Goal: Transaction & Acquisition: Purchase product/service

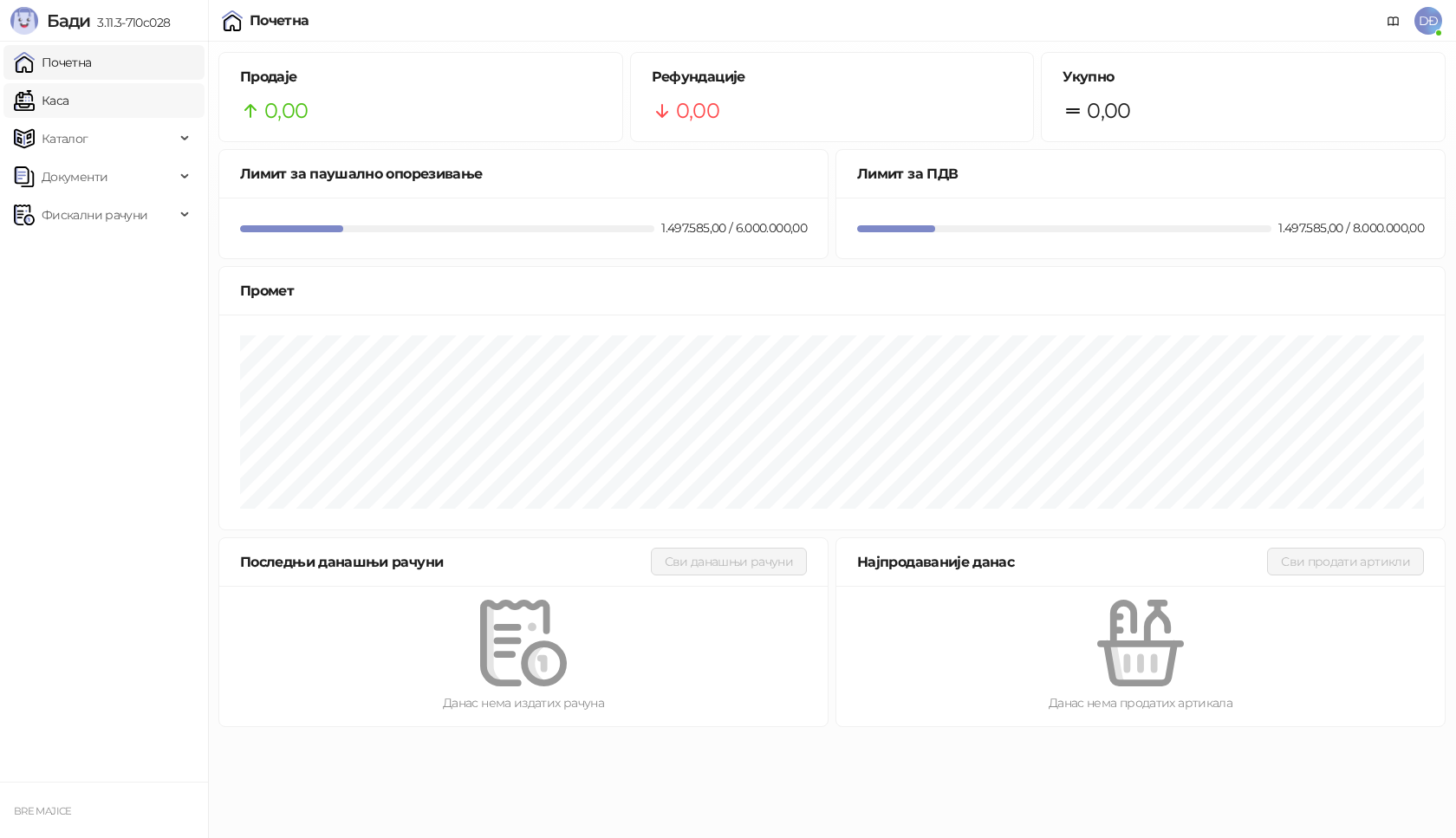
click at [67, 106] on link "Каса" at bounding box center [40, 100] width 54 height 35
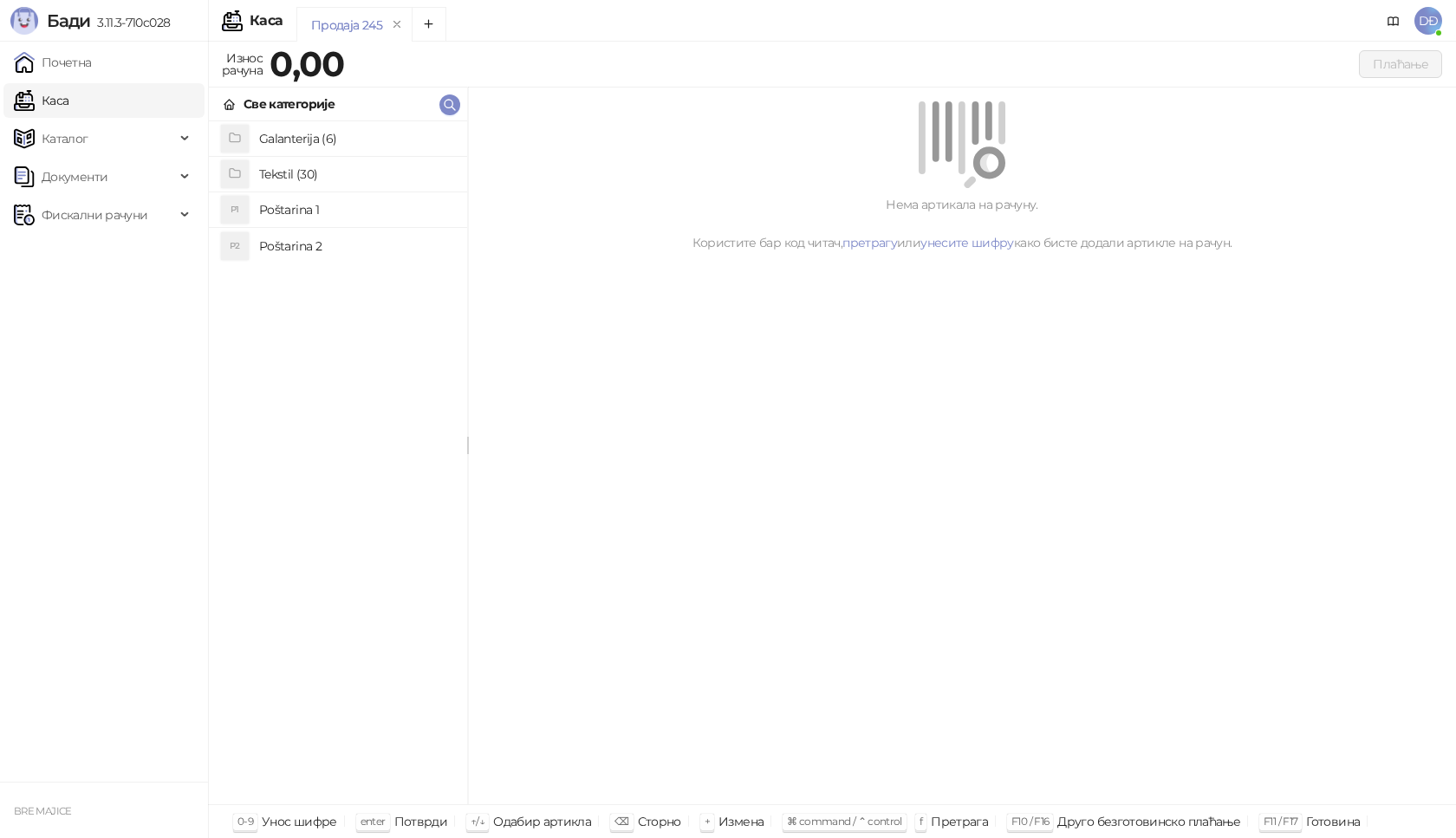
click at [302, 225] on li "P1 Poštarina 1" at bounding box center [339, 210] width 259 height 36
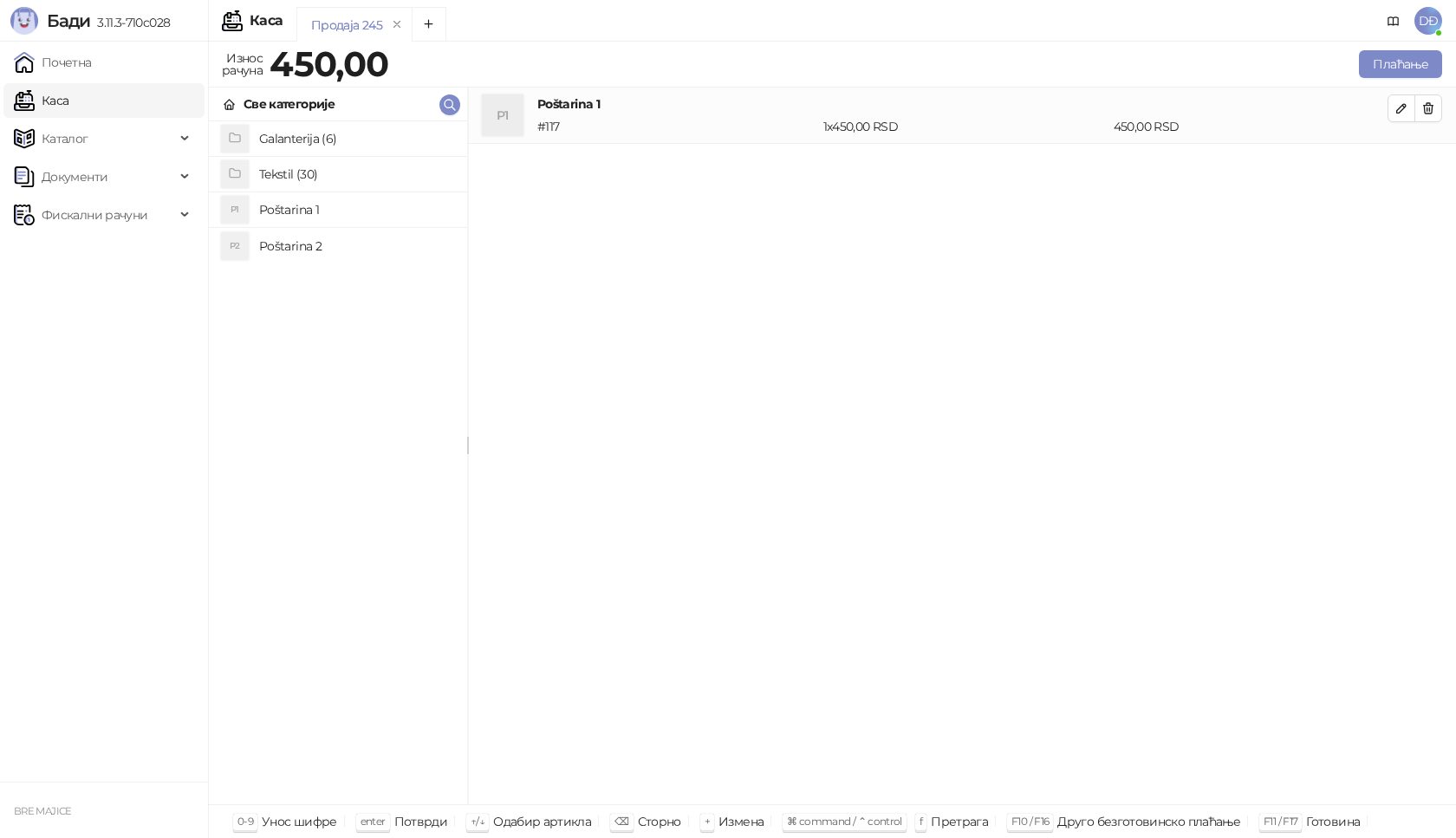
click at [279, 174] on h4 "Tekstil (30)" at bounding box center [356, 174] width 194 height 28
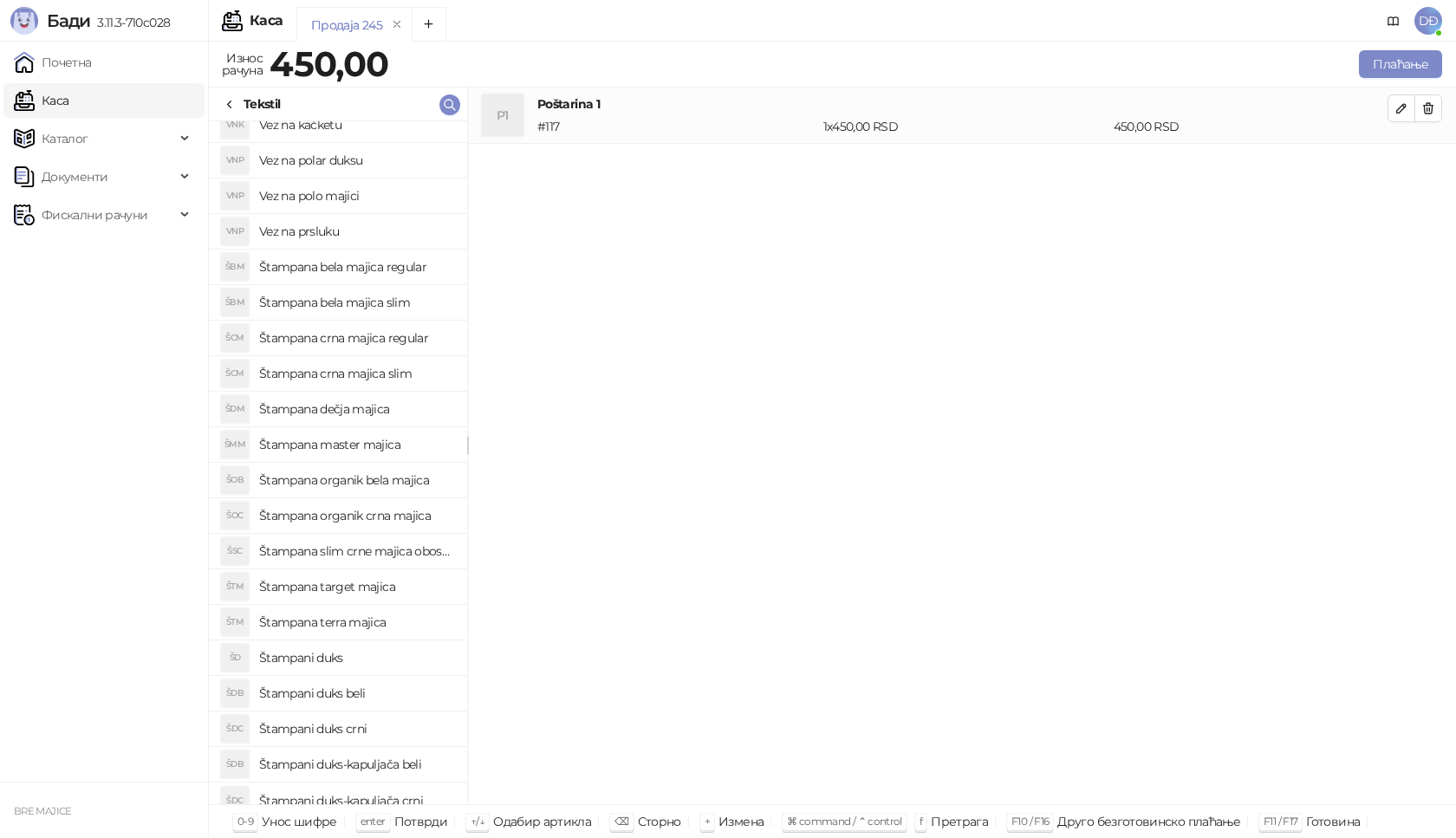
scroll to position [383, 0]
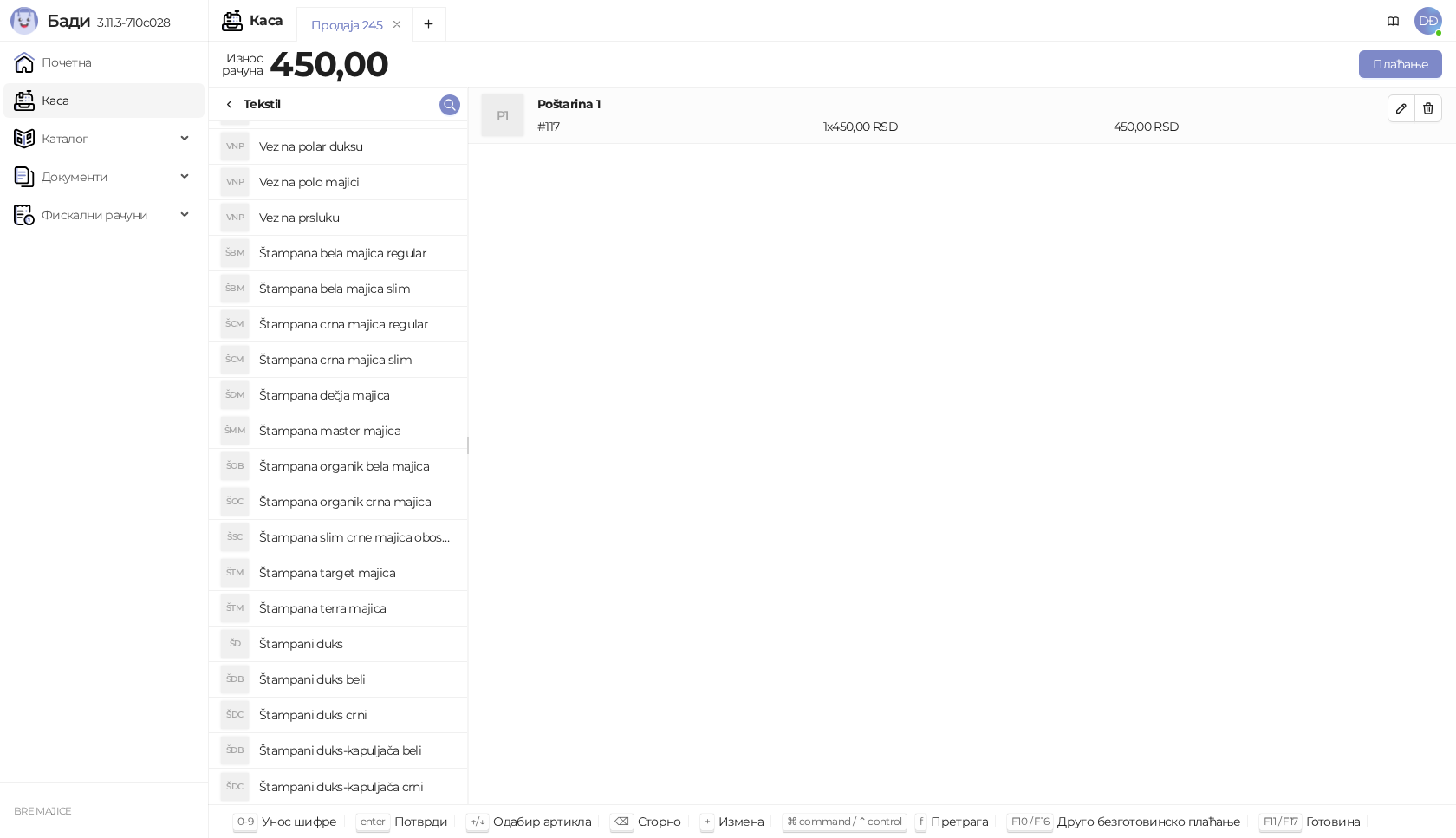
click at [381, 754] on h4 "Štampani duks-kapuljača beli" at bounding box center [356, 750] width 194 height 28
click at [1395, 156] on span "button" at bounding box center [1402, 164] width 14 height 17
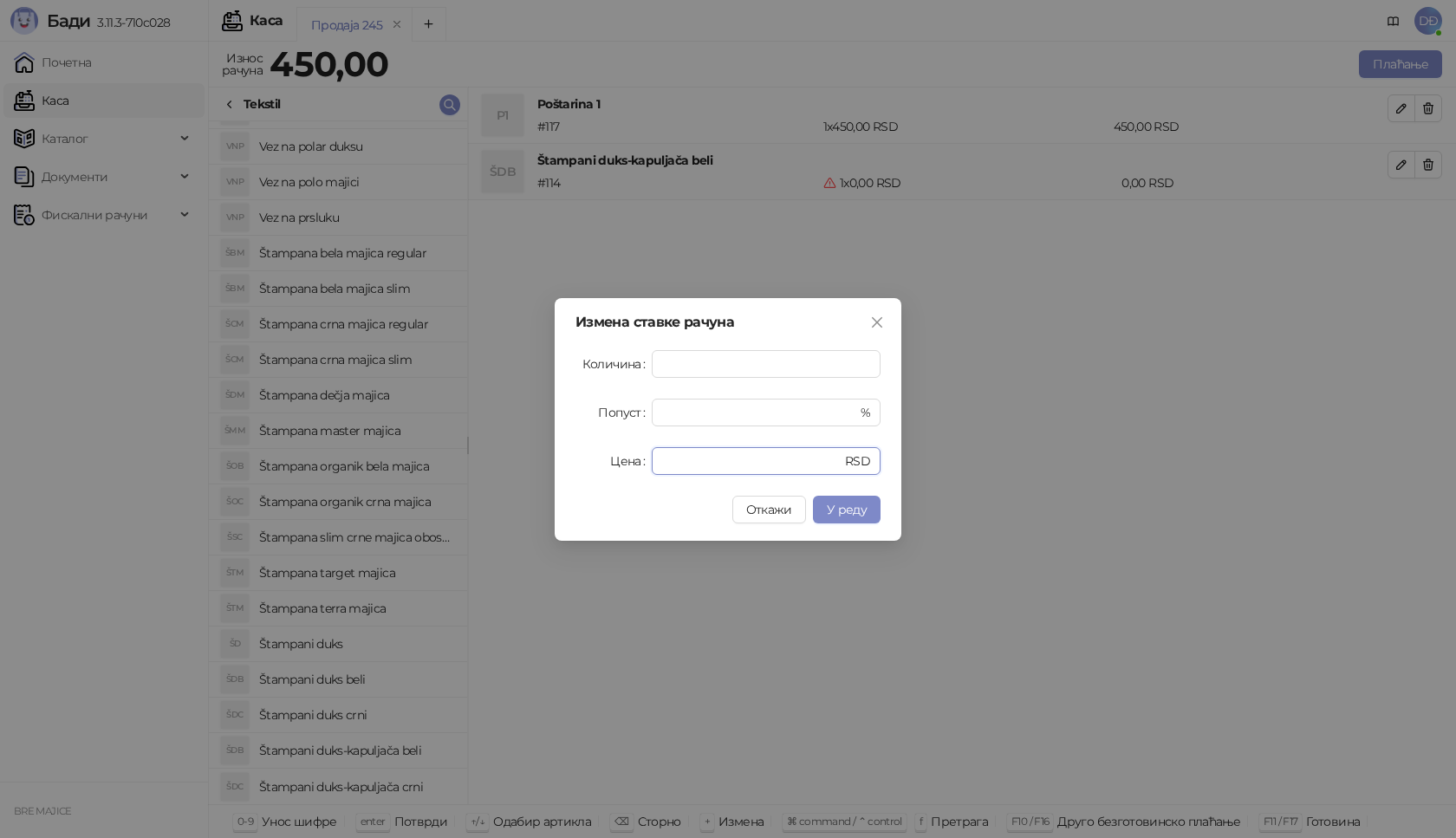
drag, startPoint x: 670, startPoint y: 465, endPoint x: 615, endPoint y: 460, distance: 55.2
click at [615, 460] on div "Цена * RSD" at bounding box center [728, 461] width 305 height 28
type input "****"
click at [837, 511] on span "У реду" at bounding box center [847, 509] width 39 height 16
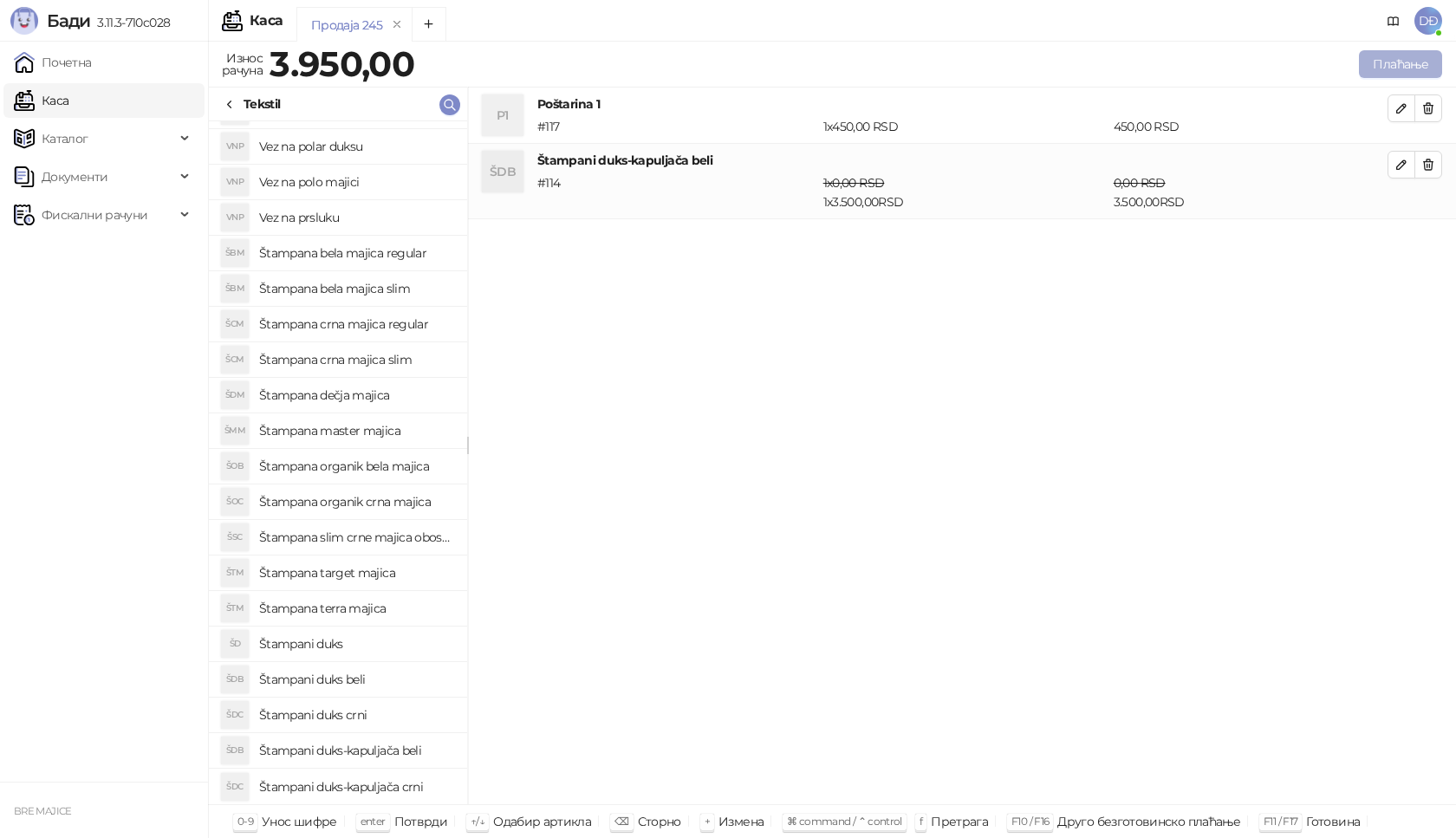
click at [1395, 59] on button "Плаћање" at bounding box center [1401, 64] width 83 height 28
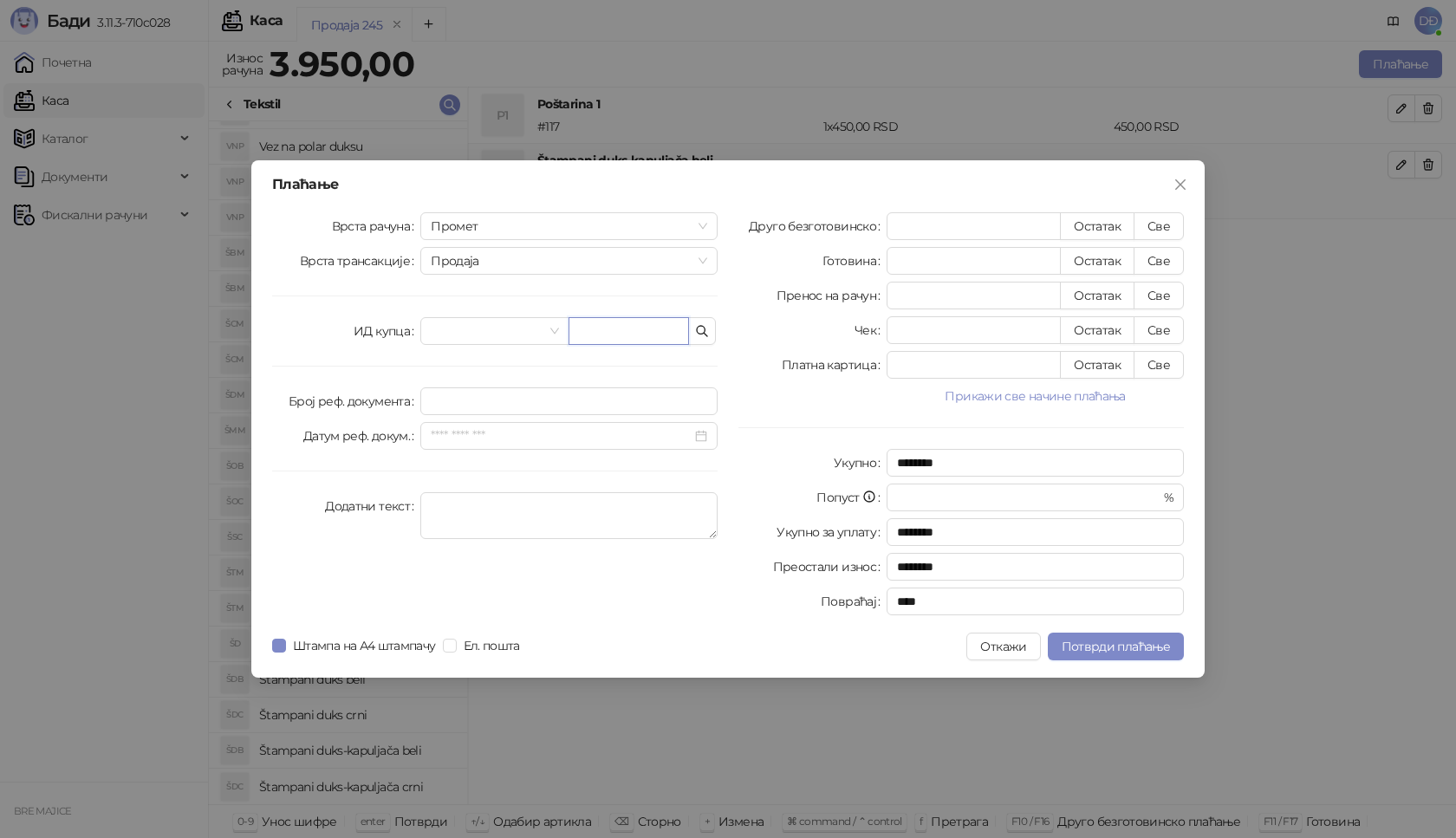
click at [591, 337] on input "text" at bounding box center [629, 331] width 120 height 28
type input "**********"
click at [1161, 224] on button "Све" at bounding box center [1158, 226] width 50 height 28
type input "****"
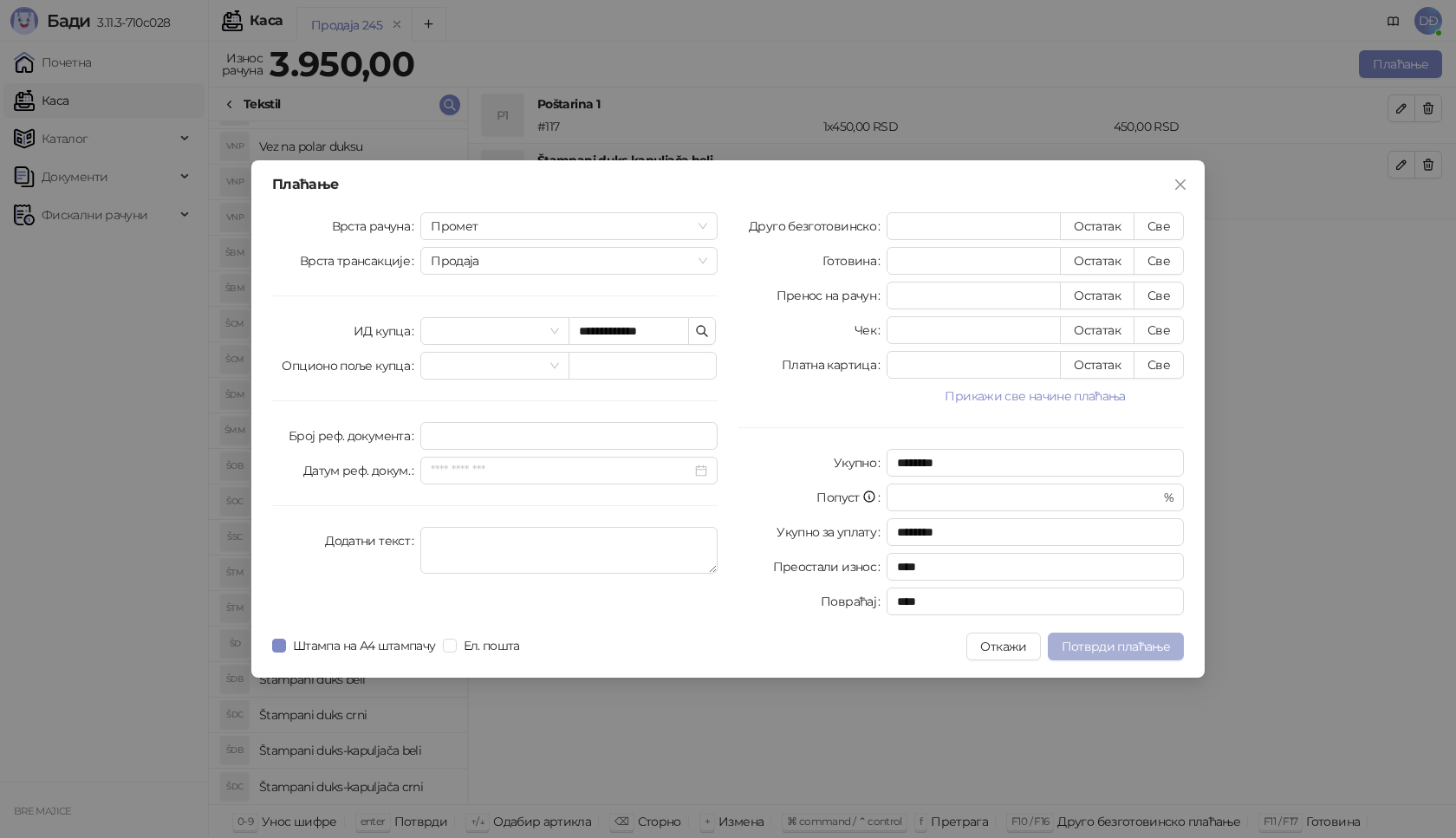
click at [1096, 645] on span "Потврди плаћање" at bounding box center [1115, 647] width 109 height 16
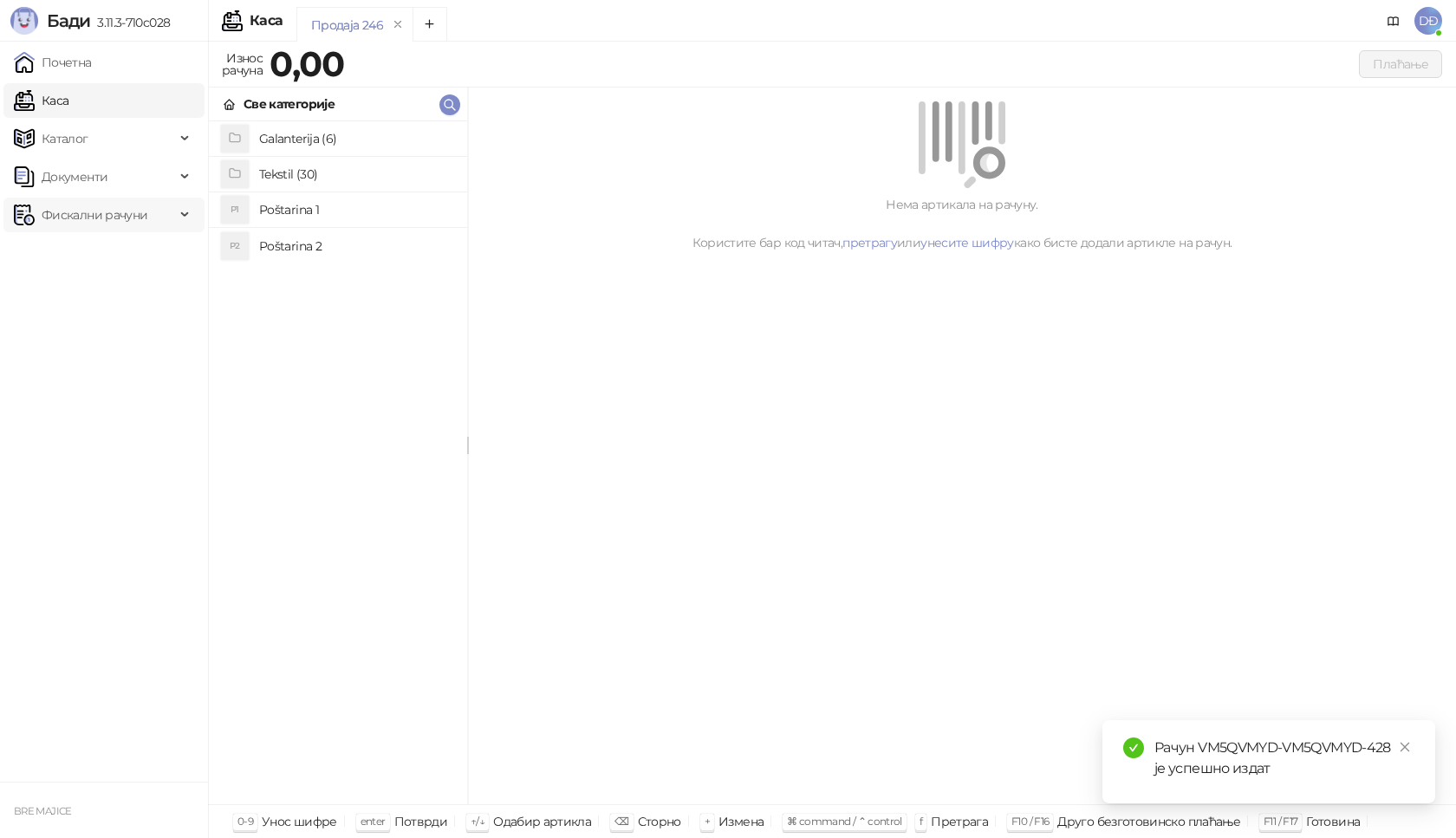
click at [92, 216] on span "Фискални рачуни" at bounding box center [94, 214] width 106 height 35
click at [88, 252] on link "Издати рачуни" at bounding box center [79, 253] width 116 height 35
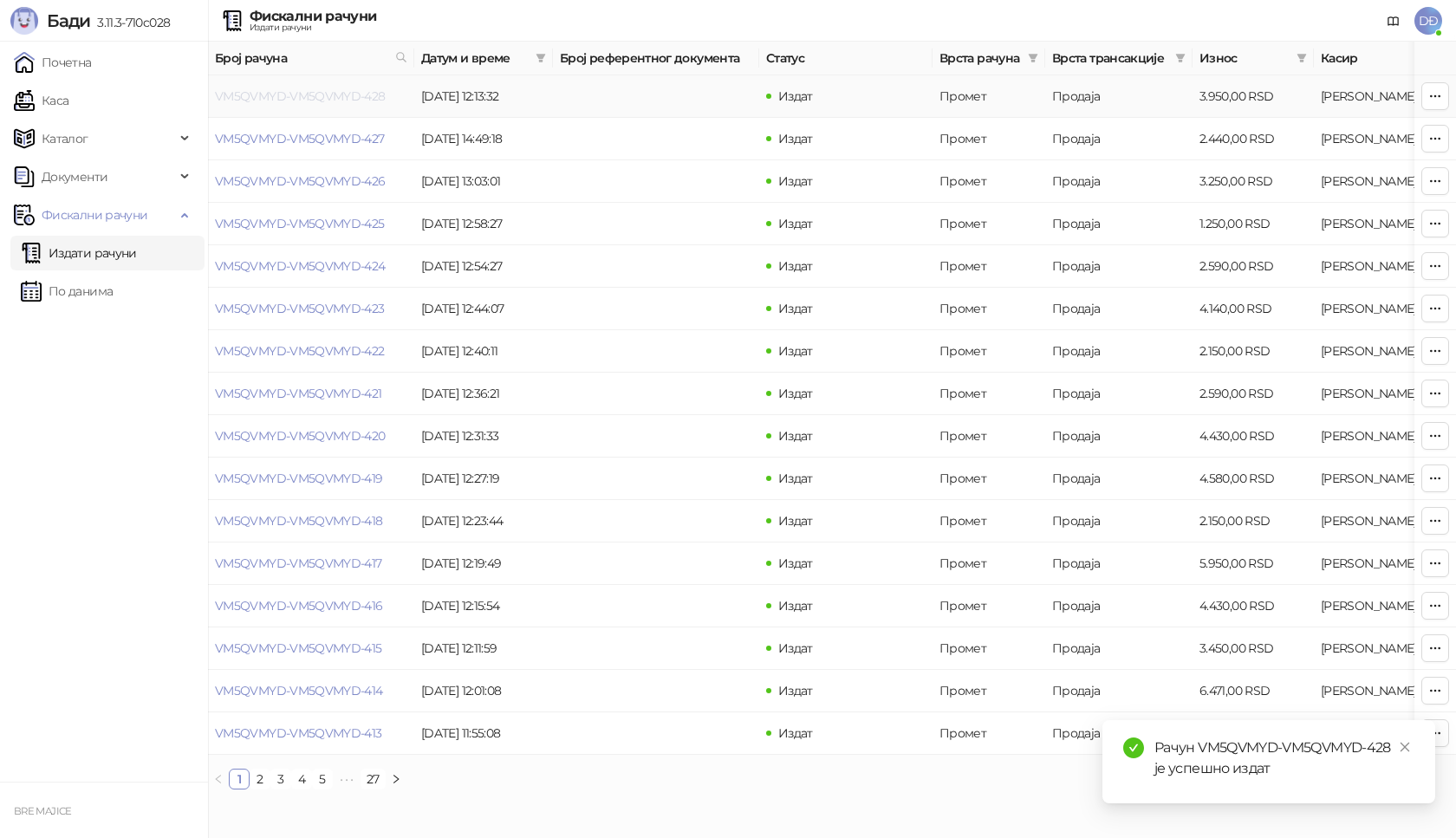
click at [338, 91] on link "VM5QVMYD-VM5QVMYD-428" at bounding box center [300, 97] width 171 height 16
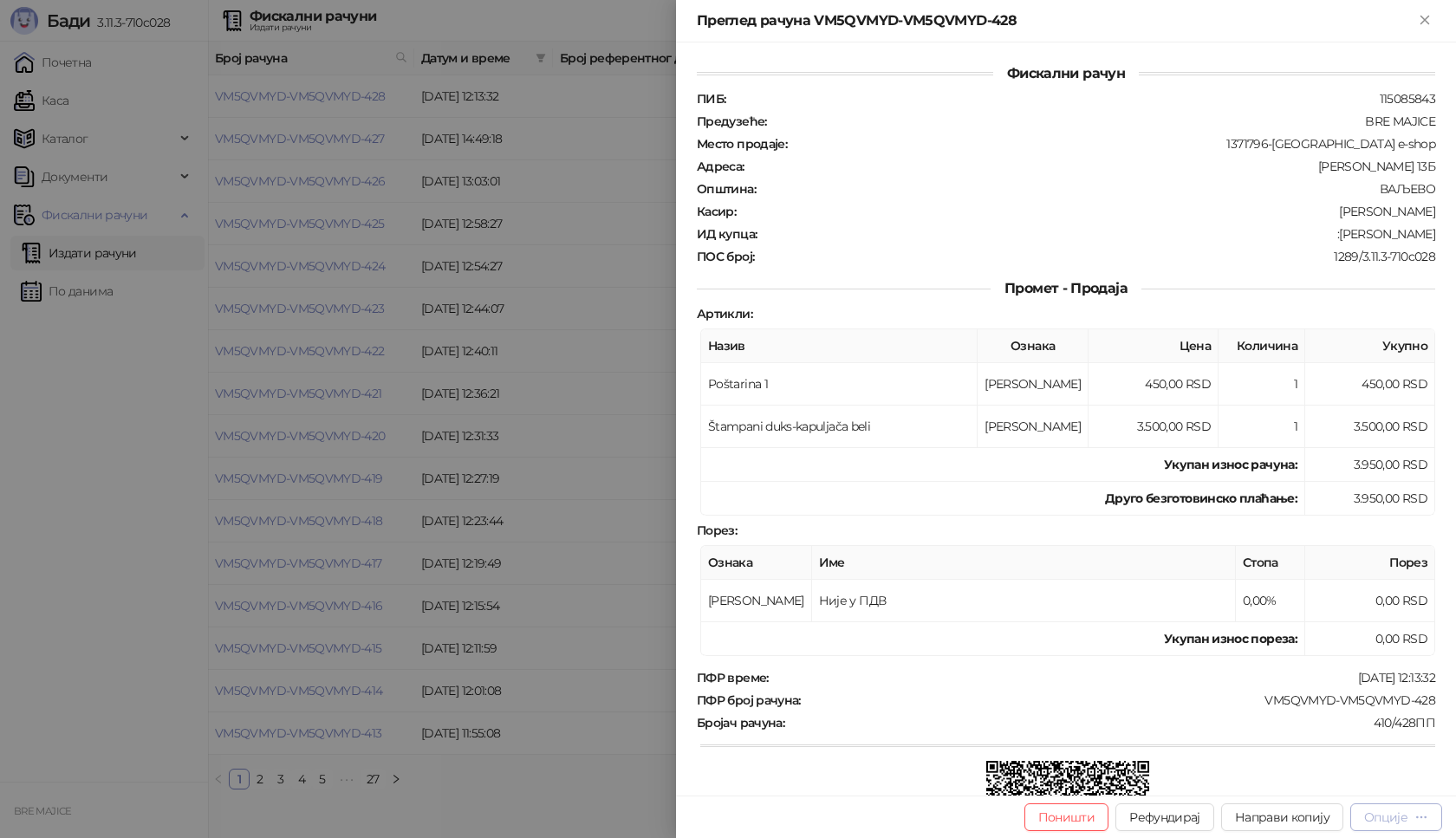
click at [1403, 813] on div "Опције" at bounding box center [1386, 817] width 43 height 16
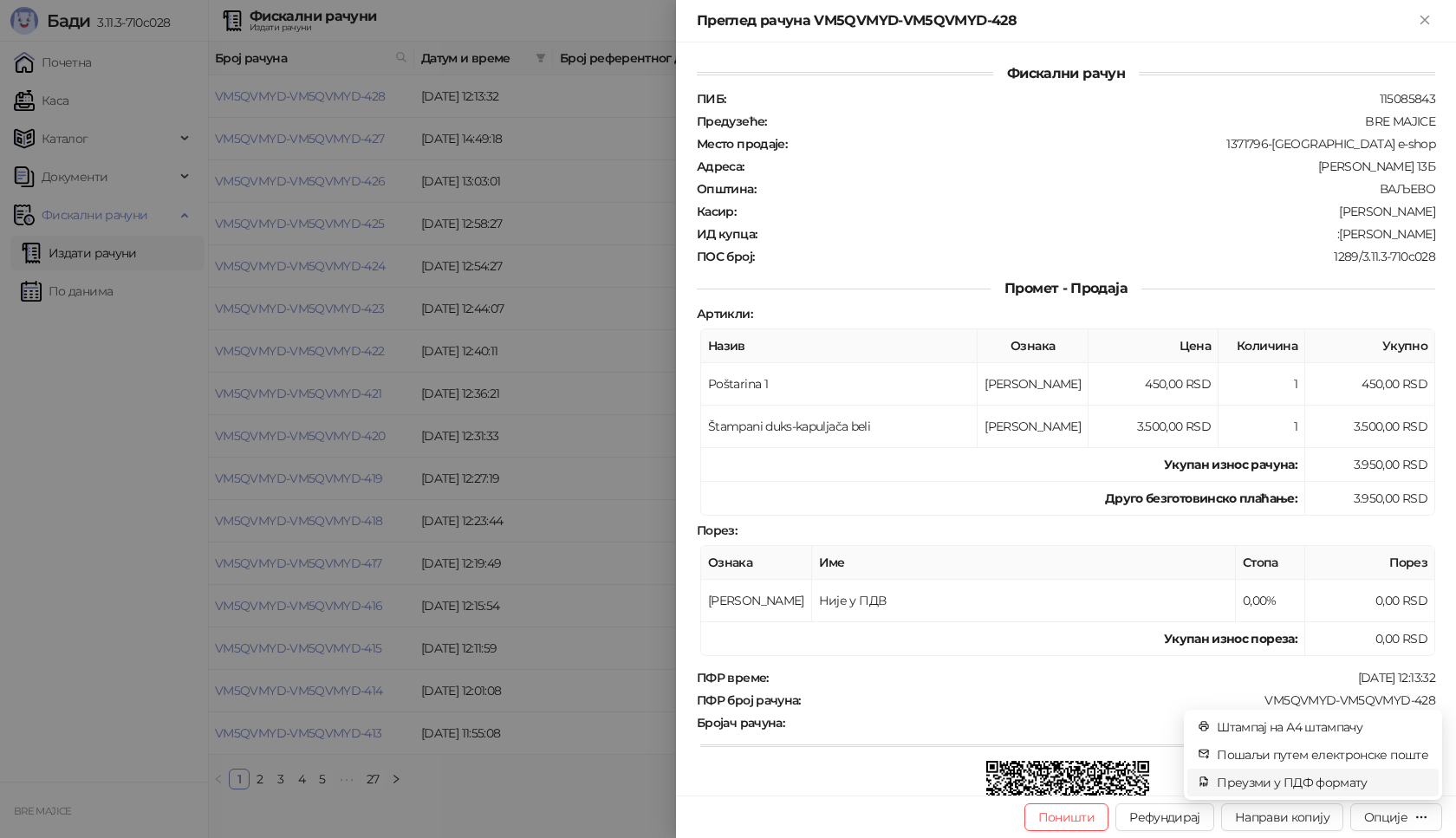
click at [1355, 779] on span "Преузми у ПДФ формату" at bounding box center [1323, 782] width 211 height 19
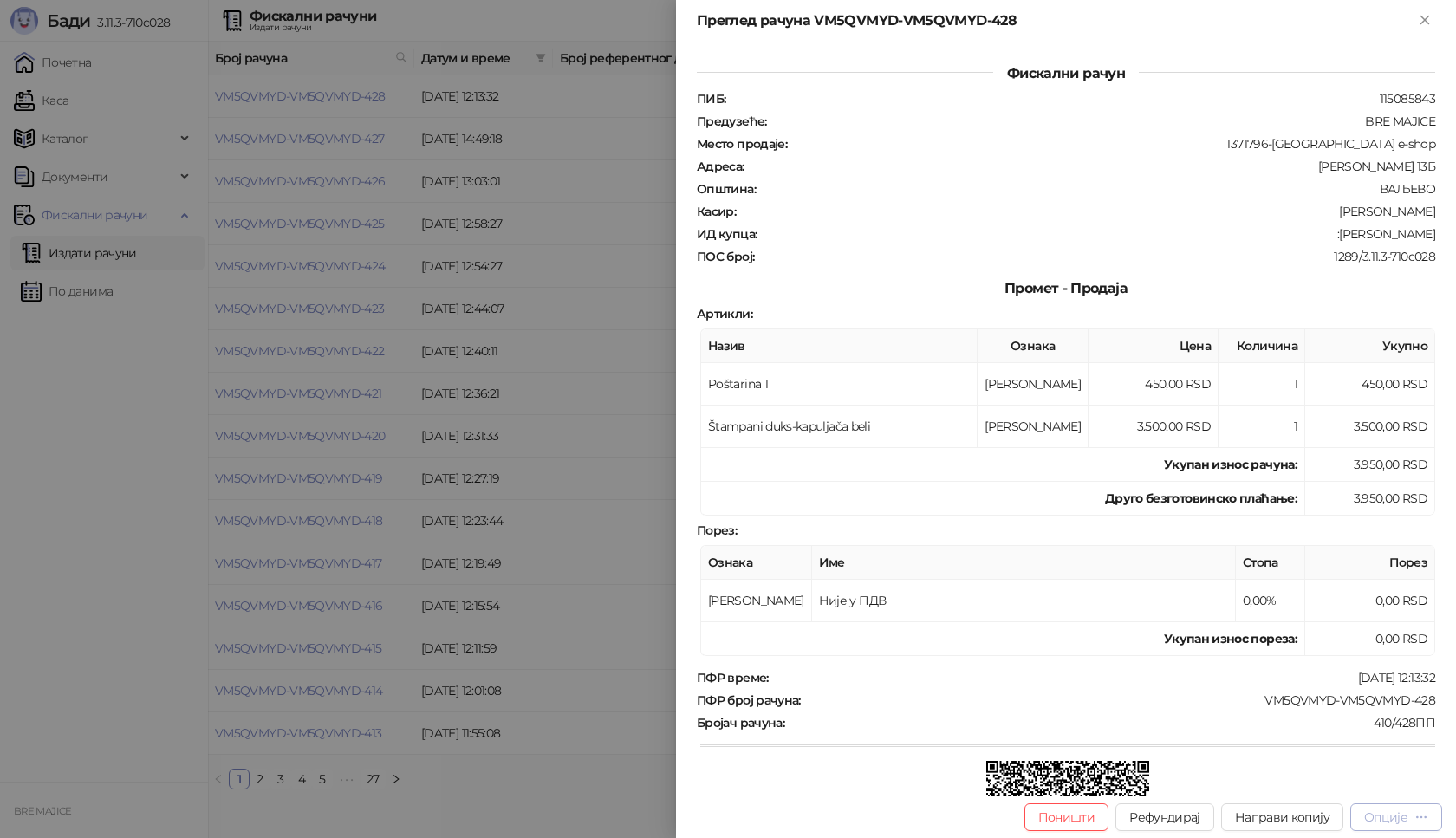
click at [1381, 811] on div "Опције" at bounding box center [1386, 817] width 43 height 16
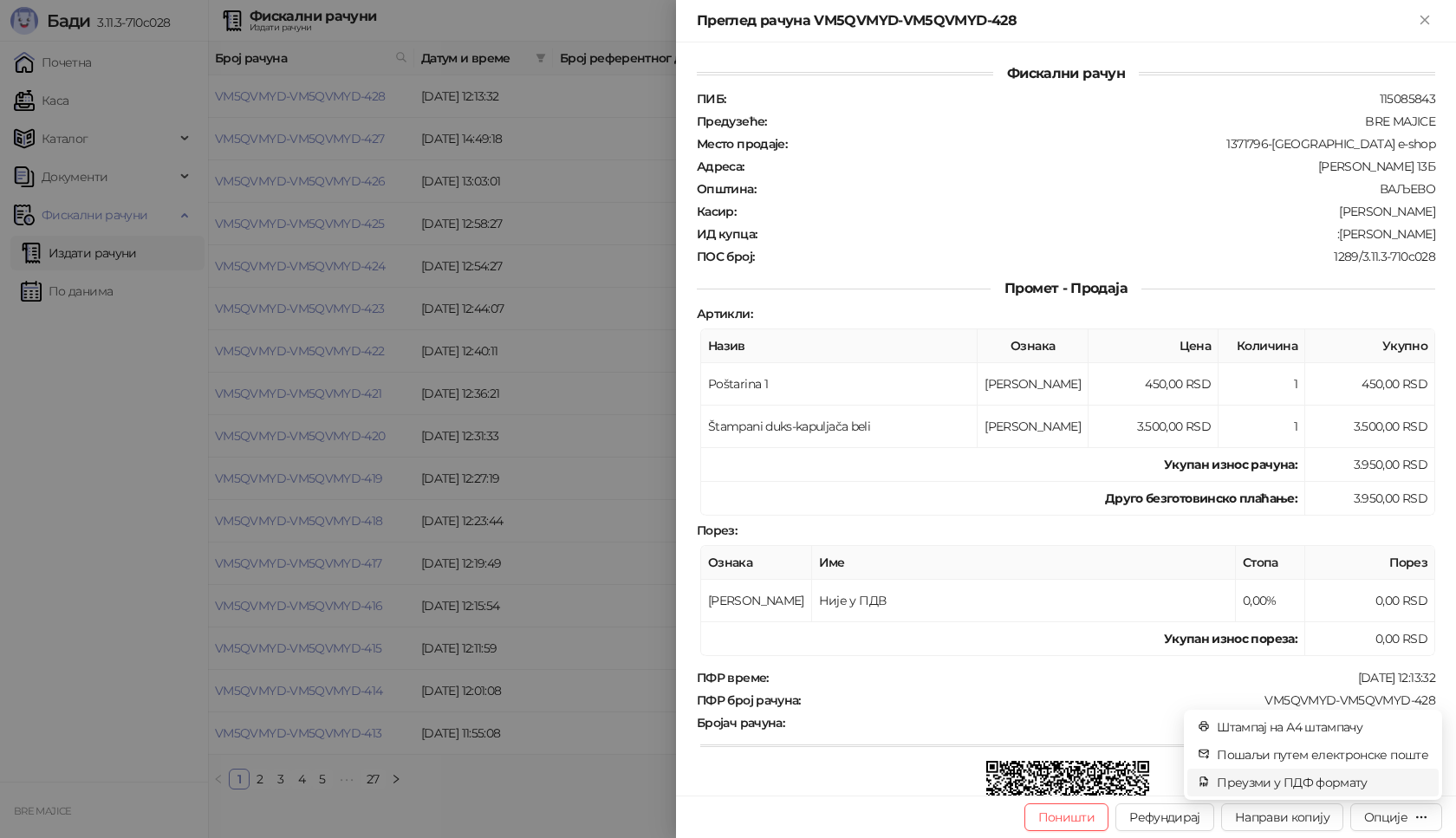
click at [1345, 785] on span "Преузми у ПДФ формату" at bounding box center [1323, 782] width 211 height 19
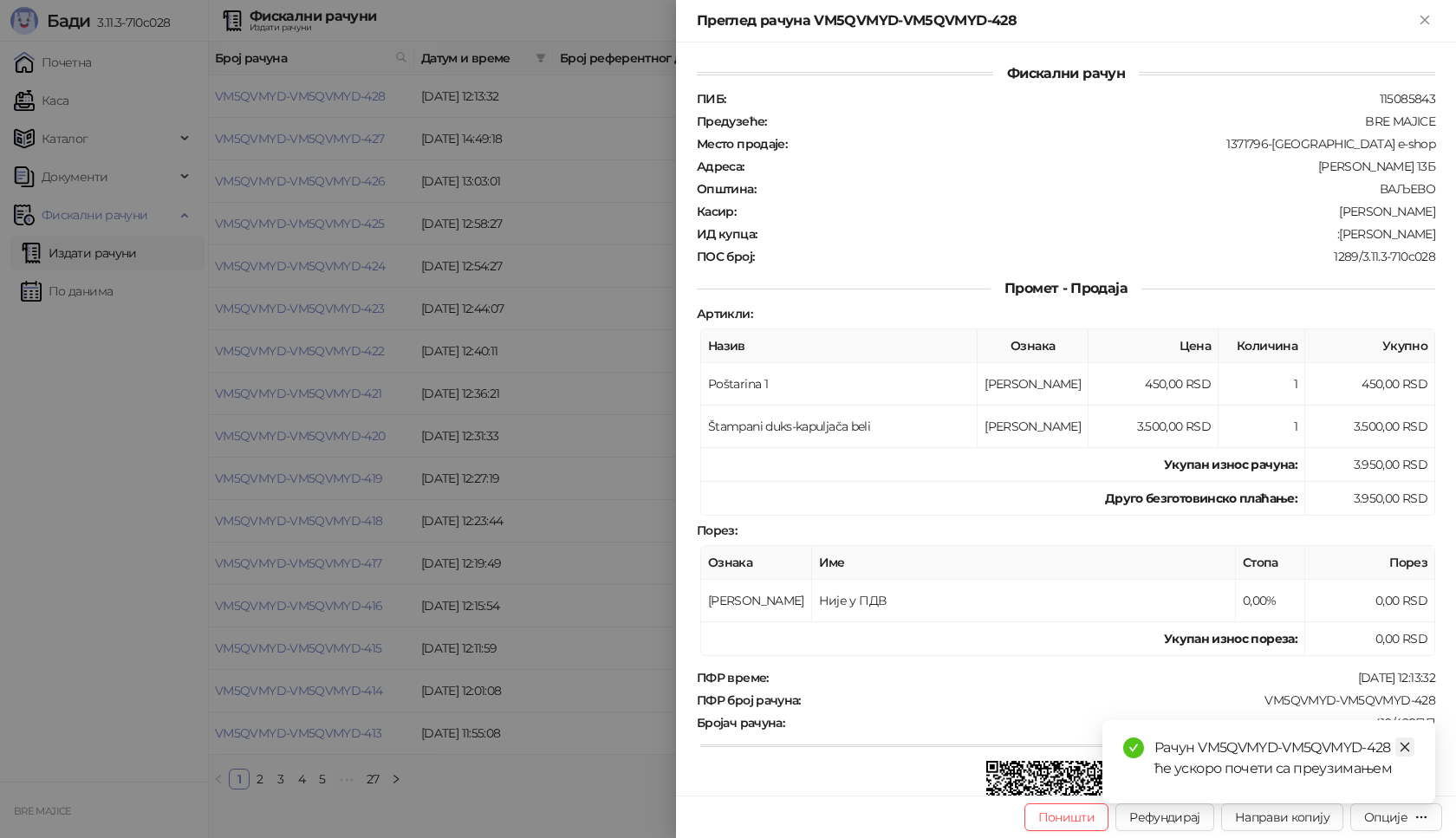
click at [1410, 749] on icon "close" at bounding box center [1405, 747] width 12 height 12
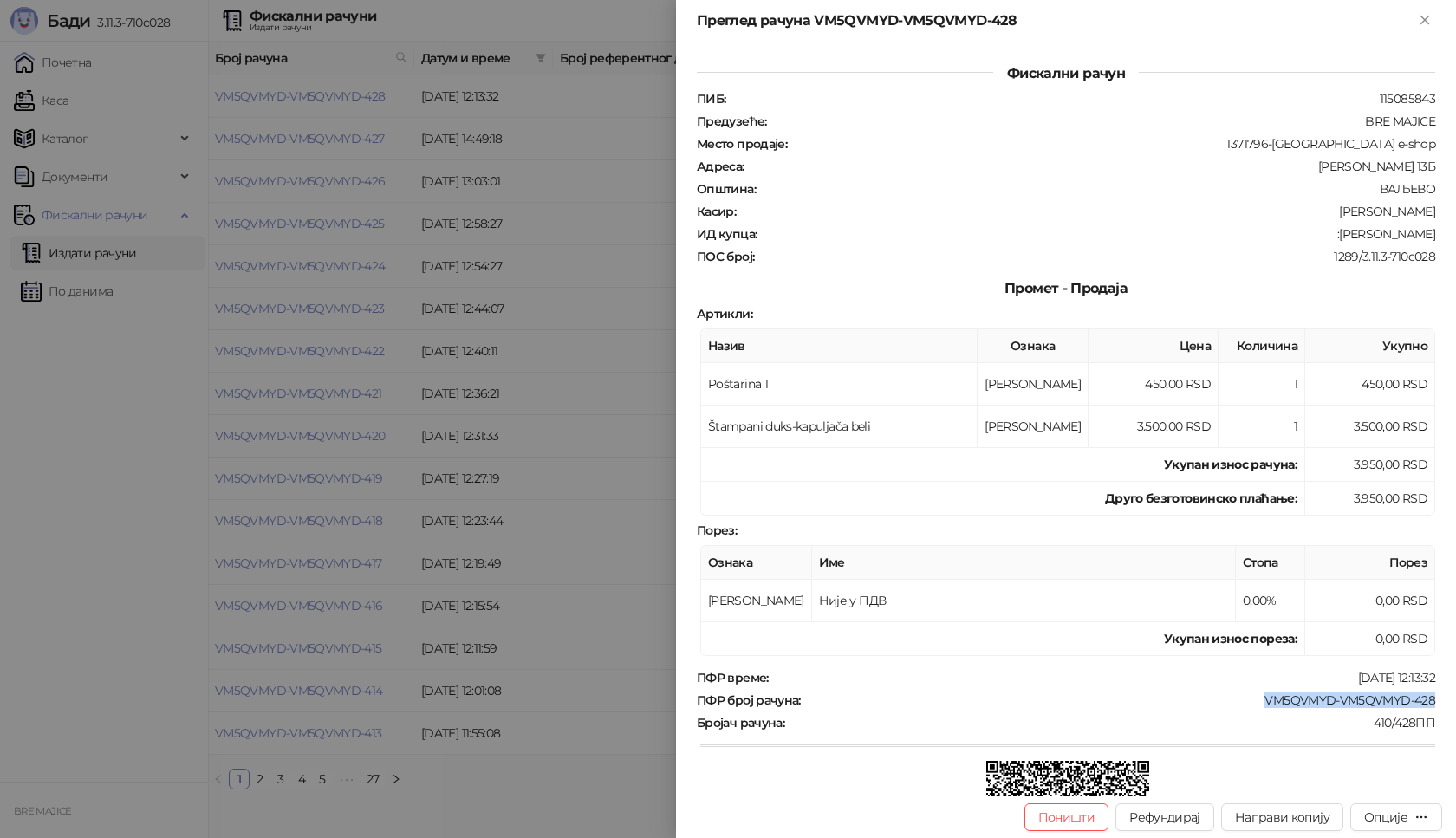
drag, startPoint x: 1423, startPoint y: 700, endPoint x: 1246, endPoint y: 706, distance: 177.1
click at [1246, 706] on div "Фискални рачун ПИБ : 115085843 Предузеће : BRE MAJICE Место продаје : 1371796-[…" at bounding box center [1066, 419] width 780 height 753
copy div "VM5QVMYD-VM5QVMYD-428"
drag, startPoint x: 1421, startPoint y: 237, endPoint x: 1343, endPoint y: 238, distance: 78.0
click at [1343, 238] on div ":[PERSON_NAME]" at bounding box center [1097, 234] width 678 height 16
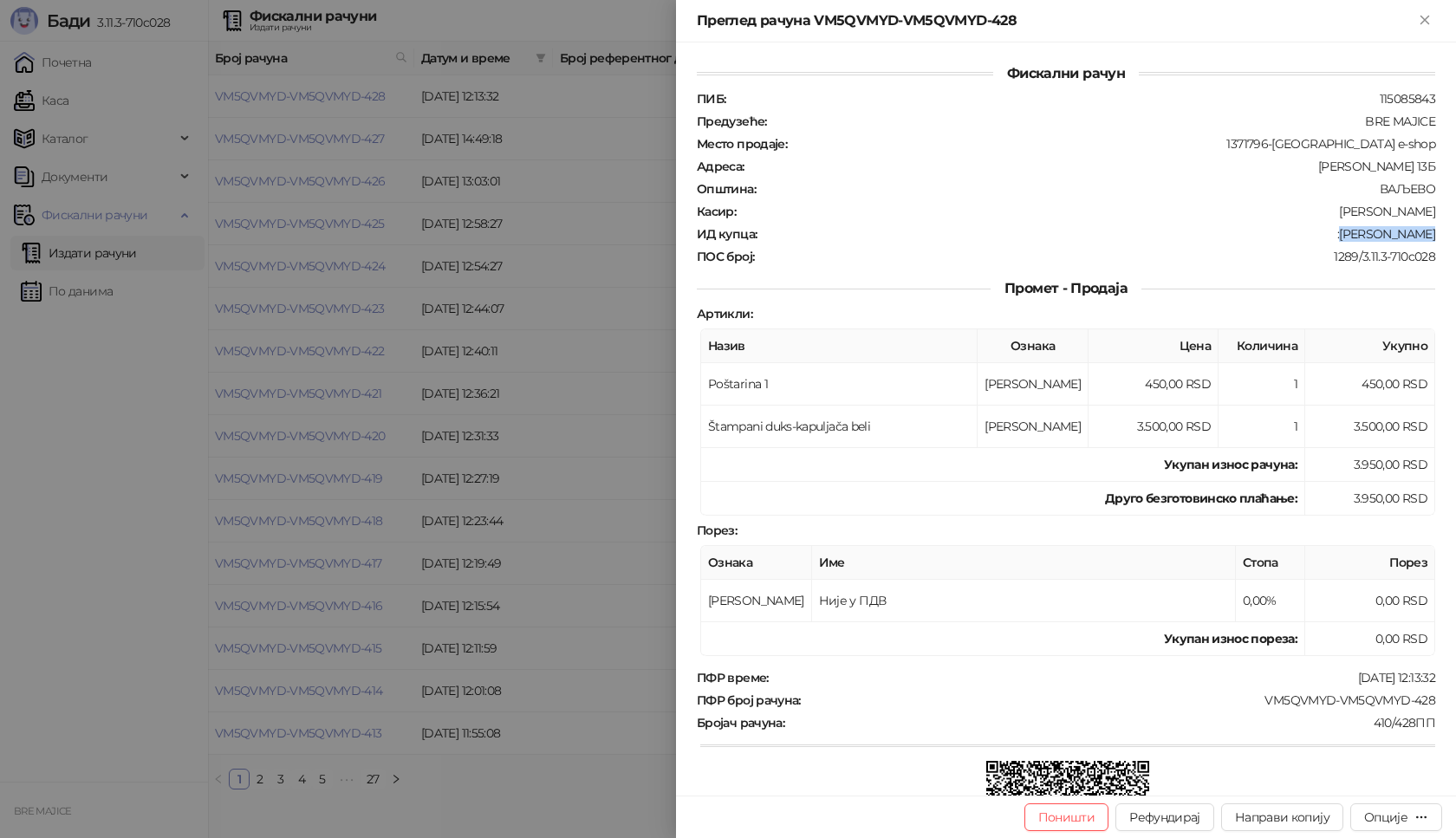
copy div "[PERSON_NAME]"
click at [1424, 18] on icon "Close" at bounding box center [1424, 20] width 16 height 16
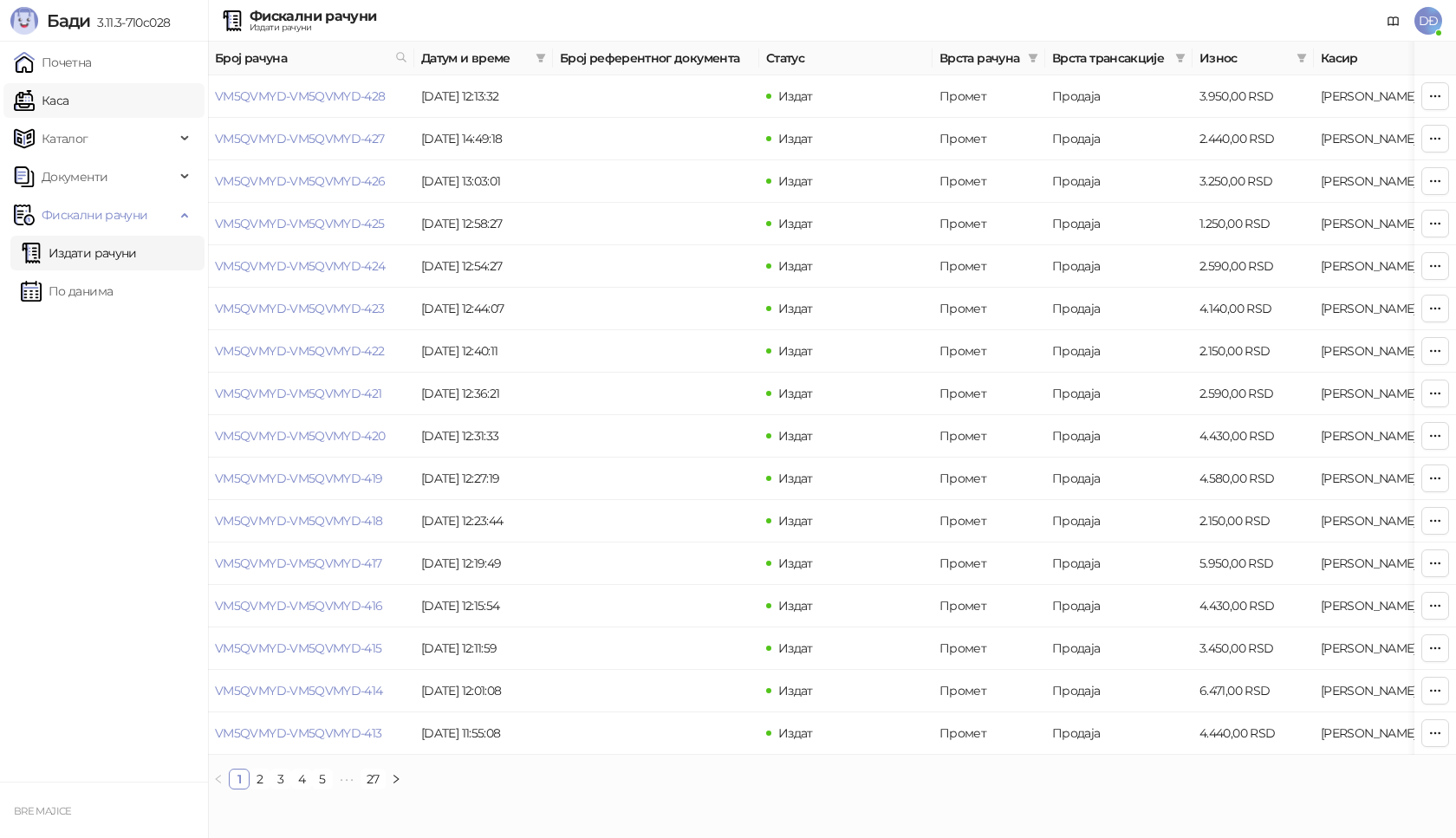
click at [51, 103] on link "Каса" at bounding box center [40, 100] width 54 height 35
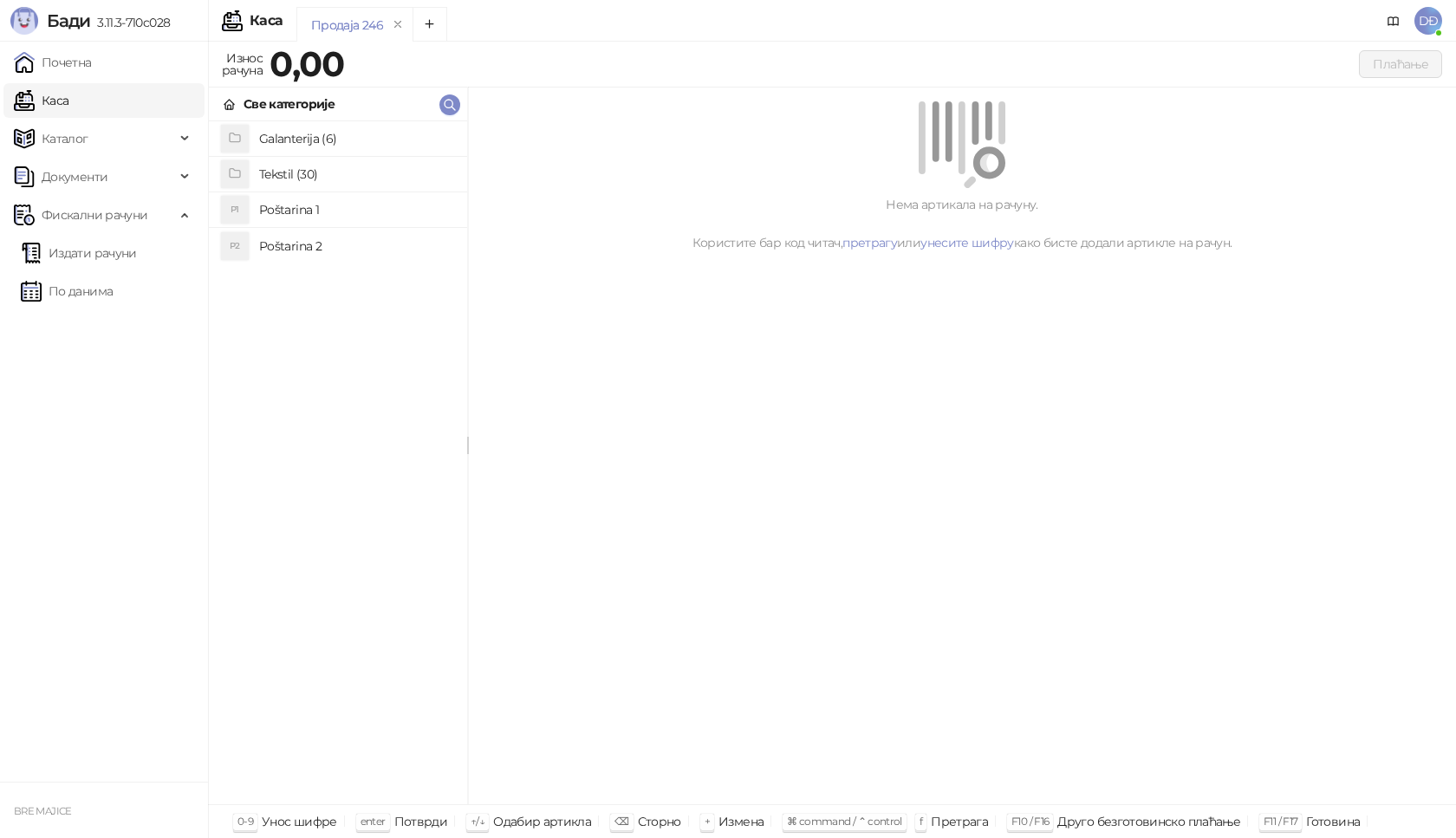
click at [296, 216] on h4 "Poštarina 1" at bounding box center [356, 209] width 194 height 28
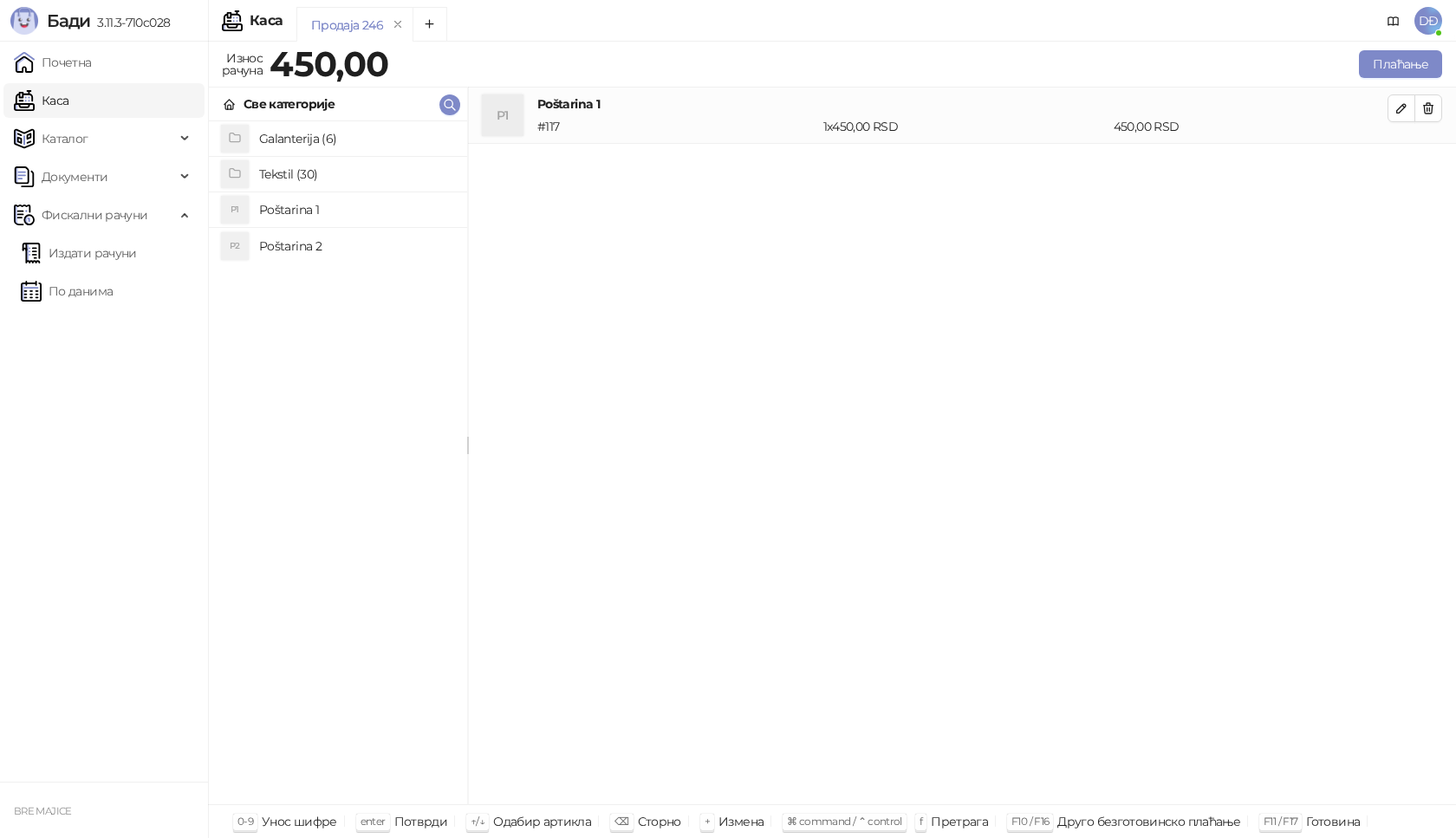
click at [294, 179] on h4 "Tekstil (30)" at bounding box center [356, 174] width 194 height 28
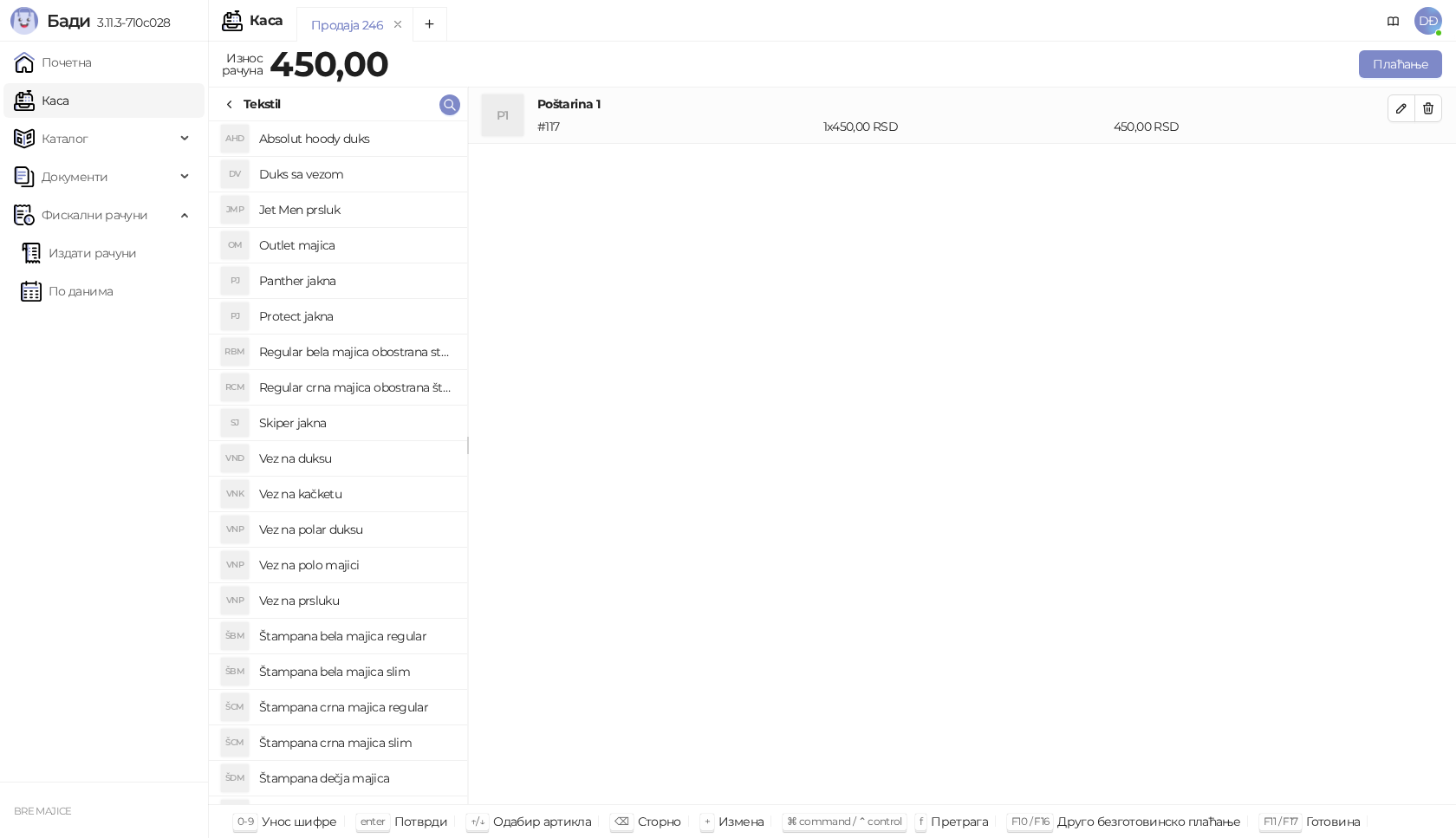
click at [391, 744] on h4 "Štampana crna majica slim" at bounding box center [356, 742] width 194 height 28
click at [1403, 167] on icon "button" at bounding box center [1402, 165] width 14 height 14
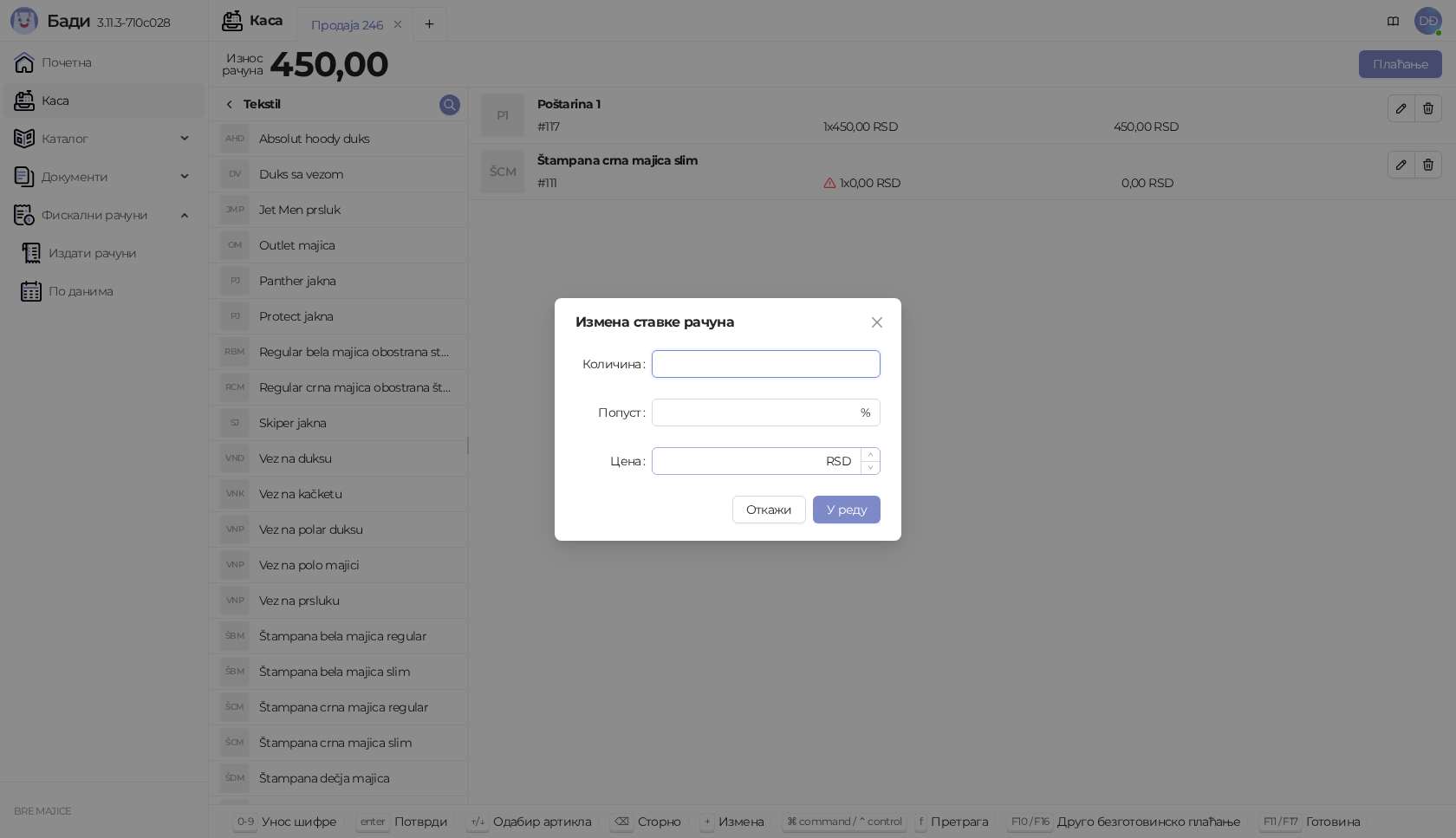
type input "*"
drag, startPoint x: 661, startPoint y: 465, endPoint x: 609, endPoint y: 459, distance: 52.3
click at [613, 461] on div "Цена * RSD" at bounding box center [728, 461] width 305 height 28
type input "****"
click at [839, 514] on span "У реду" at bounding box center [847, 509] width 39 height 16
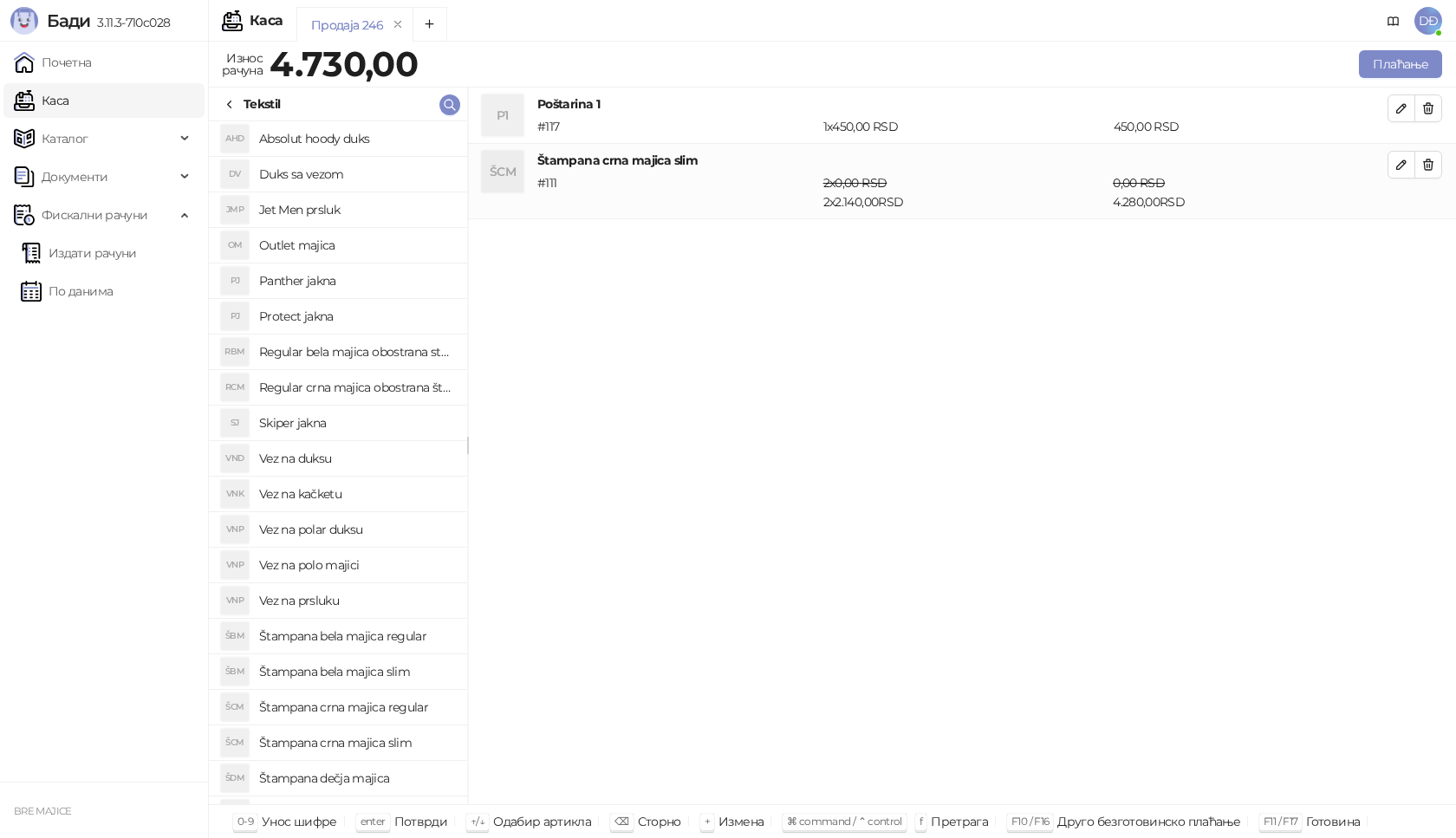
click at [413, 672] on h4 "Štampana bela majica slim" at bounding box center [356, 671] width 194 height 28
click at [1399, 235] on icon "button" at bounding box center [1402, 240] width 14 height 14
type input "*"
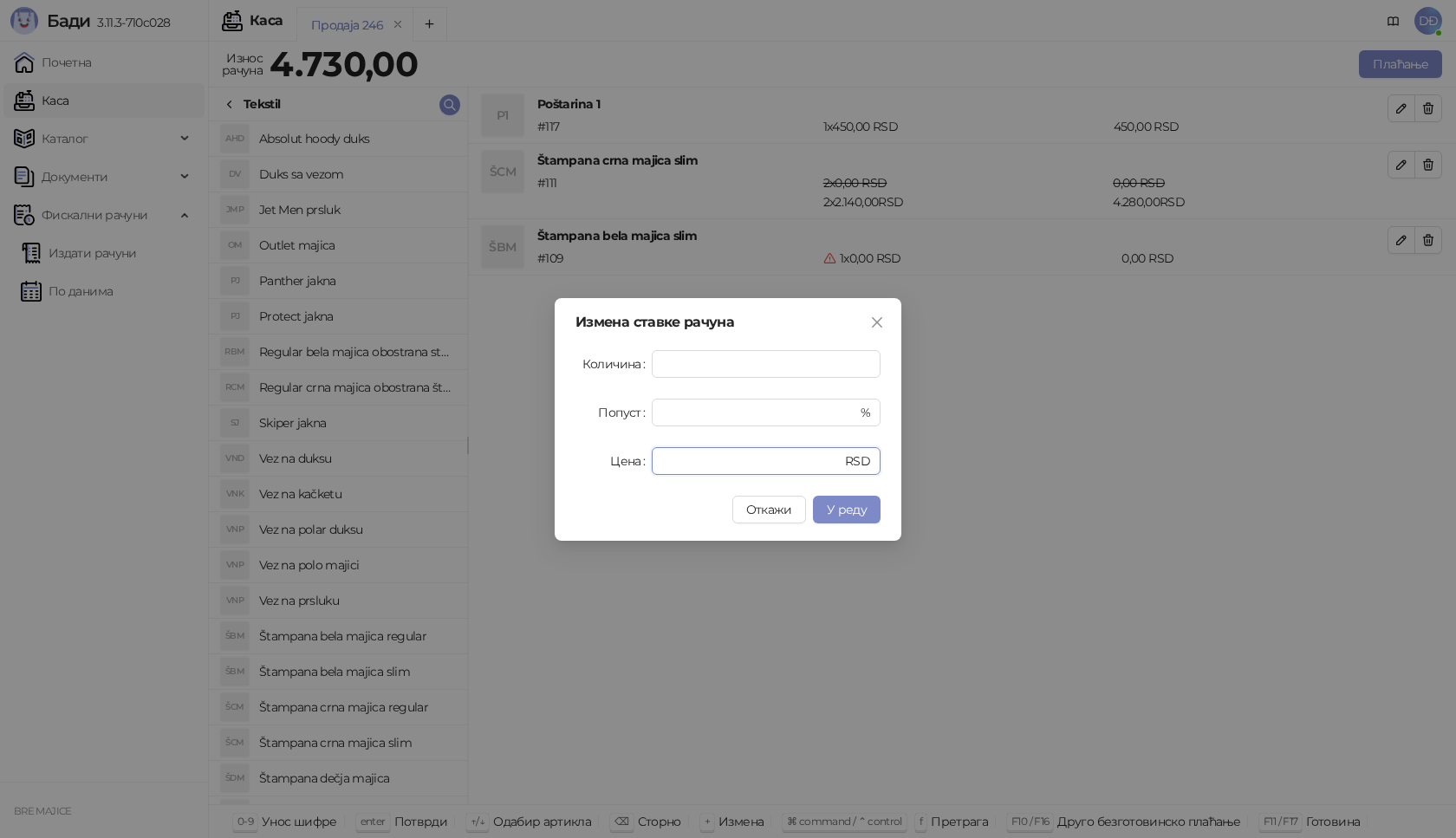
drag, startPoint x: 690, startPoint y: 469, endPoint x: 589, endPoint y: 451, distance: 102.6
click at [602, 462] on div "Цена * RSD" at bounding box center [728, 461] width 305 height 28
type input "****"
click at [870, 503] on button "У реду" at bounding box center [847, 509] width 67 height 28
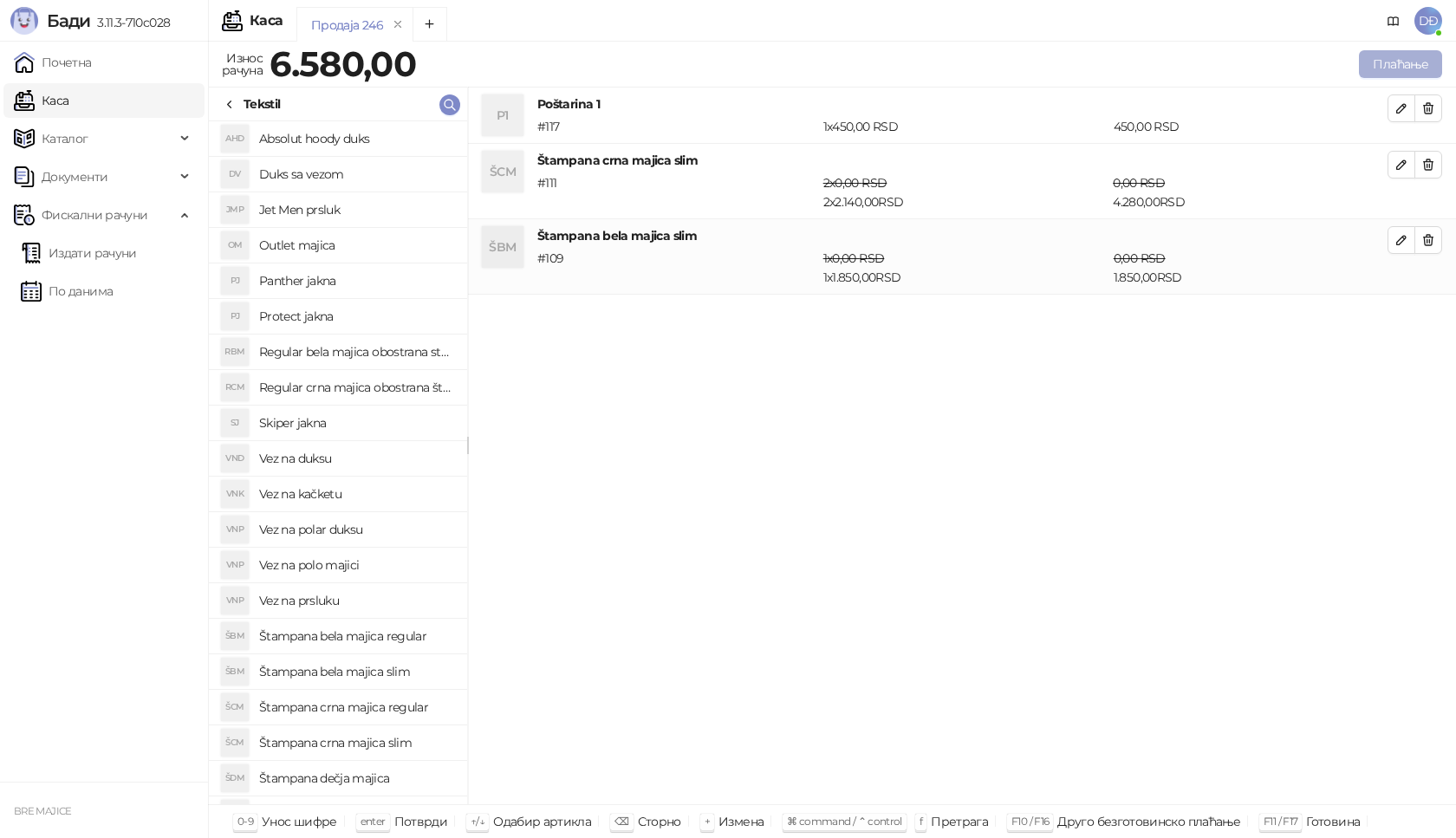
click at [1403, 61] on button "Плаћање" at bounding box center [1401, 64] width 83 height 28
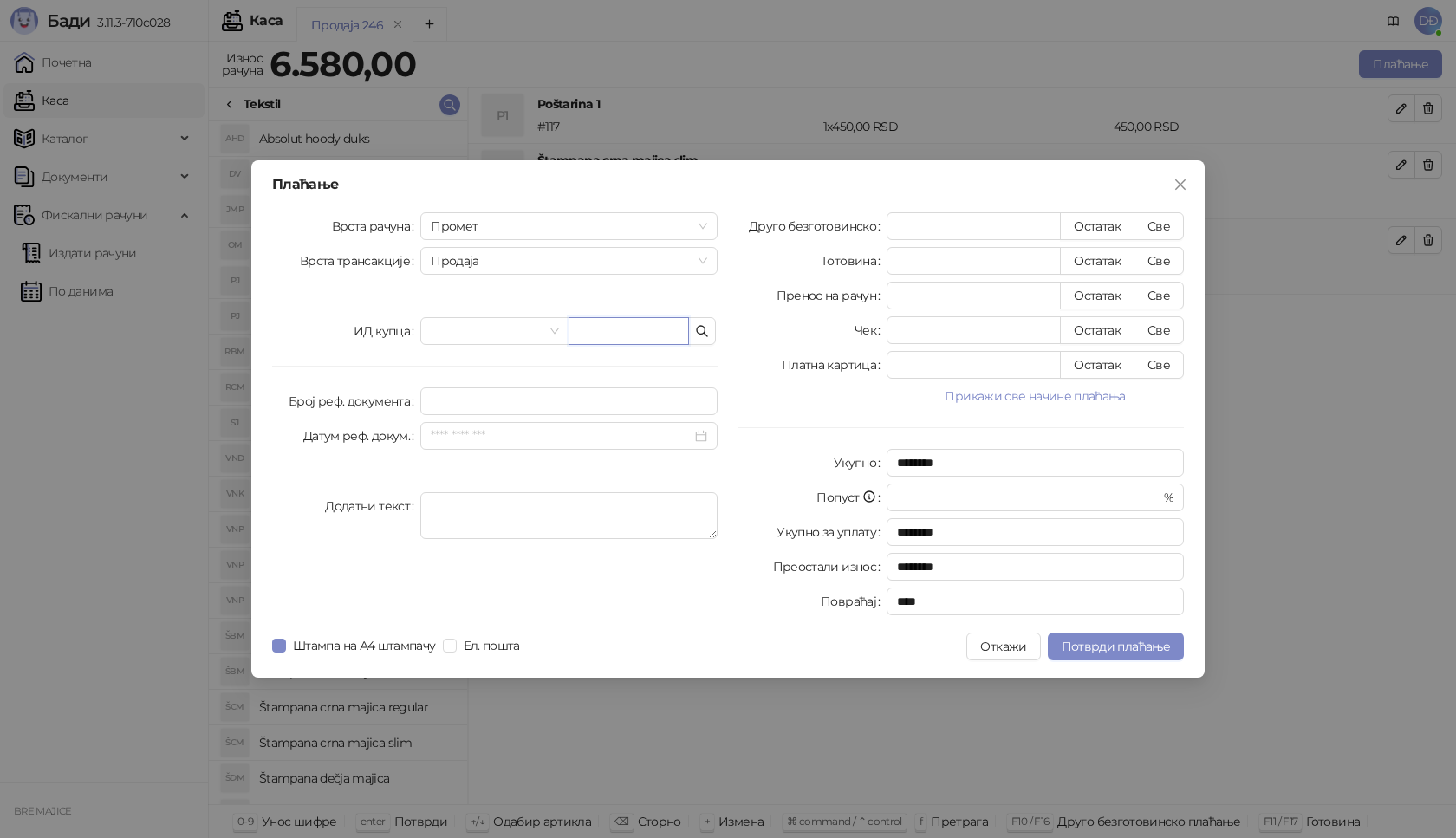
click at [621, 334] on input "text" at bounding box center [629, 331] width 120 height 28
paste input "**********"
type input "**********"
click at [1168, 229] on button "Све" at bounding box center [1158, 226] width 50 height 28
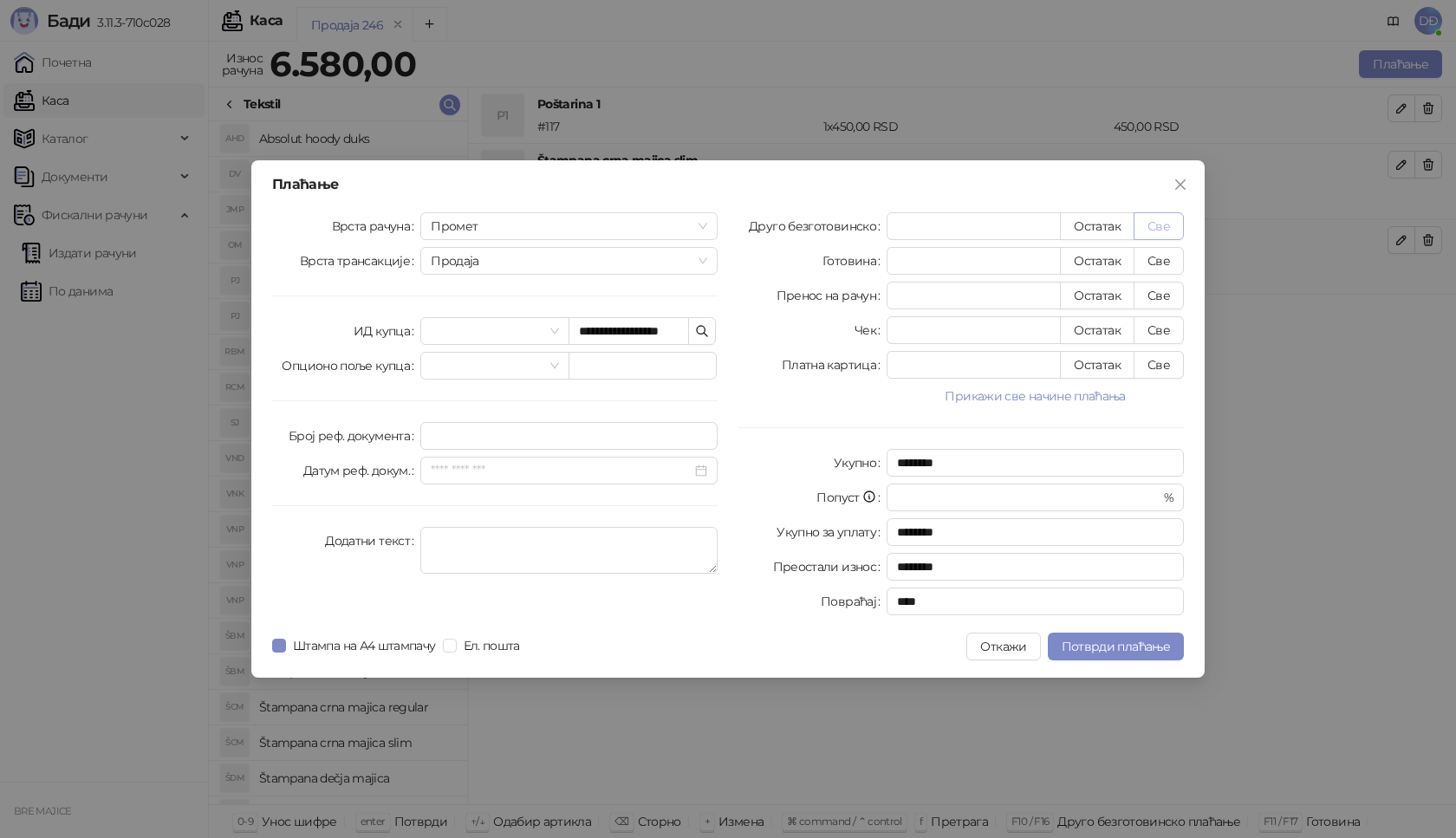
type input "****"
click at [1104, 643] on span "Потврди плаћање" at bounding box center [1115, 647] width 109 height 16
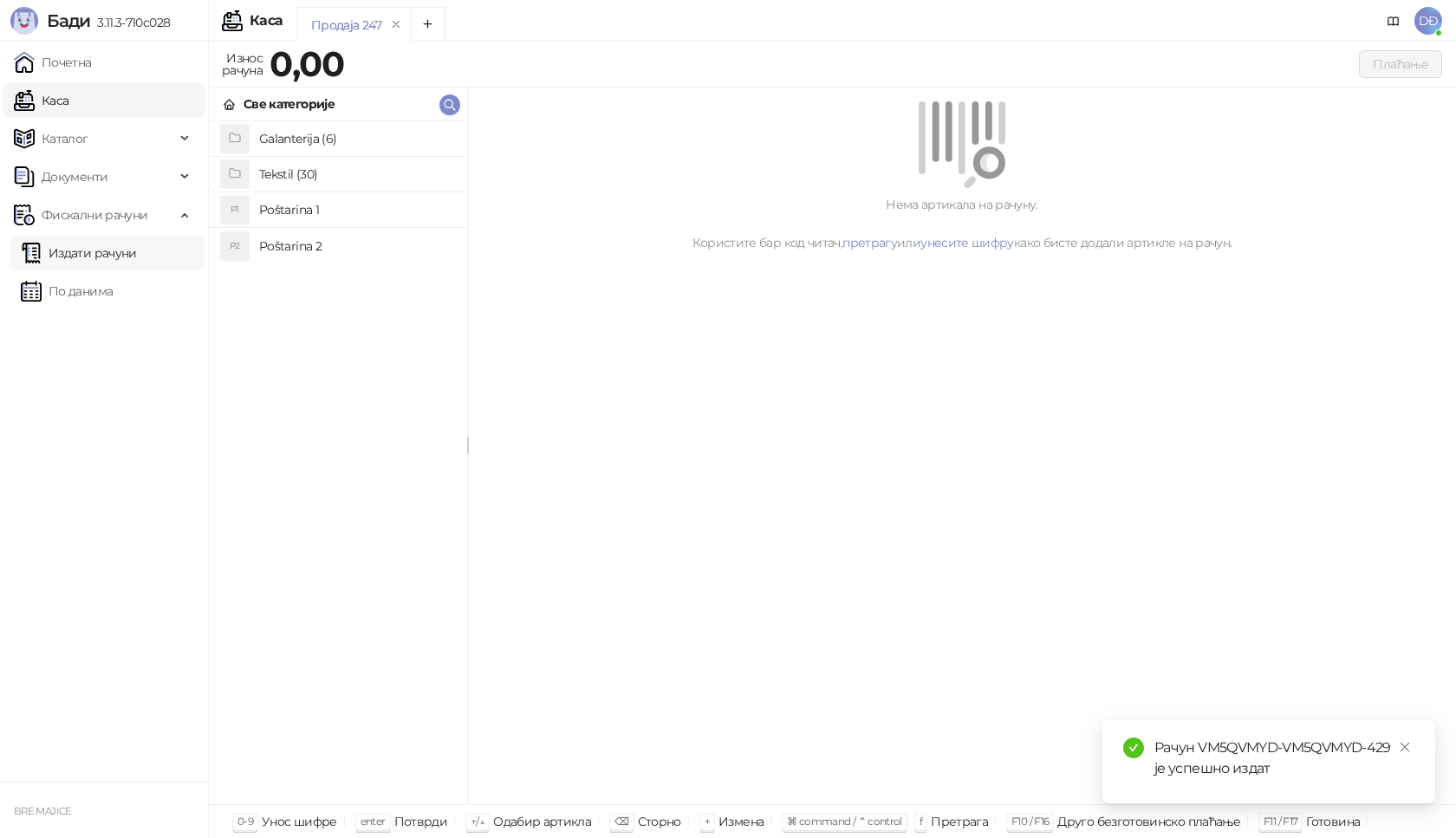
click at [116, 254] on link "Издати рачуни" at bounding box center [79, 253] width 116 height 35
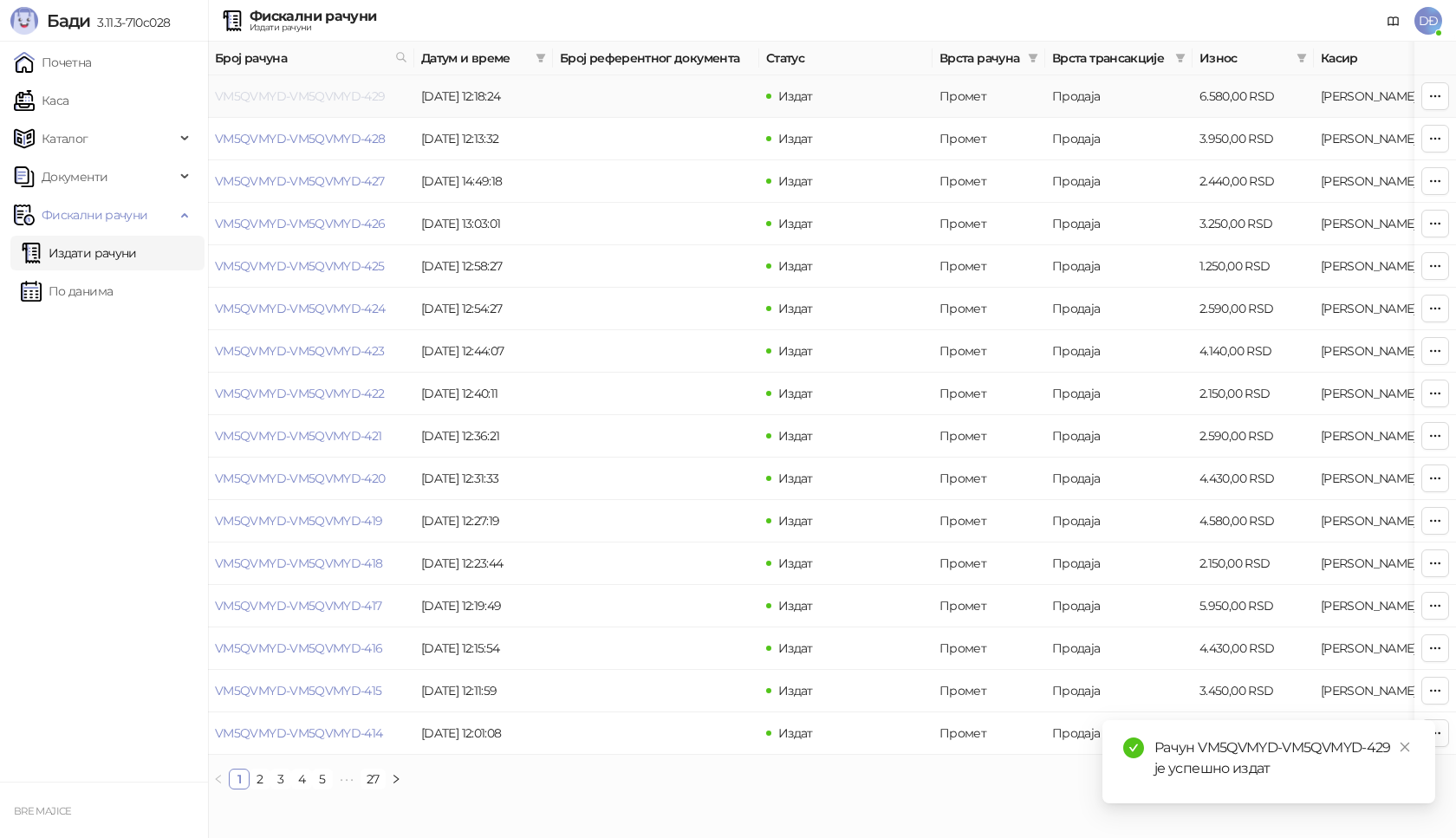
click at [335, 100] on link "VM5QVMYD-VM5QVMYD-429" at bounding box center [300, 97] width 171 height 16
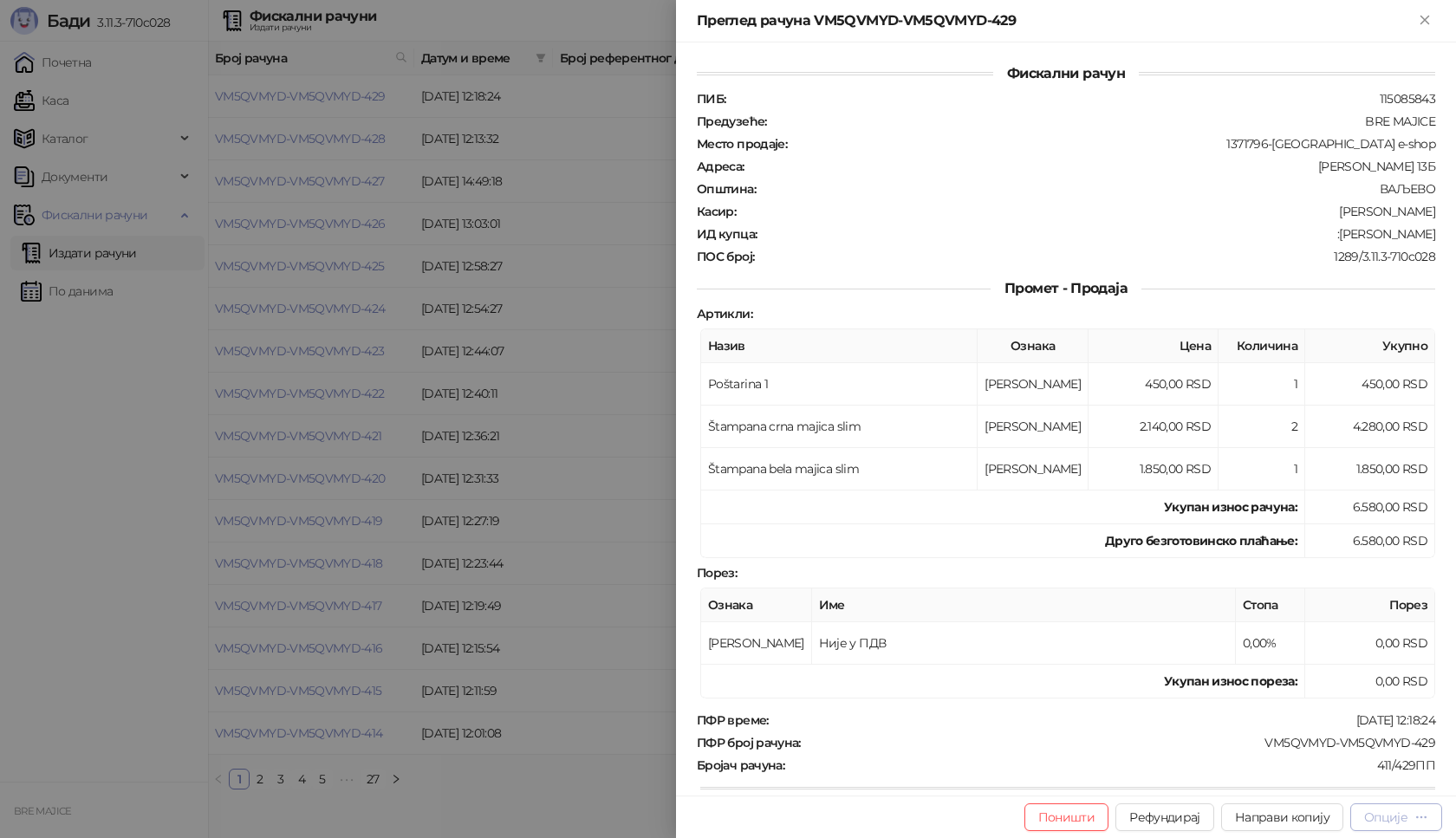
click at [1395, 813] on div "Опције" at bounding box center [1386, 817] width 43 height 16
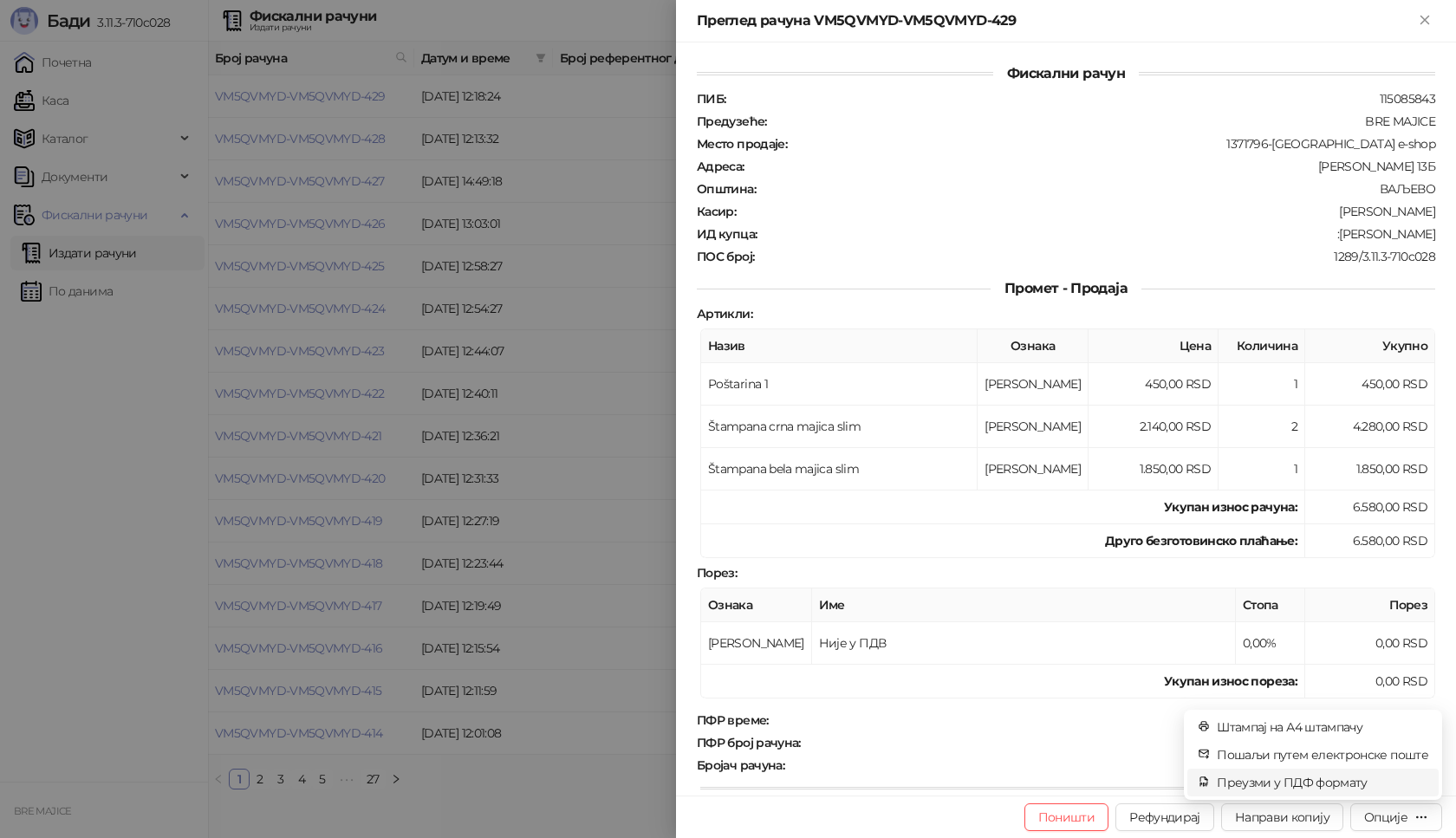
click at [1331, 781] on span "Преузми у ПДФ формату" at bounding box center [1323, 782] width 211 height 19
click at [1404, 749] on icon "close" at bounding box center [1405, 747] width 12 height 12
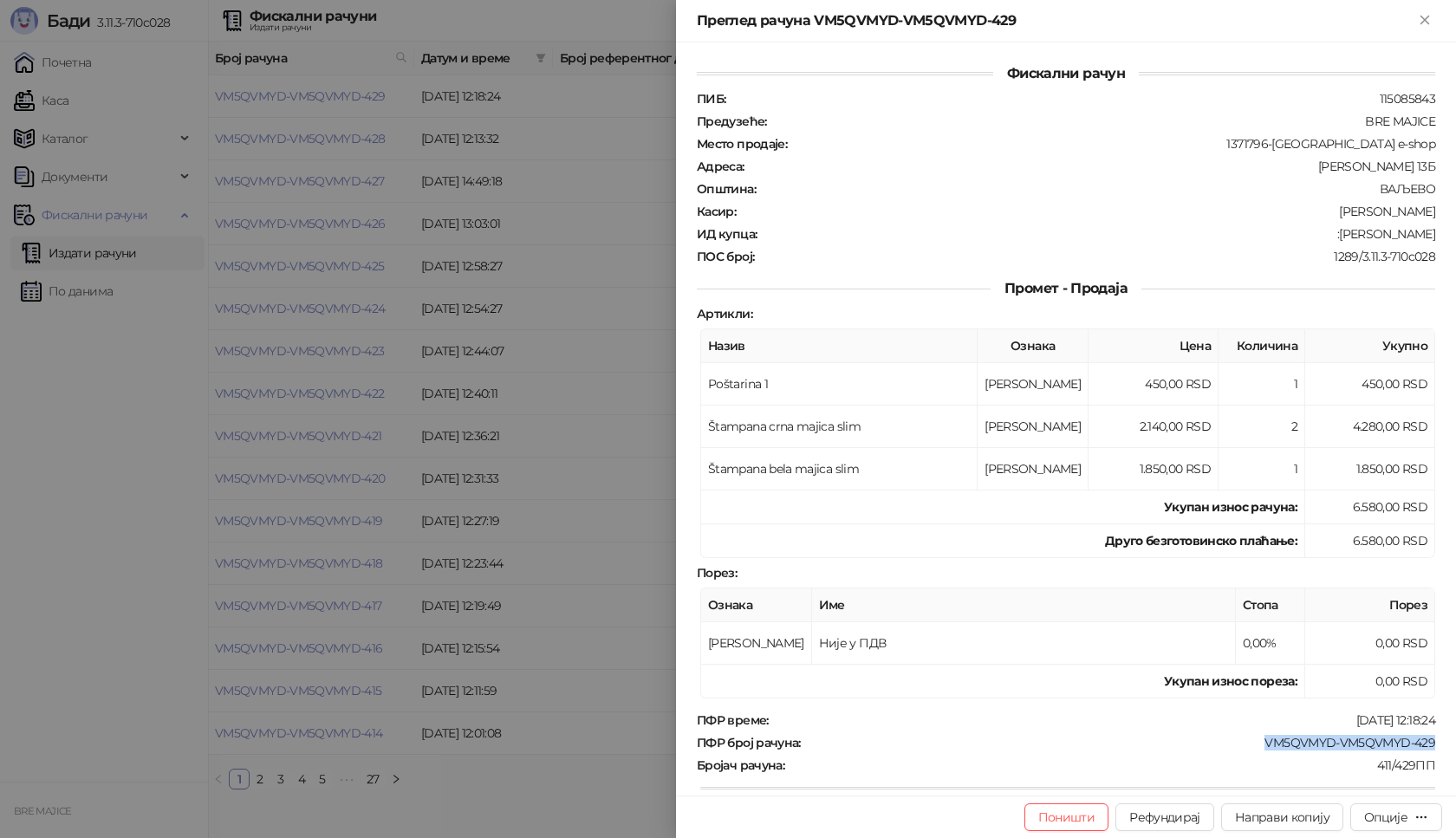
drag, startPoint x: 1426, startPoint y: 736, endPoint x: 1251, endPoint y: 742, distance: 175.1
click at [1249, 745] on div "Фискални рачун ПИБ : 115085843 Предузеће : BRE MAJICE Место продаје : 1371796-B…" at bounding box center [1066, 419] width 780 height 753
copy div "VM5QVMYD-VM5QVMYD-429"
drag, startPoint x: 1429, startPoint y: 210, endPoint x: 1344, endPoint y: 212, distance: 85.0
click at [1344, 212] on div "Фискални рачун ПИБ : 115085843 Предузеће : BRE MAJICE Место продаје : 1371796-B…" at bounding box center [1066, 419] width 780 height 753
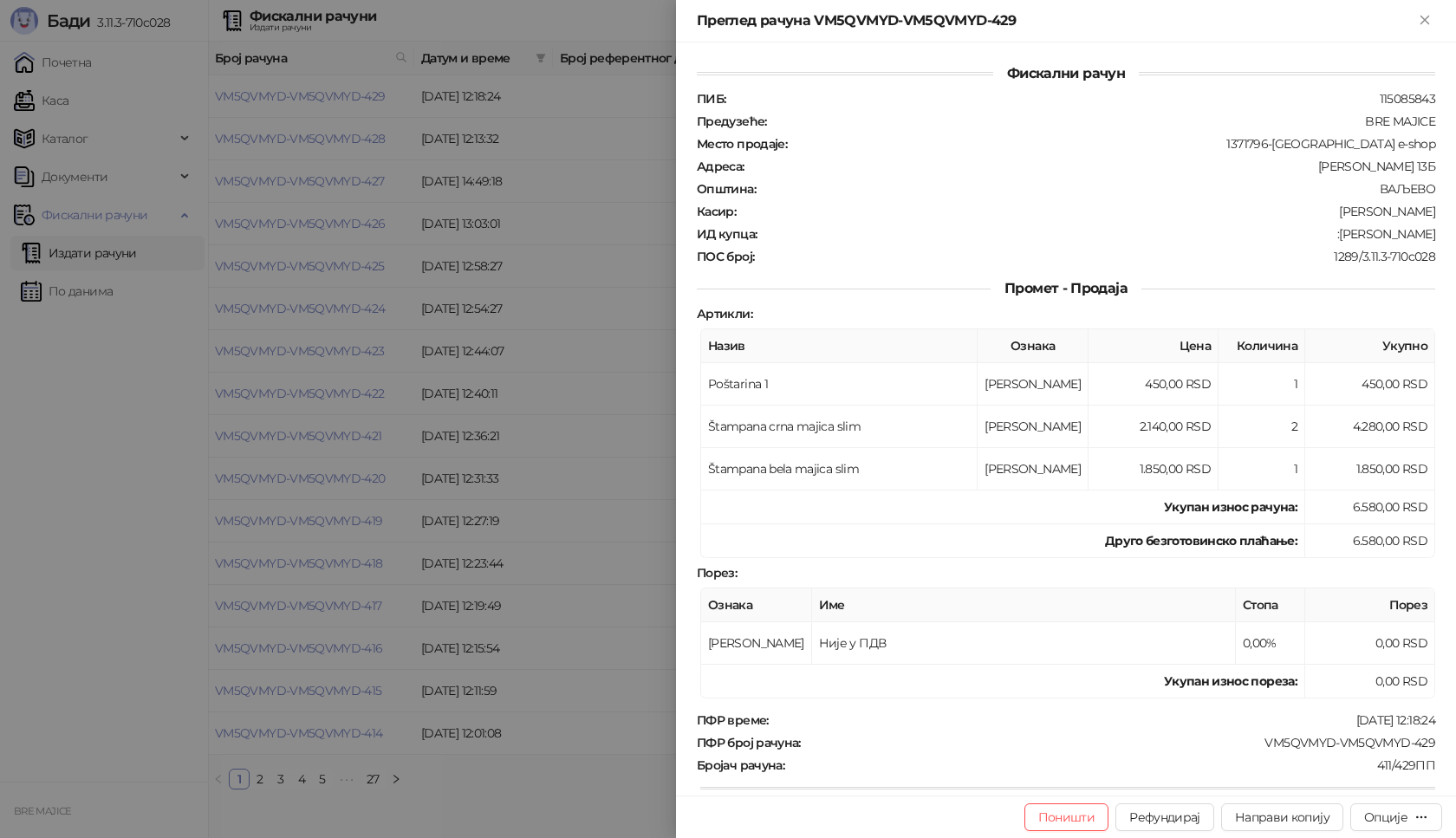
click at [1395, 229] on div ":[PERSON_NAME]" at bounding box center [1097, 234] width 678 height 16
drag, startPoint x: 1402, startPoint y: 235, endPoint x: 1310, endPoint y: 238, distance: 92.0
click at [1310, 238] on div "Фискални рачун ПИБ : 115085843 Предузеће : BRE MAJICE Место продаје : 1371796-B…" at bounding box center [1066, 419] width 780 height 753
copy div "[PERSON_NAME]"
click at [1421, 17] on icon "Close" at bounding box center [1424, 20] width 8 height 8
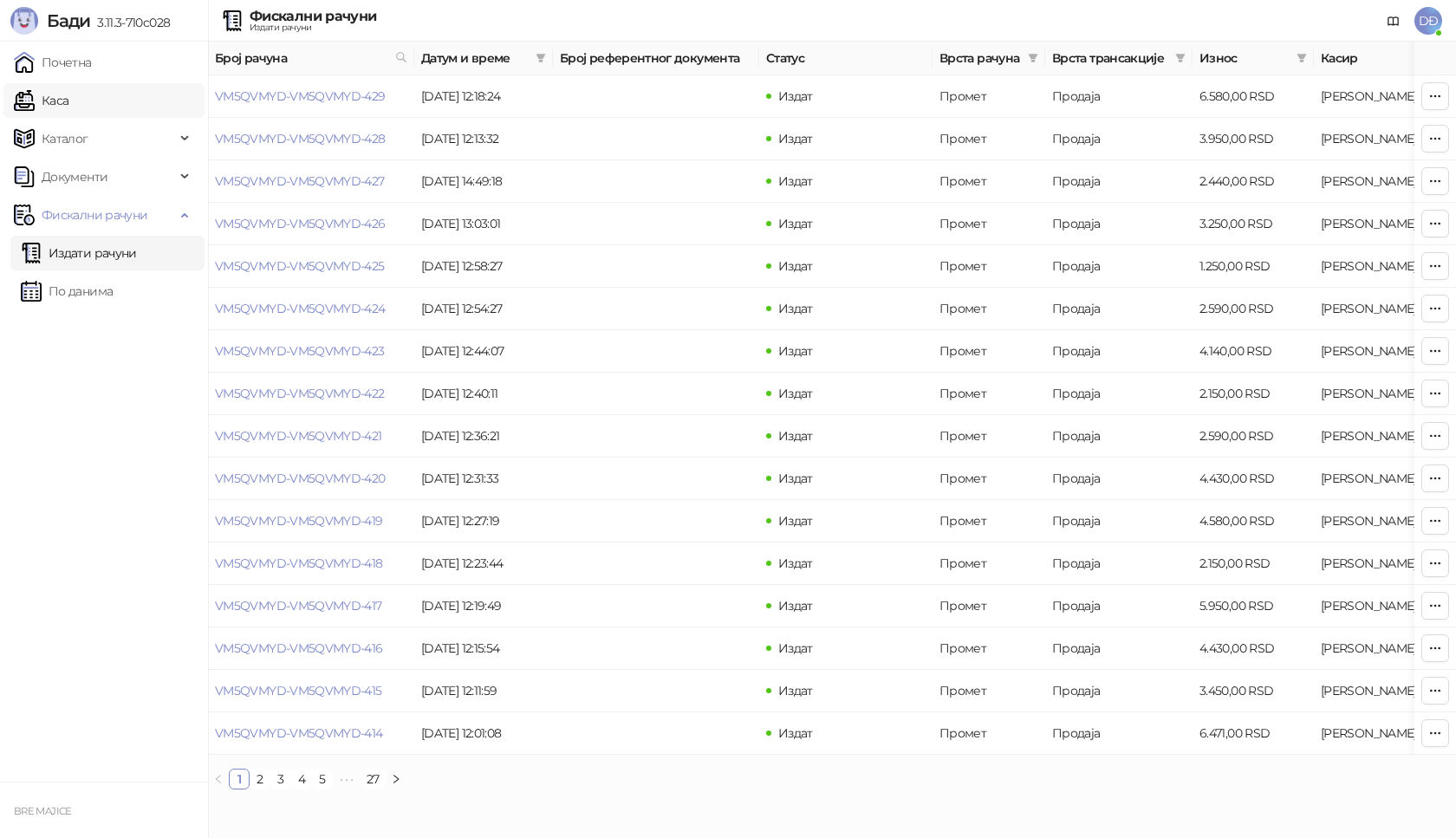
click at [36, 96] on link "Каса" at bounding box center [40, 100] width 54 height 35
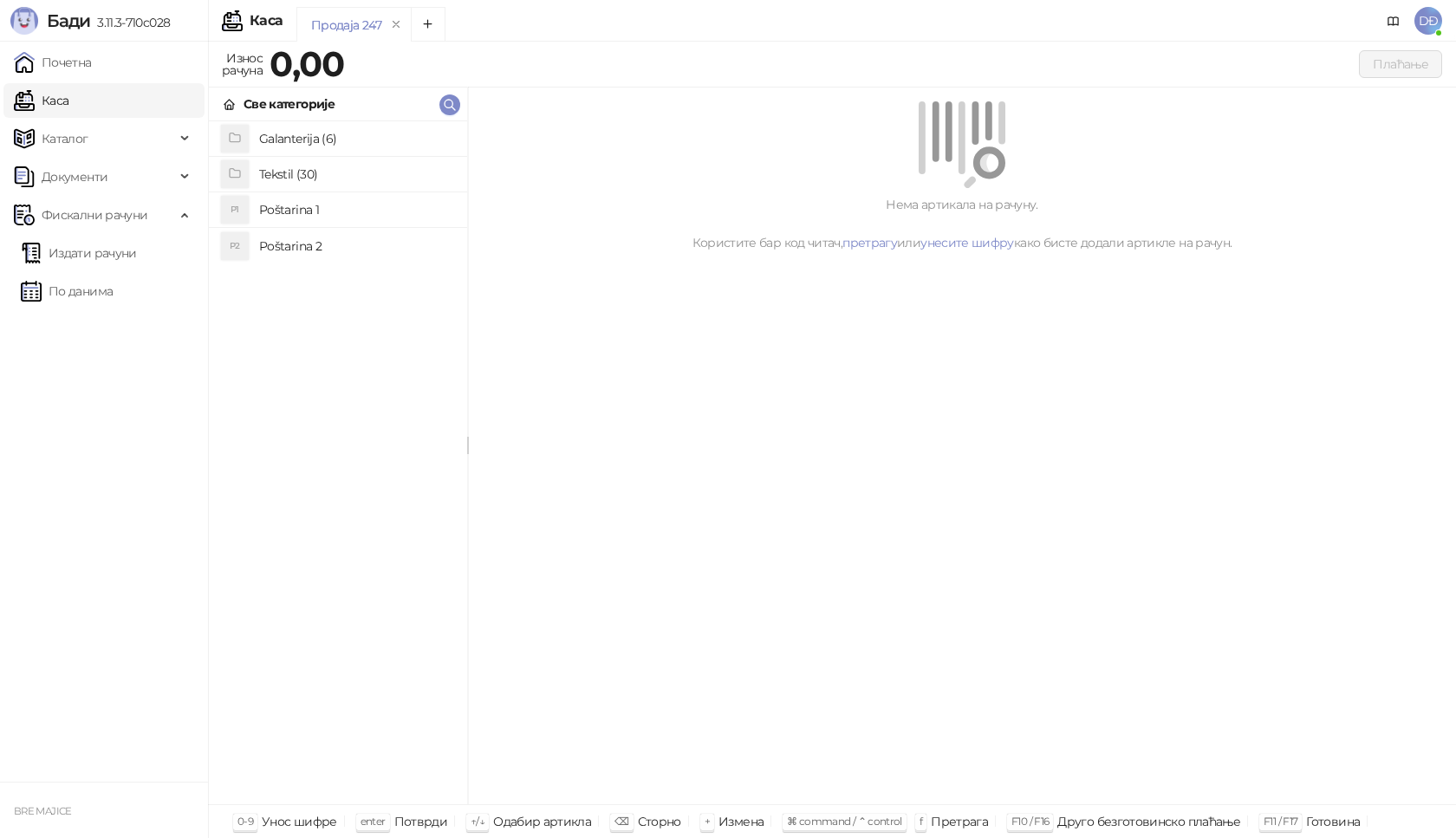
click at [277, 208] on h4 "Poštarina 1" at bounding box center [356, 209] width 194 height 28
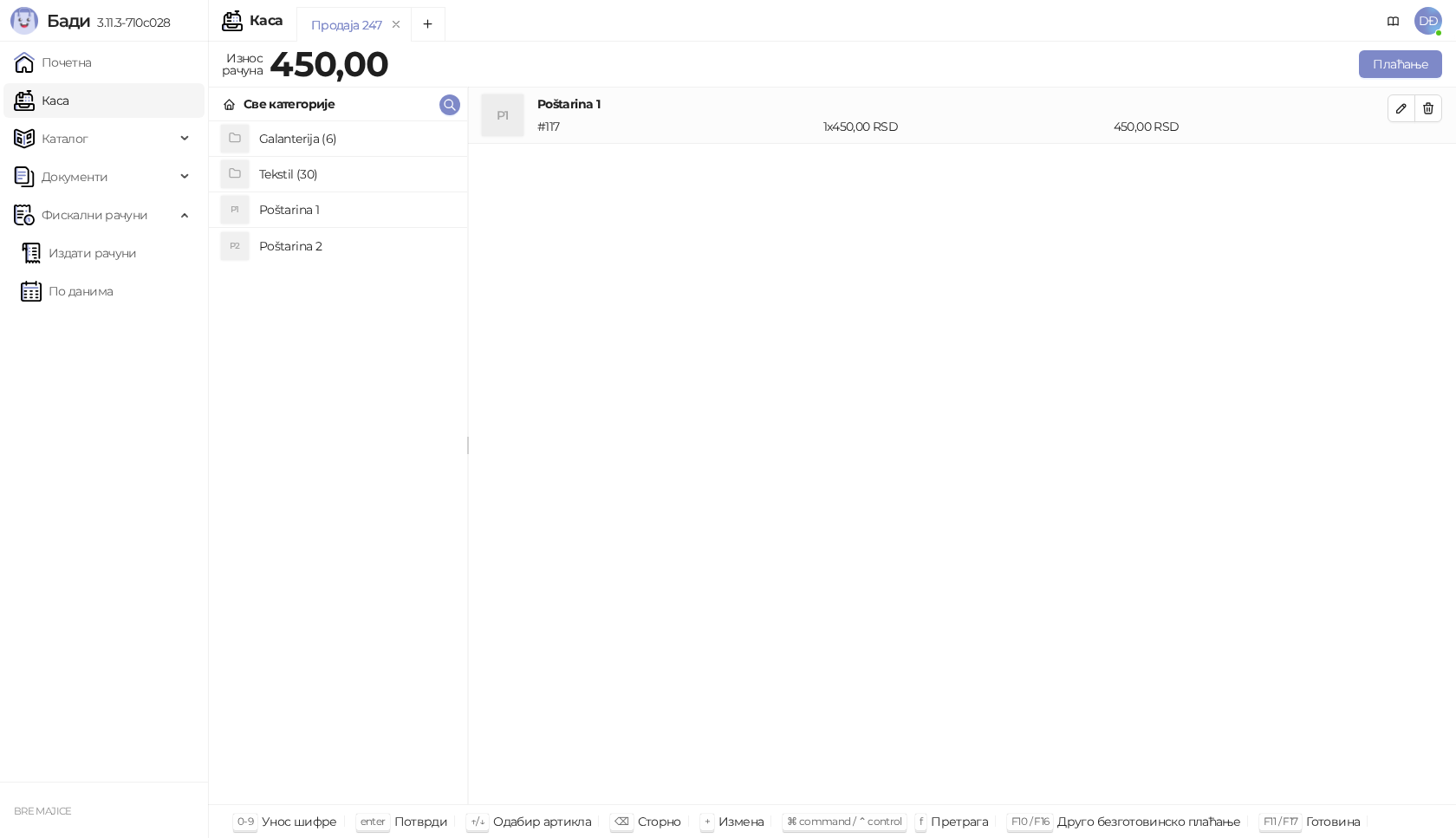
click at [293, 173] on h4 "Tekstil (30)" at bounding box center [356, 174] width 194 height 28
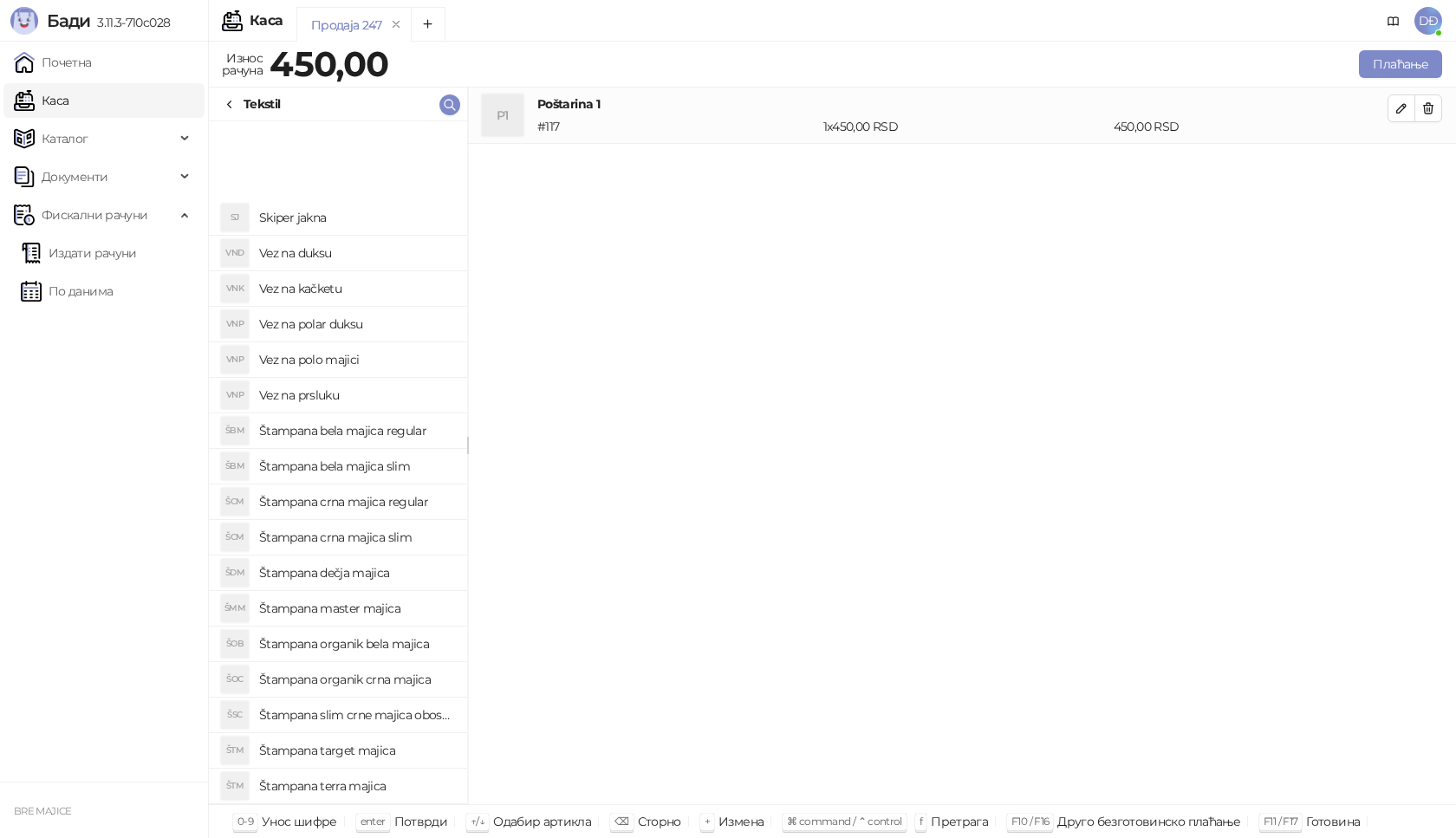
scroll to position [383, 0]
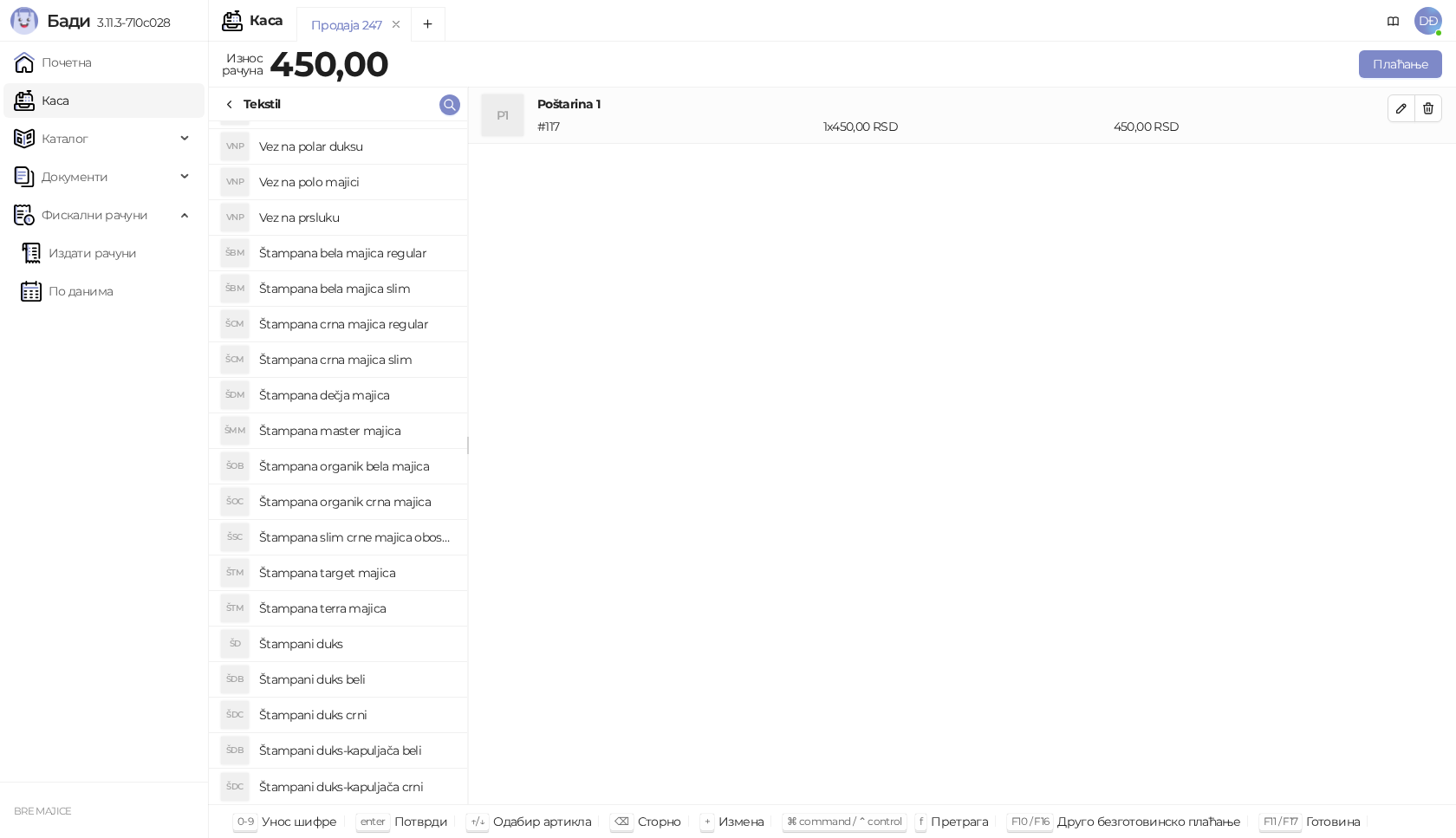
click at [394, 787] on h4 "Štampani duks-kapuljača crni" at bounding box center [356, 787] width 194 height 28
click at [1410, 167] on button "button" at bounding box center [1402, 165] width 28 height 28
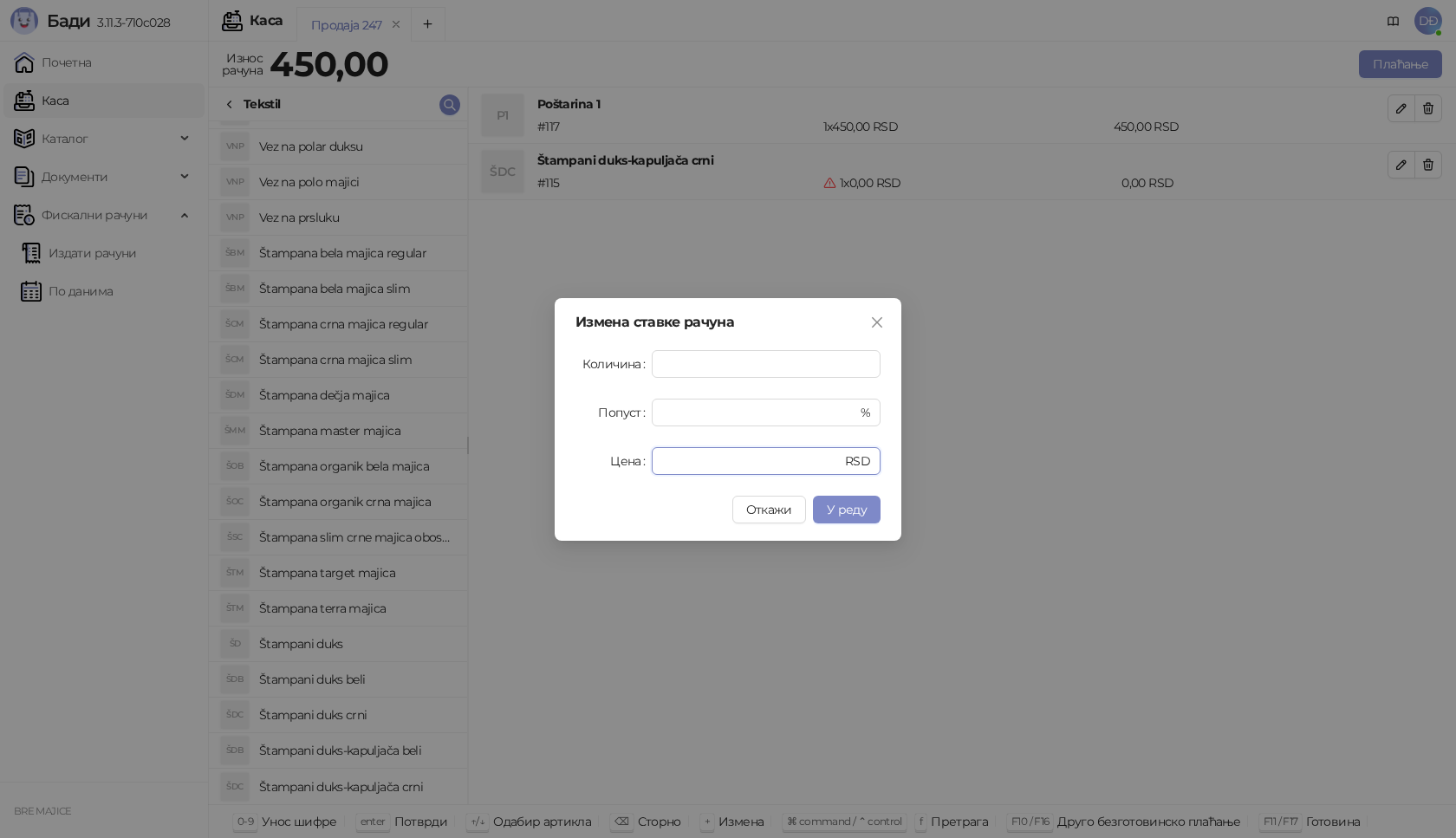
drag, startPoint x: 682, startPoint y: 456, endPoint x: 629, endPoint y: 464, distance: 53.6
click at [629, 464] on div "Цена * RSD" at bounding box center [728, 461] width 305 height 28
type input "****"
click at [860, 505] on span "У реду" at bounding box center [847, 509] width 39 height 16
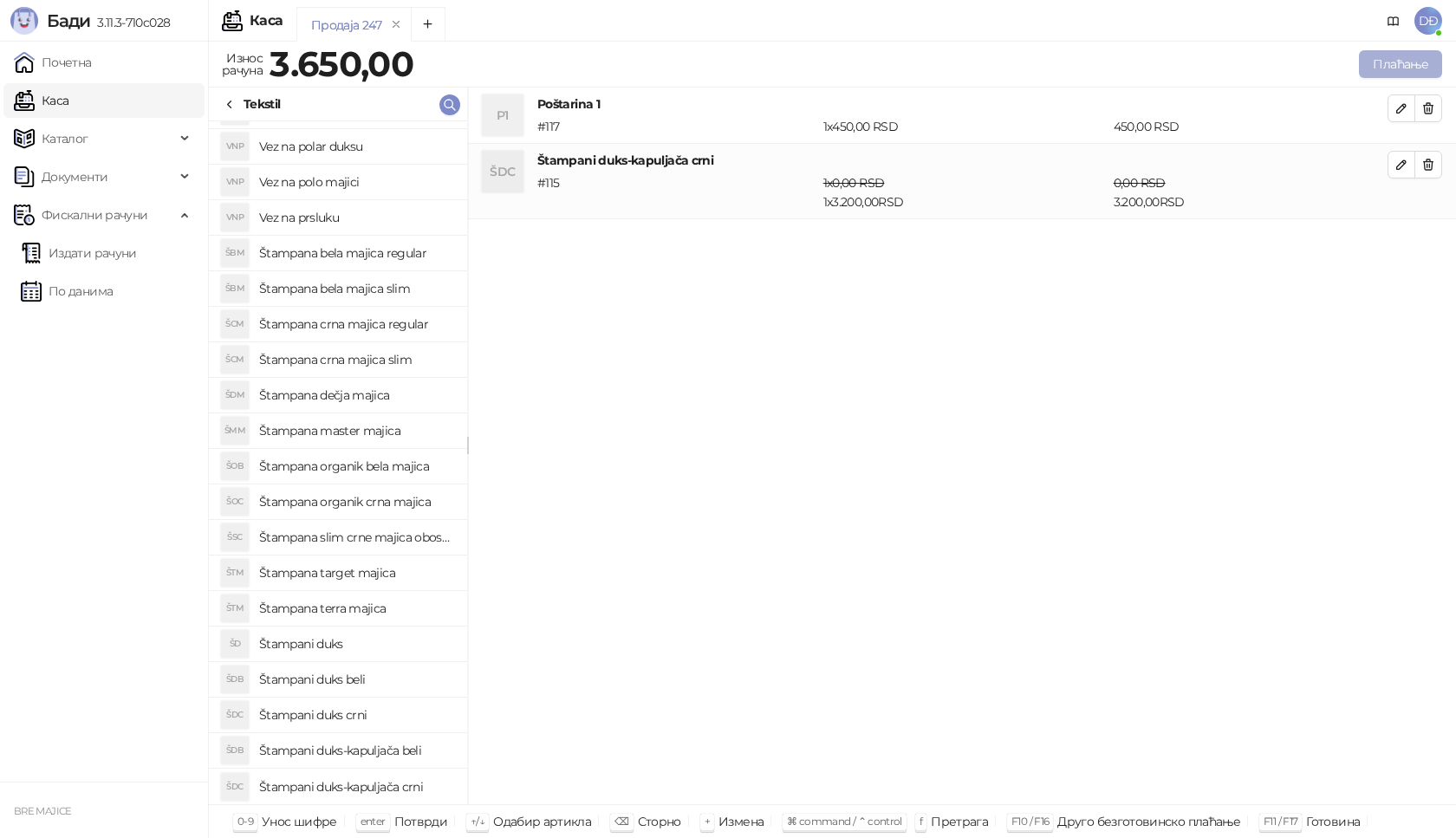
click at [1397, 62] on button "Плаћање" at bounding box center [1401, 64] width 83 height 28
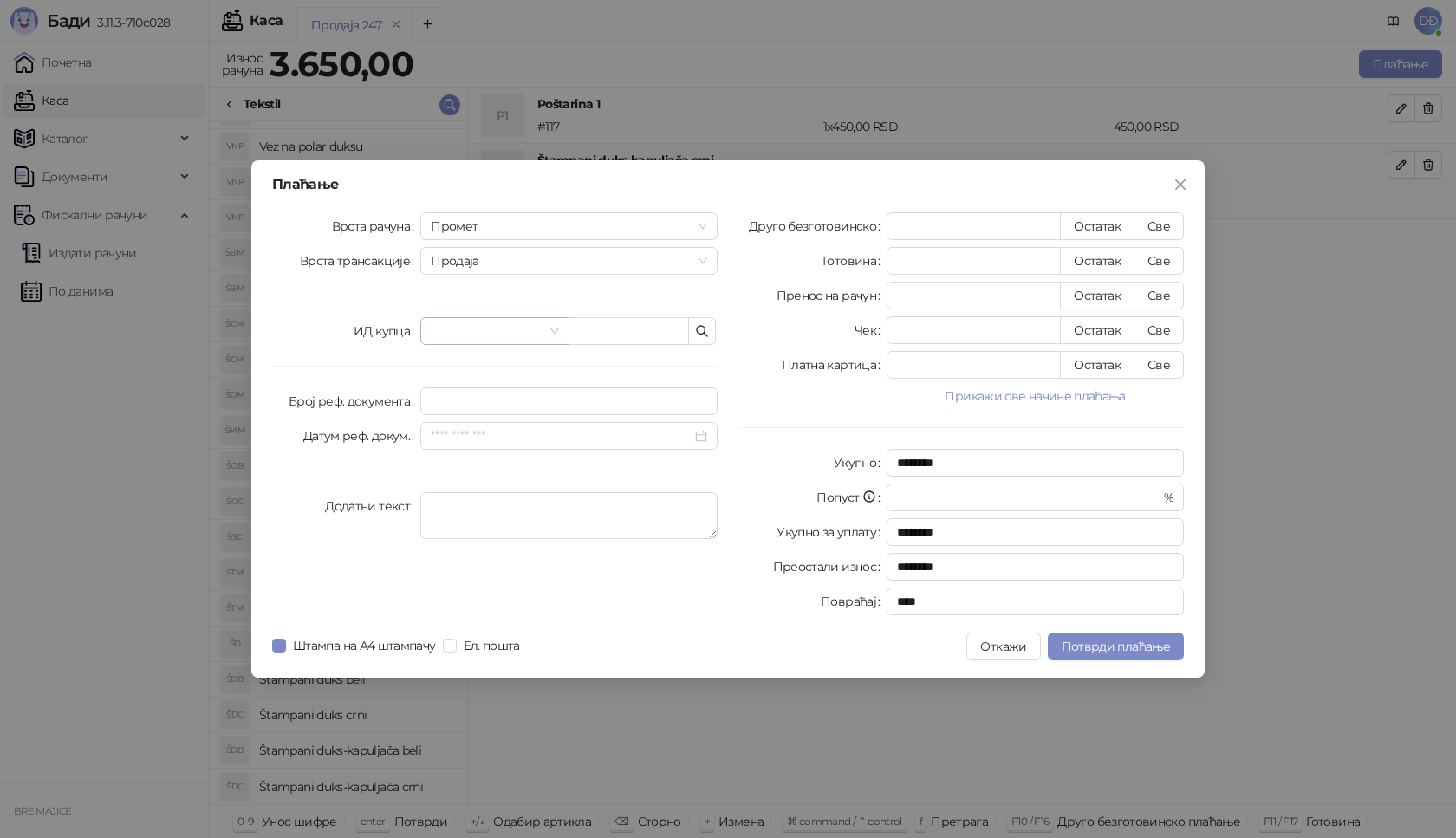
click at [492, 332] on input "search" at bounding box center [486, 331] width 112 height 26
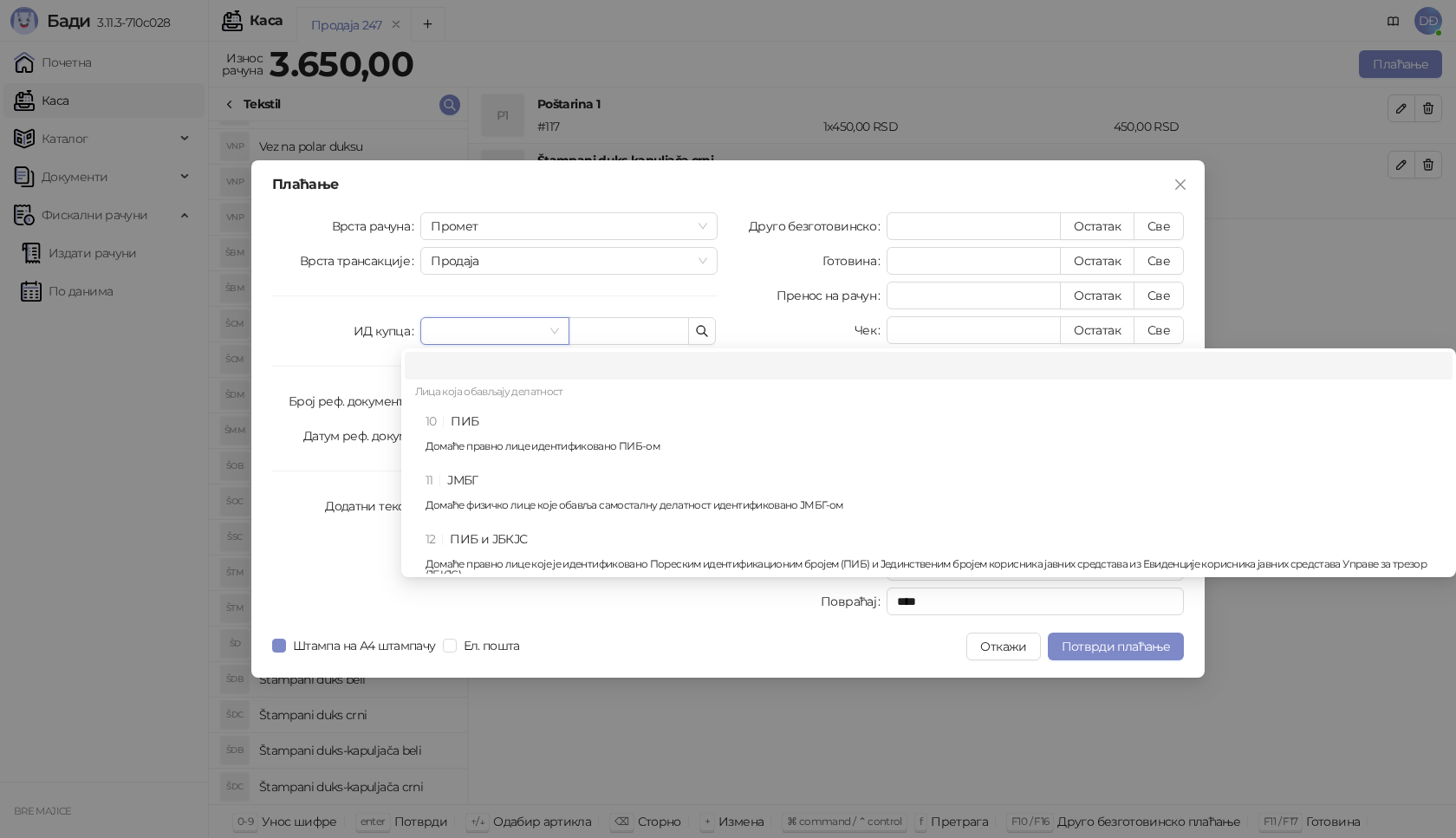
click at [494, 323] on input "search" at bounding box center [486, 331] width 112 height 26
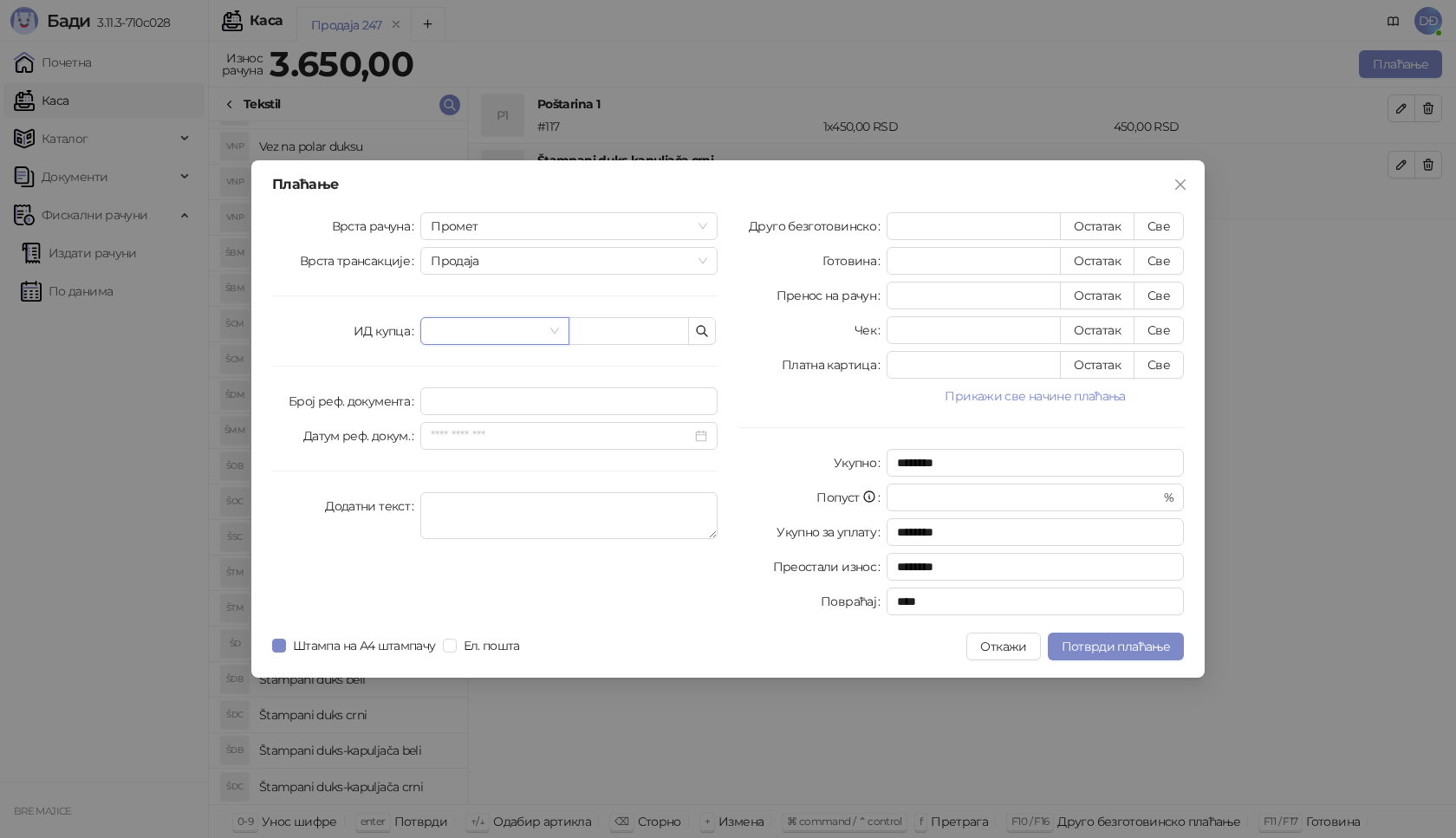
click at [470, 331] on input "search" at bounding box center [486, 331] width 112 height 26
click at [477, 330] on input "search" at bounding box center [486, 331] width 112 height 26
click at [584, 331] on input "text" at bounding box center [629, 331] width 120 height 28
paste input "**********"
type input "**********"
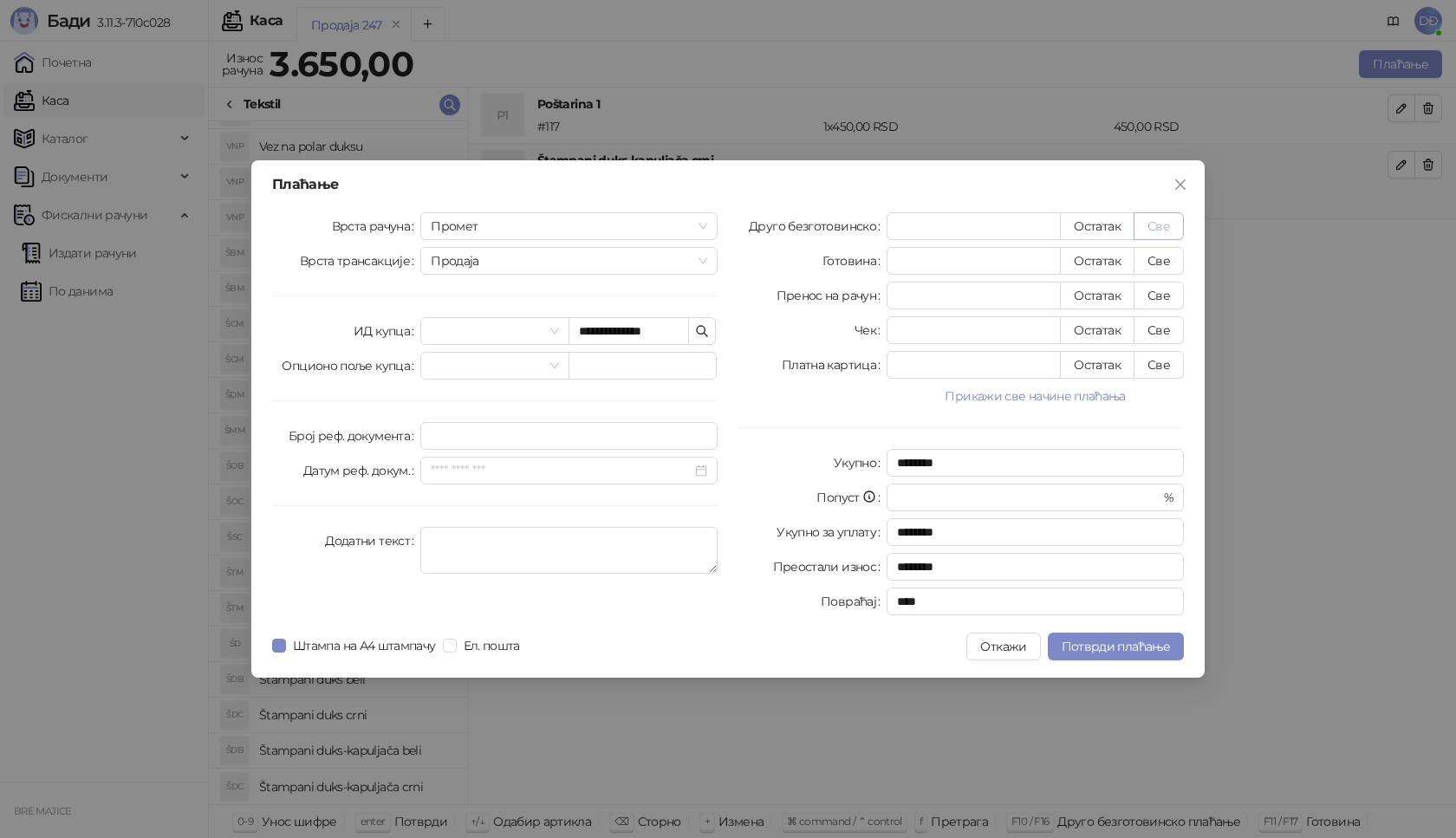
click at [1166, 227] on button "Све" at bounding box center [1158, 226] width 50 height 28
type input "****"
click at [1099, 645] on span "Потврди плаћање" at bounding box center [1115, 647] width 109 height 16
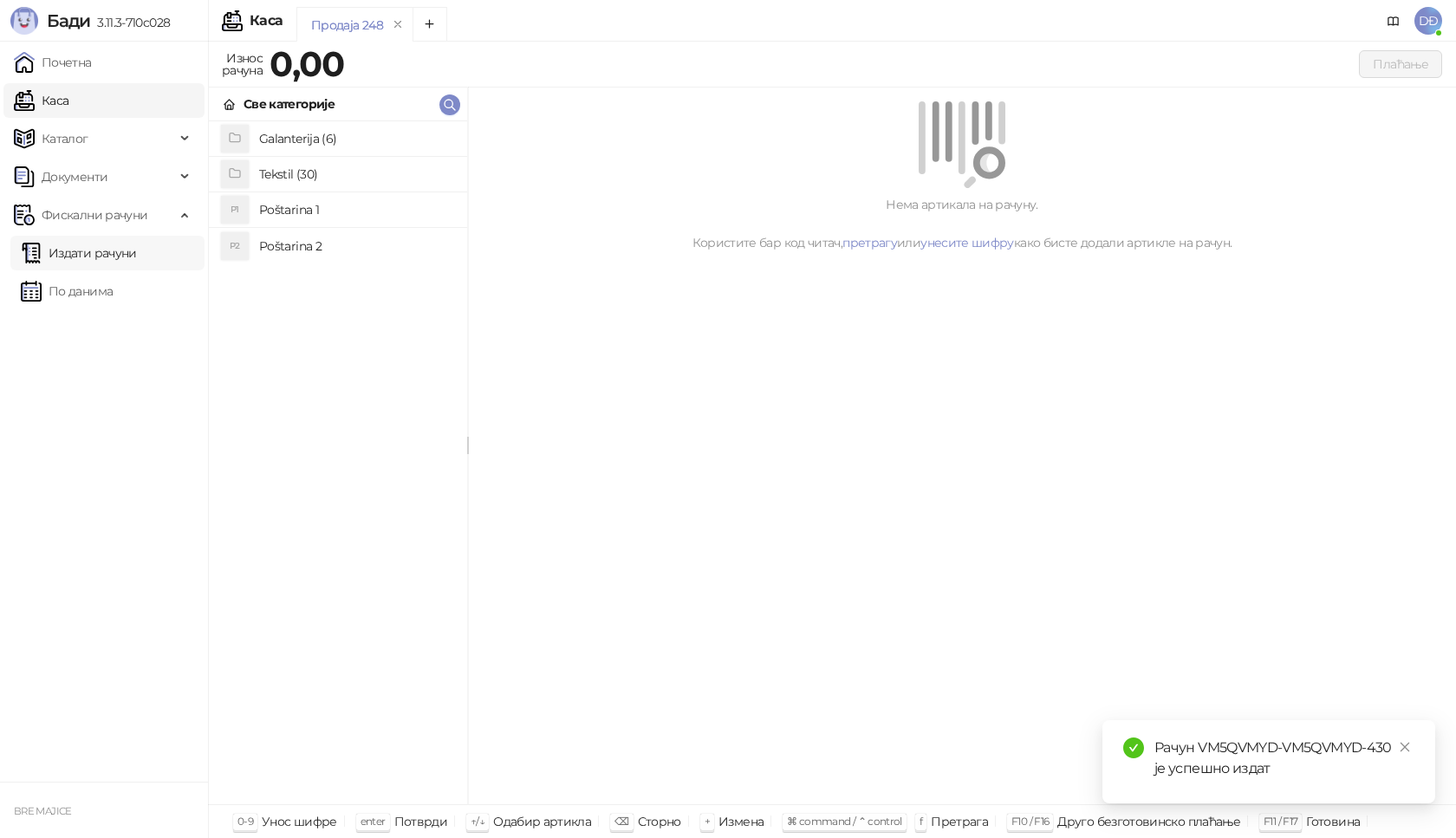
click at [134, 256] on link "Издати рачуни" at bounding box center [79, 253] width 116 height 35
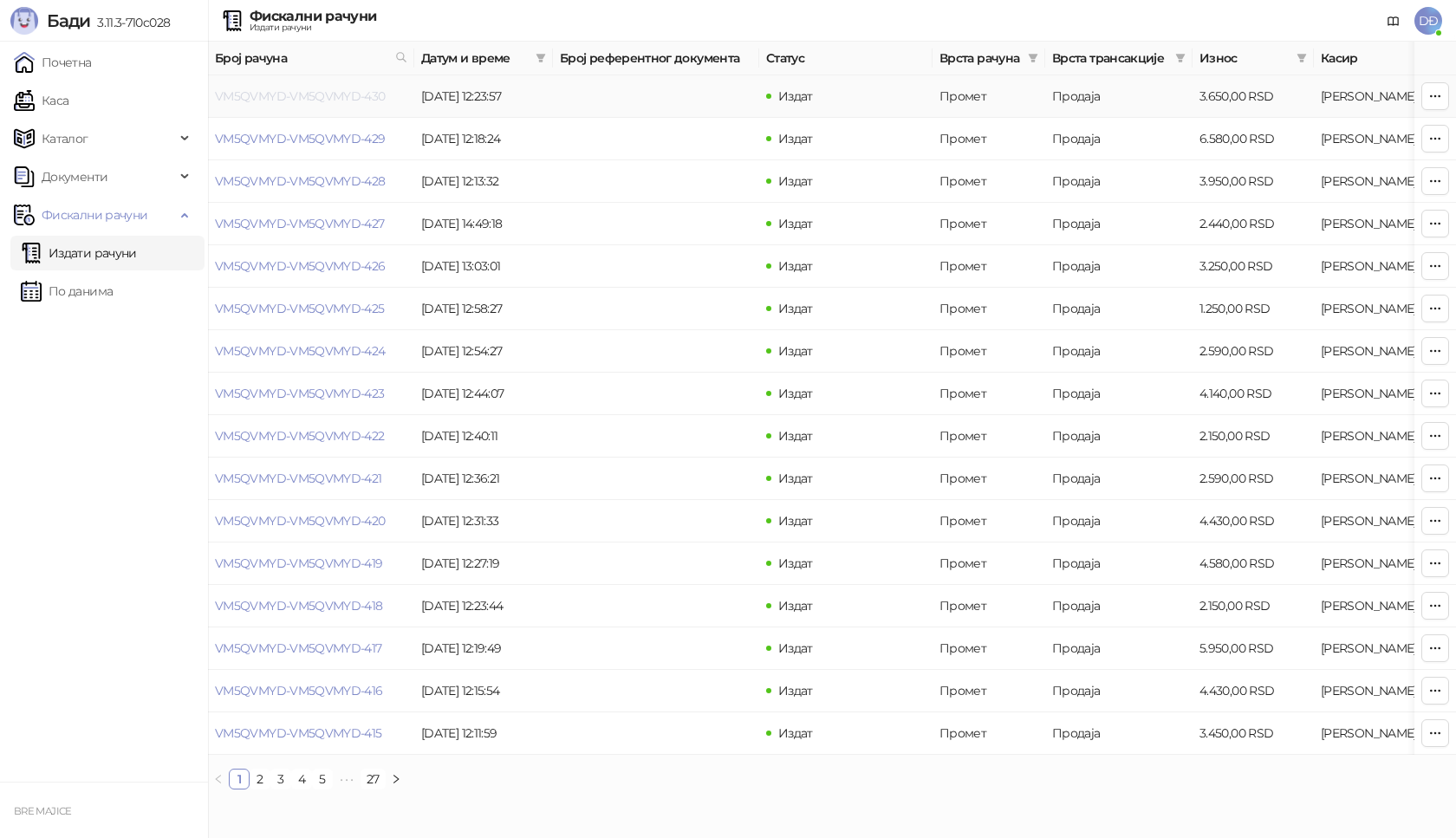
click at [272, 93] on link "VM5QVMYD-VM5QVMYD-430" at bounding box center [300, 97] width 171 height 16
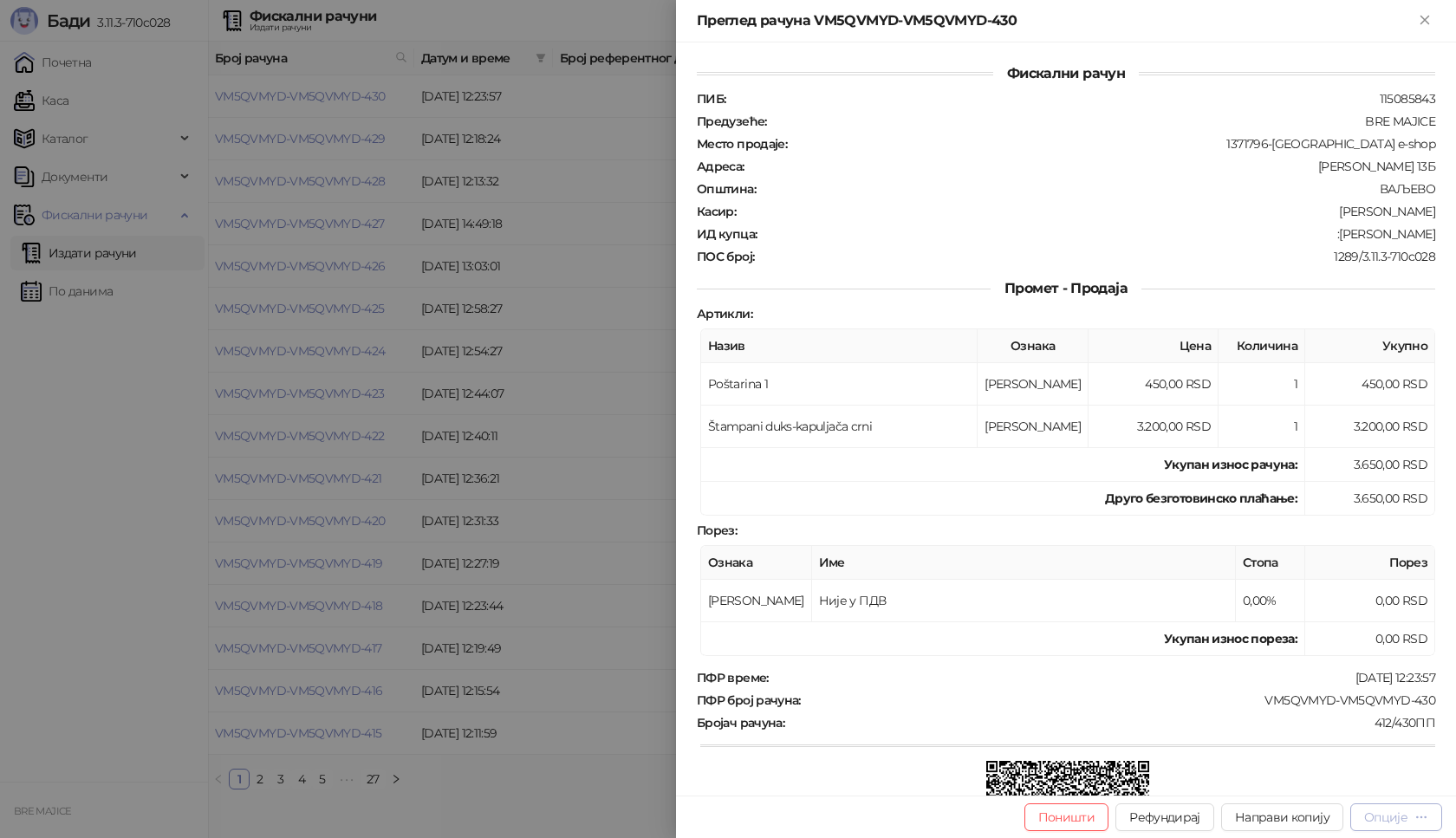
click at [1424, 819] on icon "button" at bounding box center [1421, 817] width 14 height 14
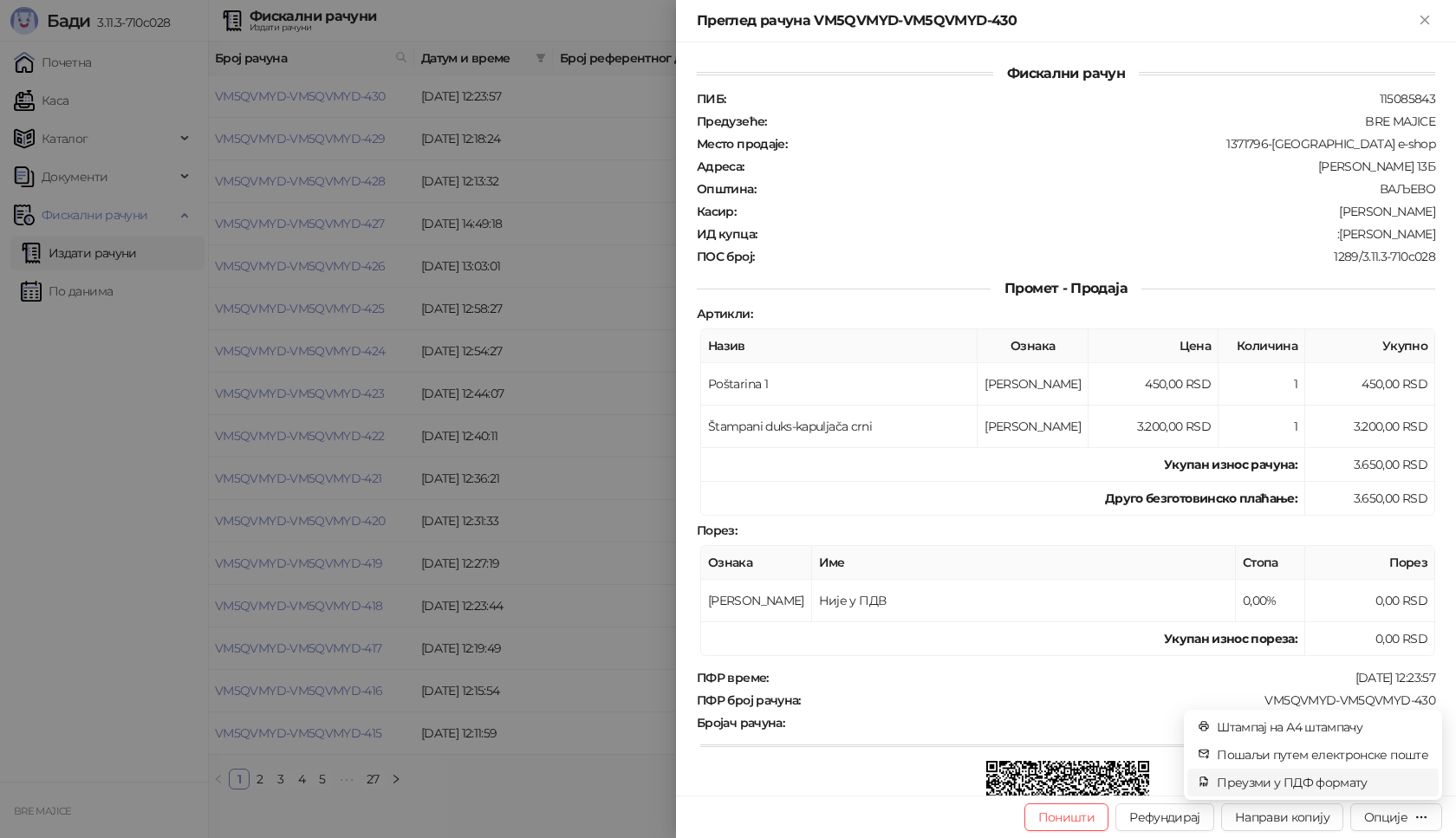
click at [1349, 781] on span "Преузми у ПДФ формату" at bounding box center [1323, 782] width 211 height 19
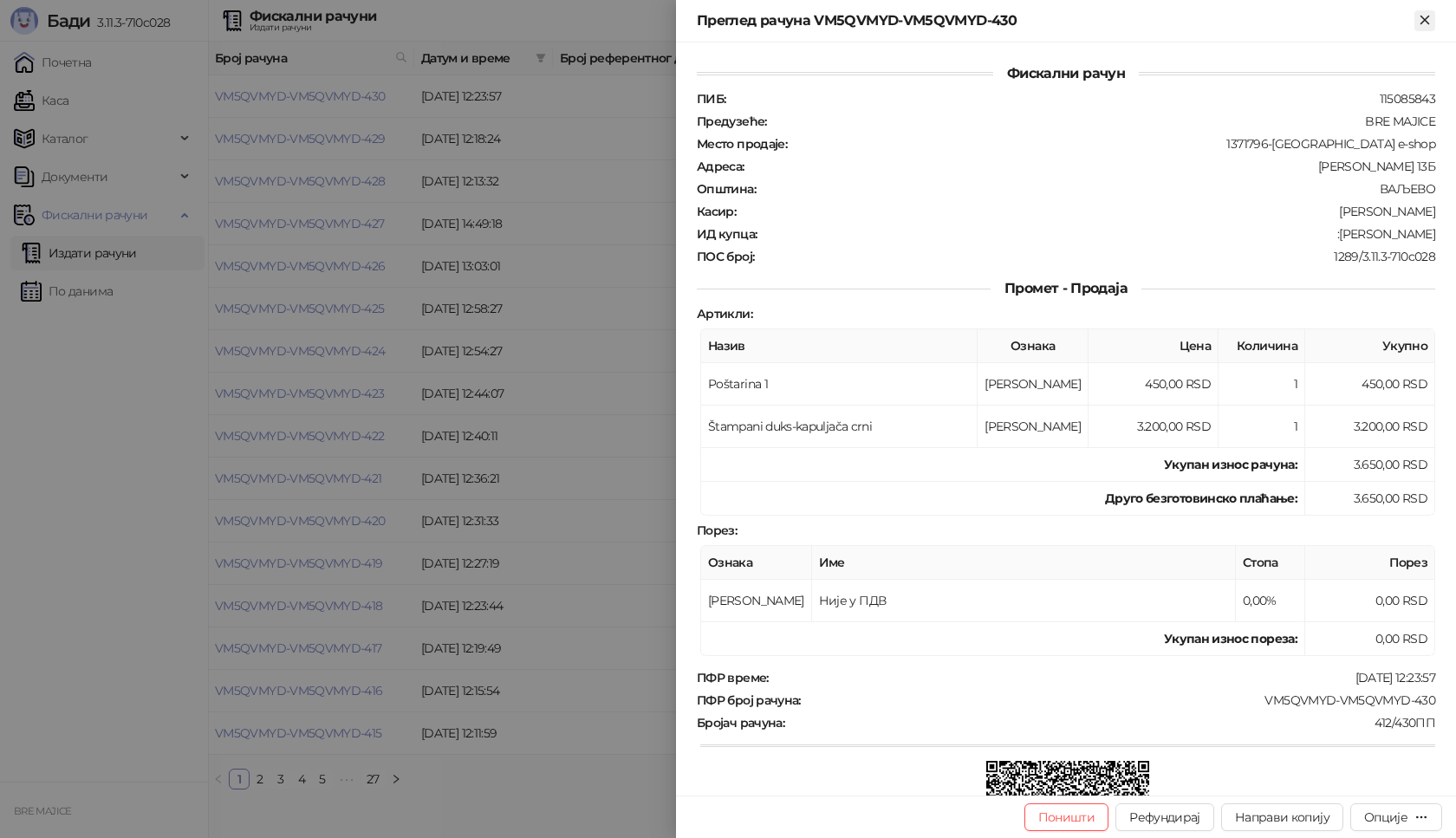
click at [1422, 20] on icon "Close" at bounding box center [1424, 20] width 16 height 16
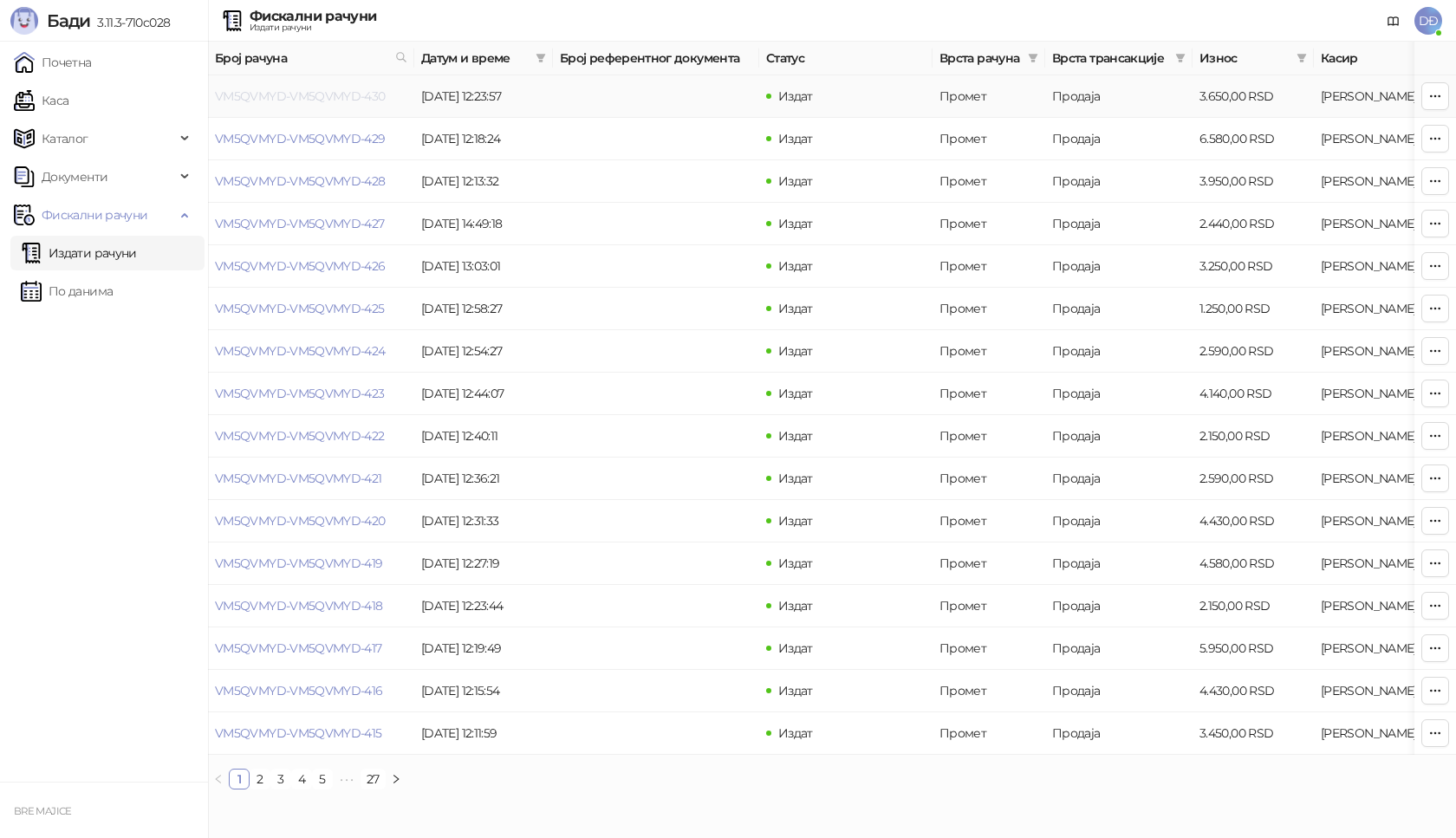
click at [280, 96] on link "VM5QVMYD-VM5QVMYD-430" at bounding box center [300, 97] width 171 height 16
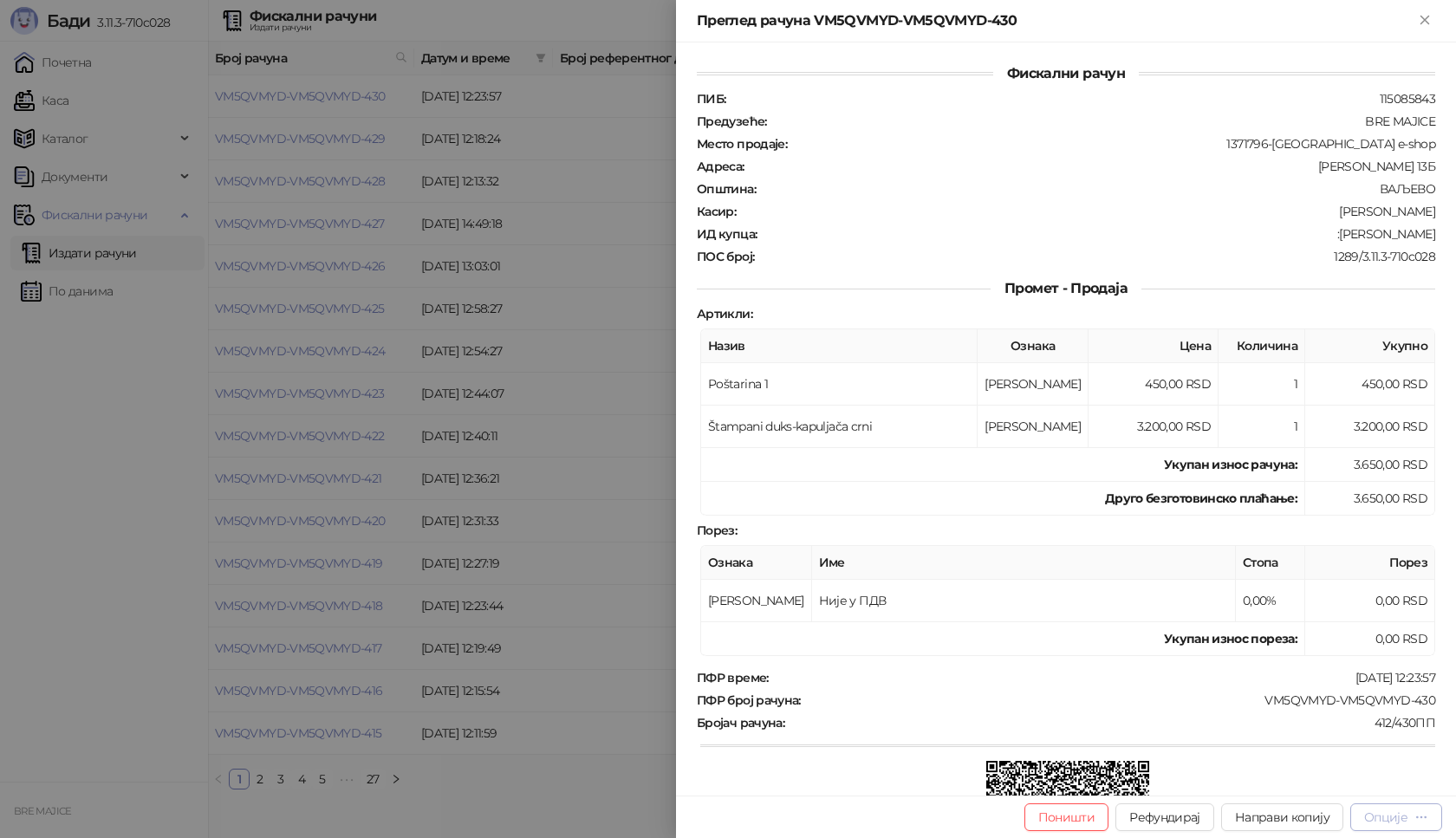
click at [1393, 816] on div "Опције" at bounding box center [1386, 817] width 43 height 16
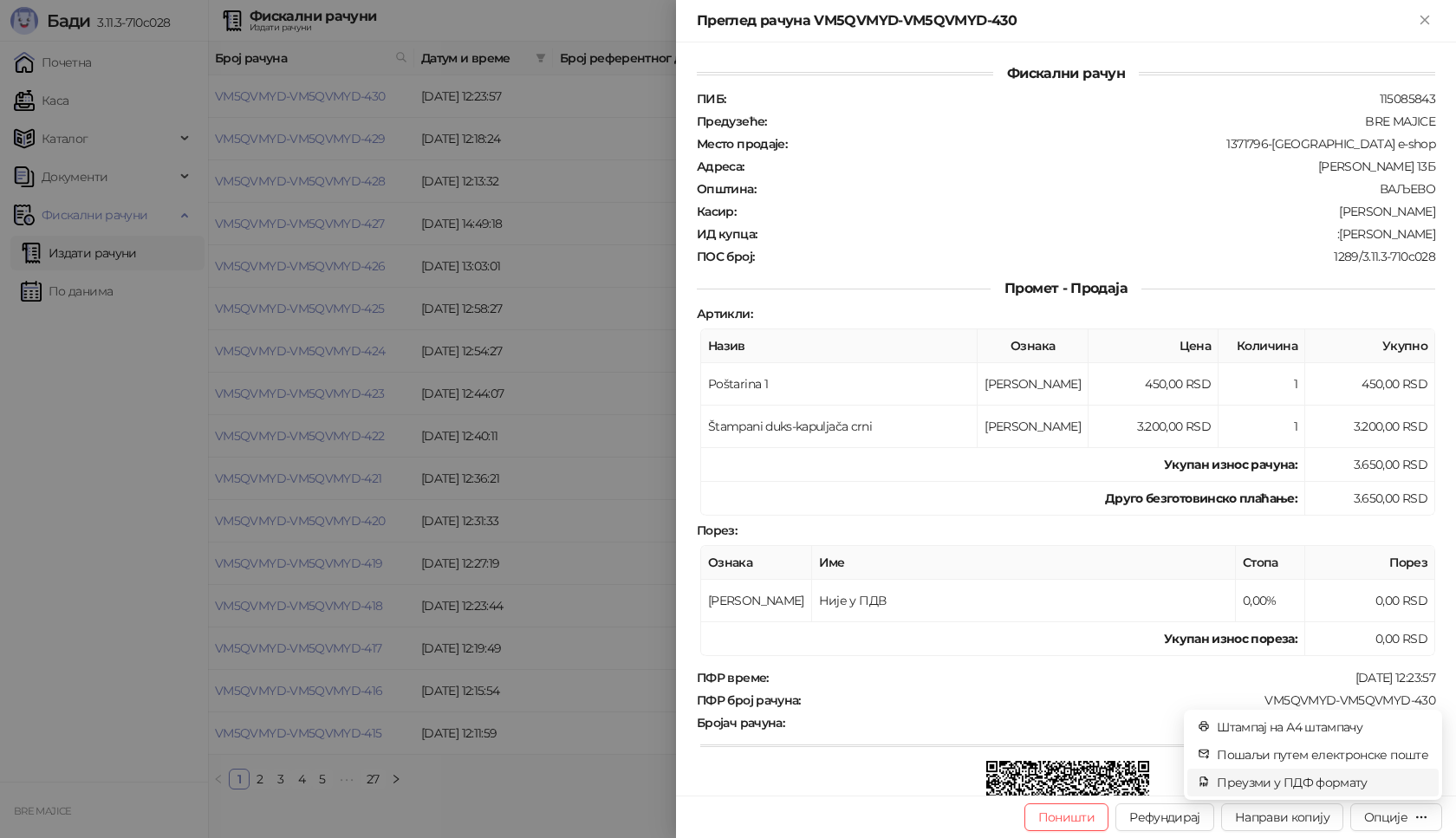
click at [1361, 781] on span "Преузми у ПДФ формату" at bounding box center [1323, 782] width 211 height 19
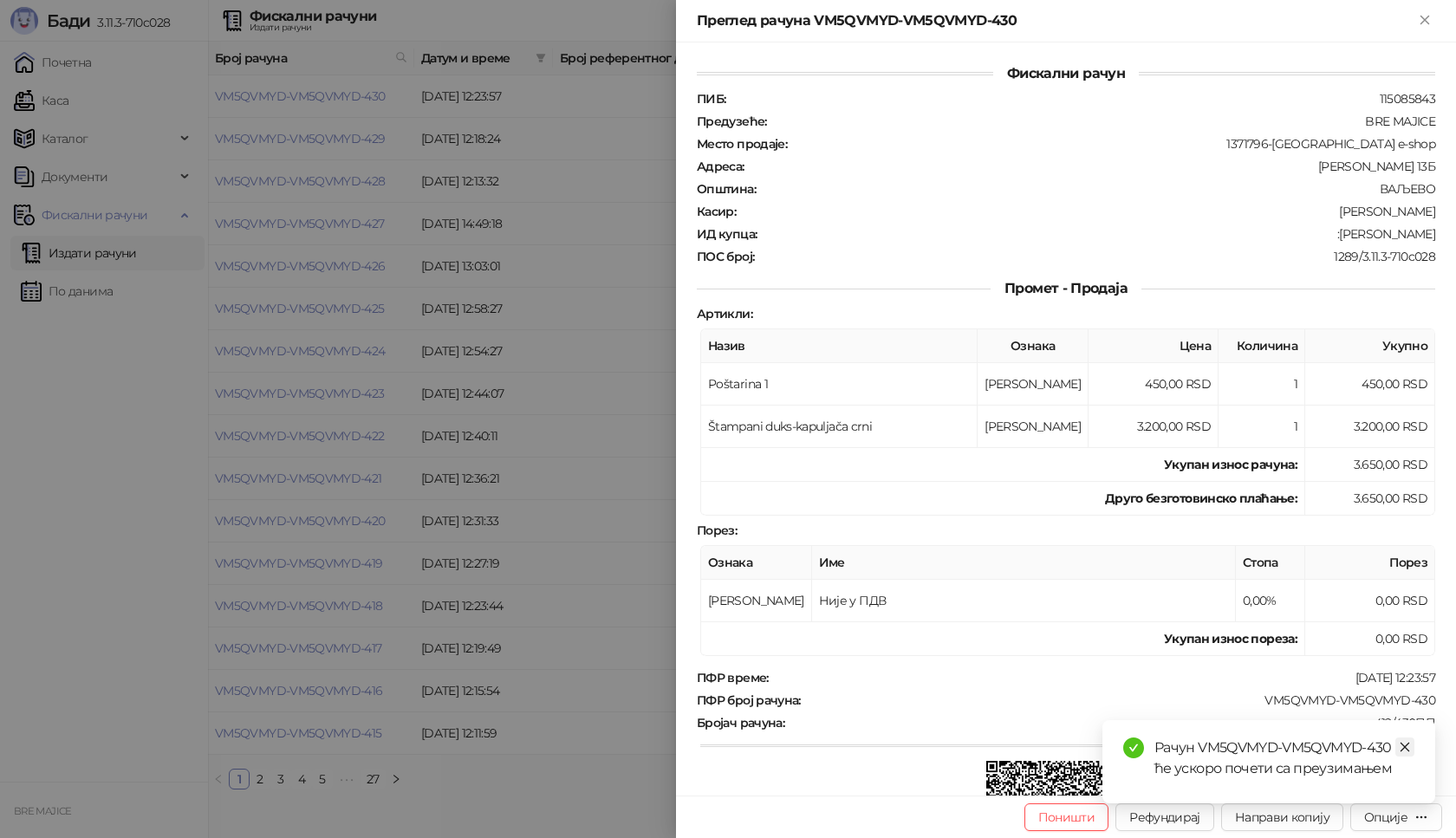
click at [1408, 749] on icon "close" at bounding box center [1405, 747] width 12 height 12
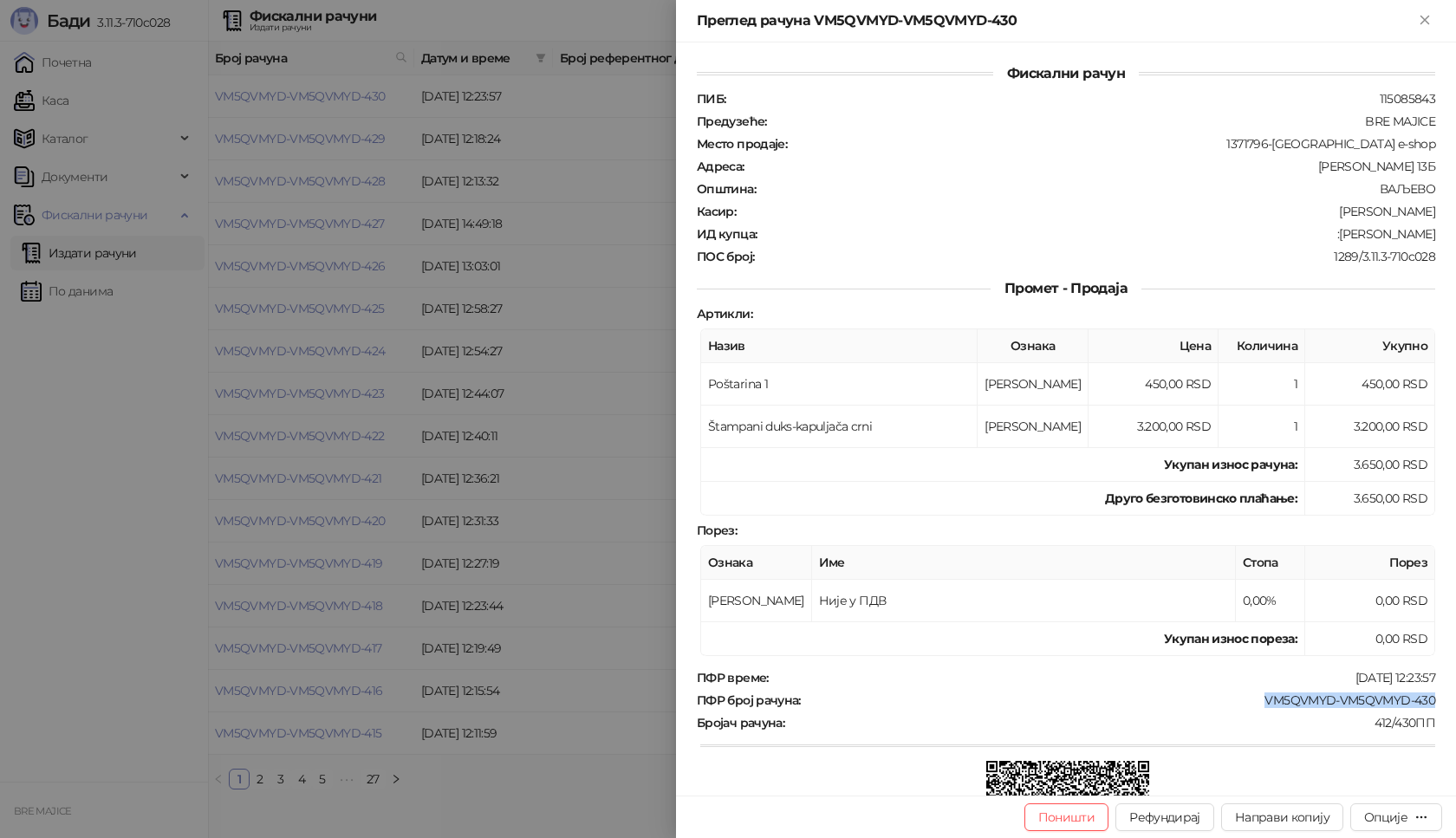
drag, startPoint x: 1423, startPoint y: 699, endPoint x: 1254, endPoint y: 701, distance: 169.0
click at [1254, 701] on div "ПФР број рачуна : VM5QVMYD-VM5QVMYD-430" at bounding box center [1065, 700] width 745 height 16
copy div "VM5QVMYD-VM5QVMYD-430"
drag, startPoint x: 1423, startPoint y: 231, endPoint x: 1345, endPoint y: 238, distance: 78.3
click at [1345, 238] on div "Фискални рачун ПИБ : 115085843 Предузеће : BRE MAJICE Место продаје : 1371796-[…" at bounding box center [1066, 419] width 780 height 753
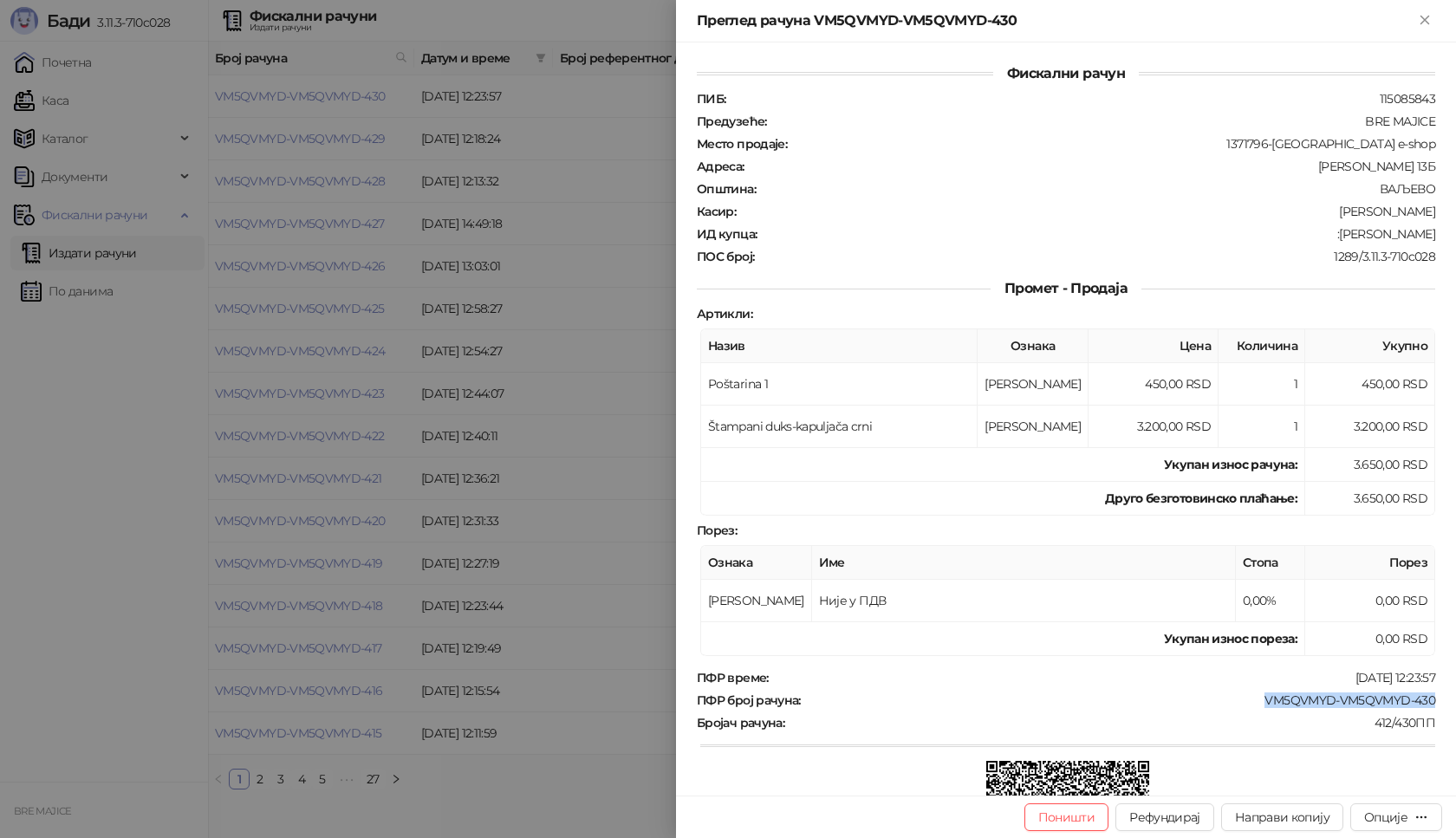
copy div "[PERSON_NAME]"
click at [1436, 21] on div "Преглед рачуна VM5QVMYD-VM5QVMYD-430" at bounding box center [1066, 21] width 780 height 42
click at [1421, 18] on icon "Close" at bounding box center [1424, 20] width 16 height 16
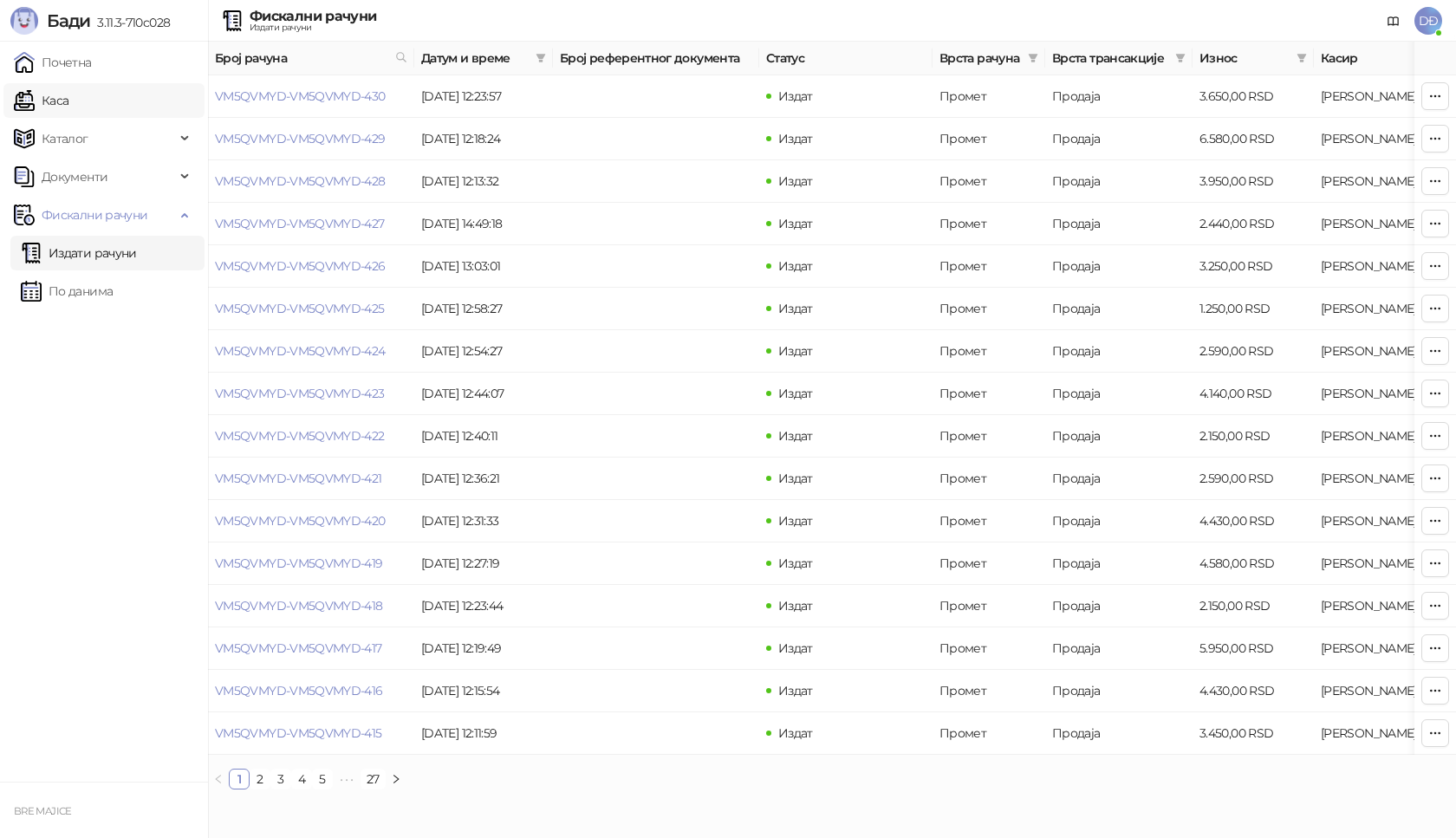
click at [53, 105] on link "Каса" at bounding box center [40, 100] width 54 height 35
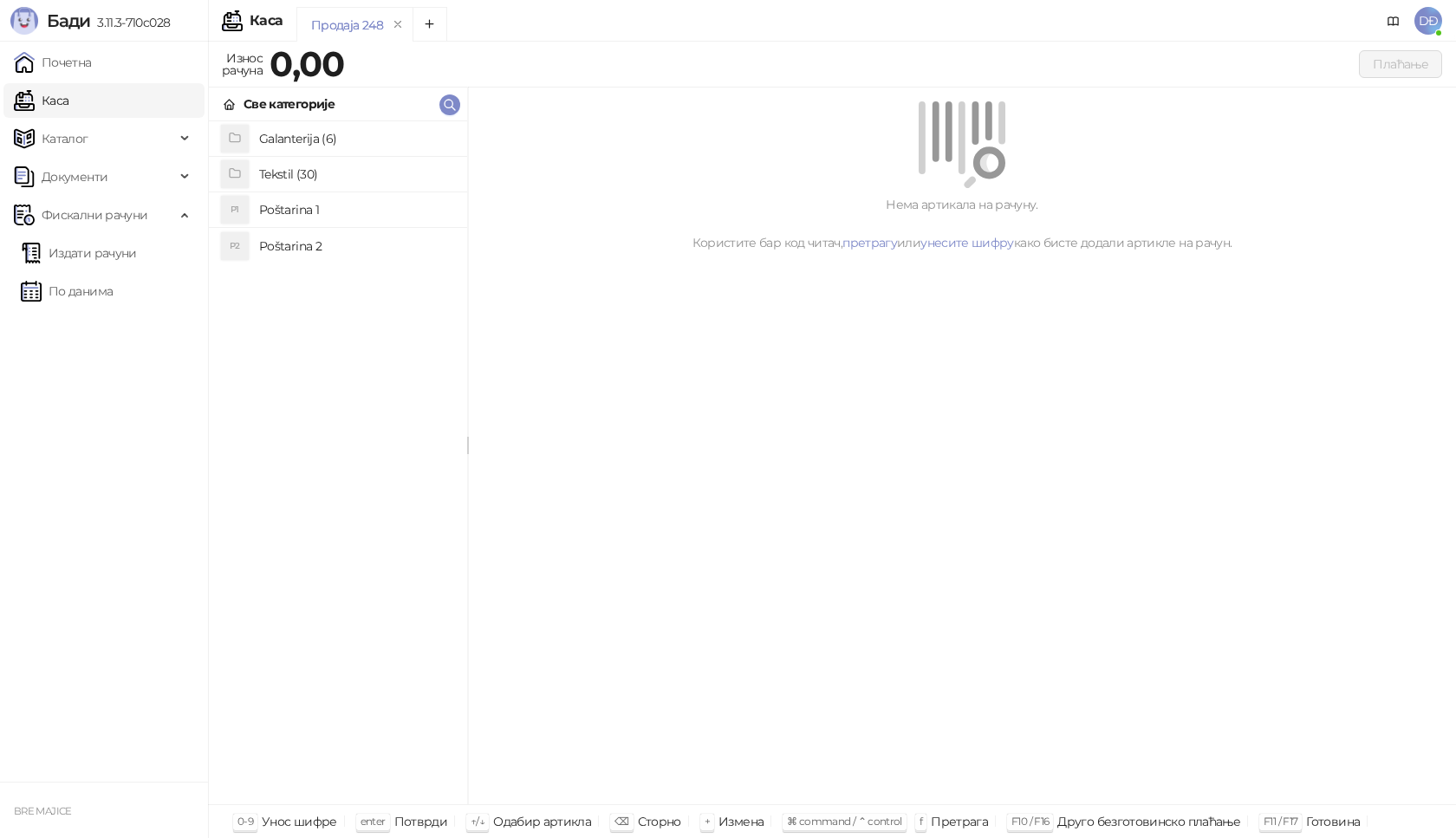
click at [312, 212] on h4 "Poštarina 1" at bounding box center [356, 209] width 194 height 28
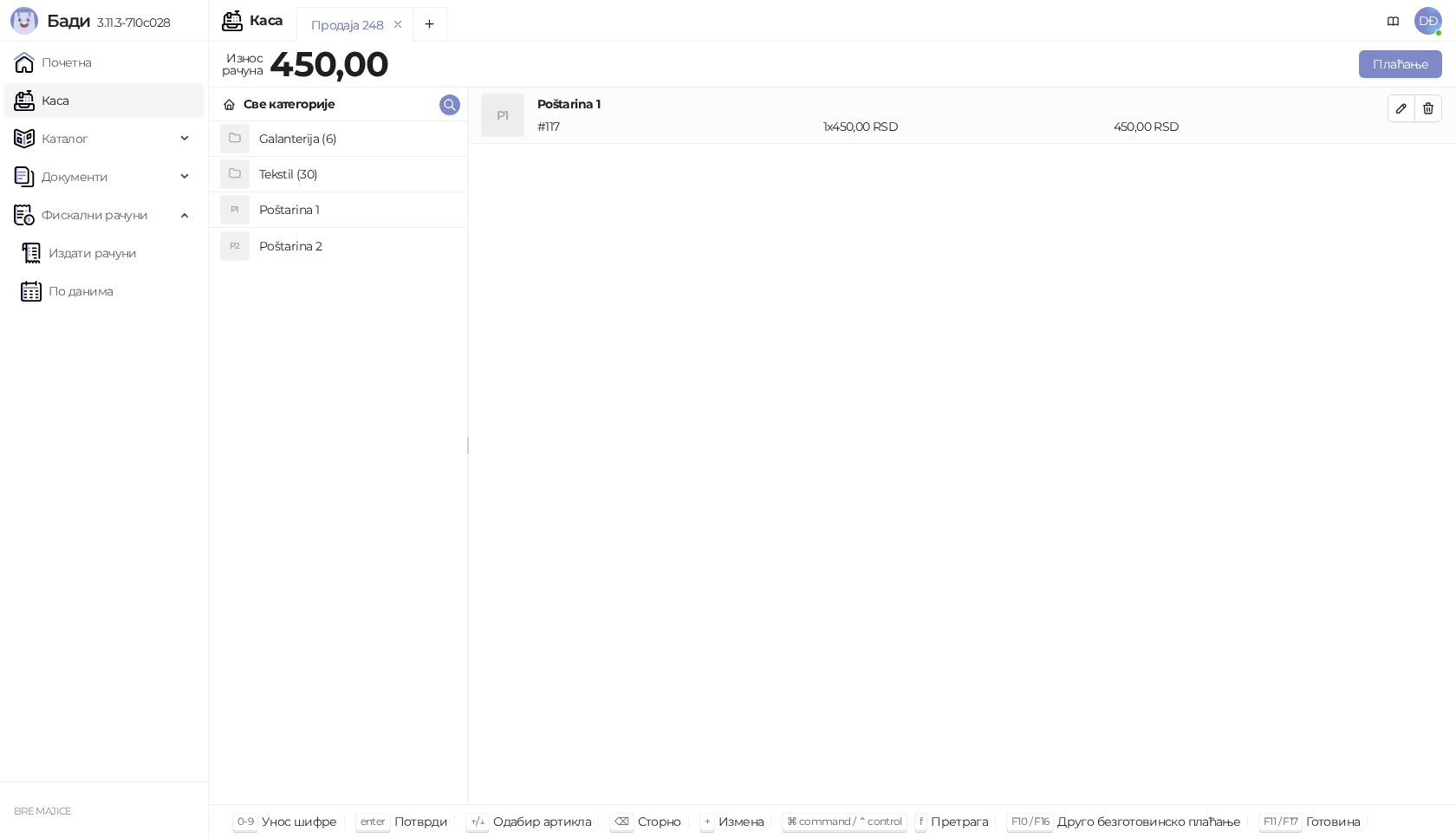
click at [309, 174] on h4 "Tekstil (30)" at bounding box center [356, 174] width 194 height 28
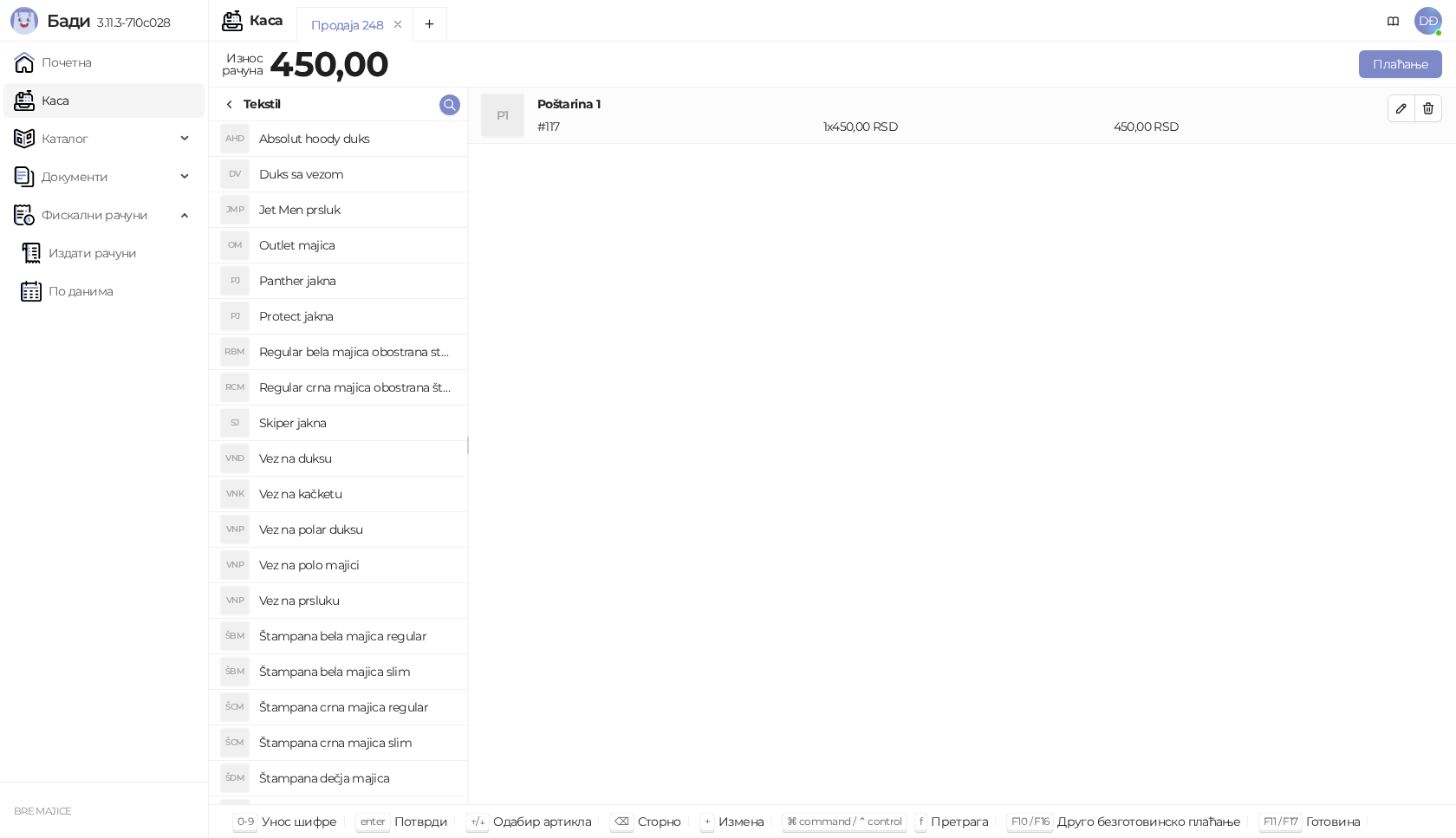
click at [235, 106] on icon at bounding box center [230, 105] width 14 height 14
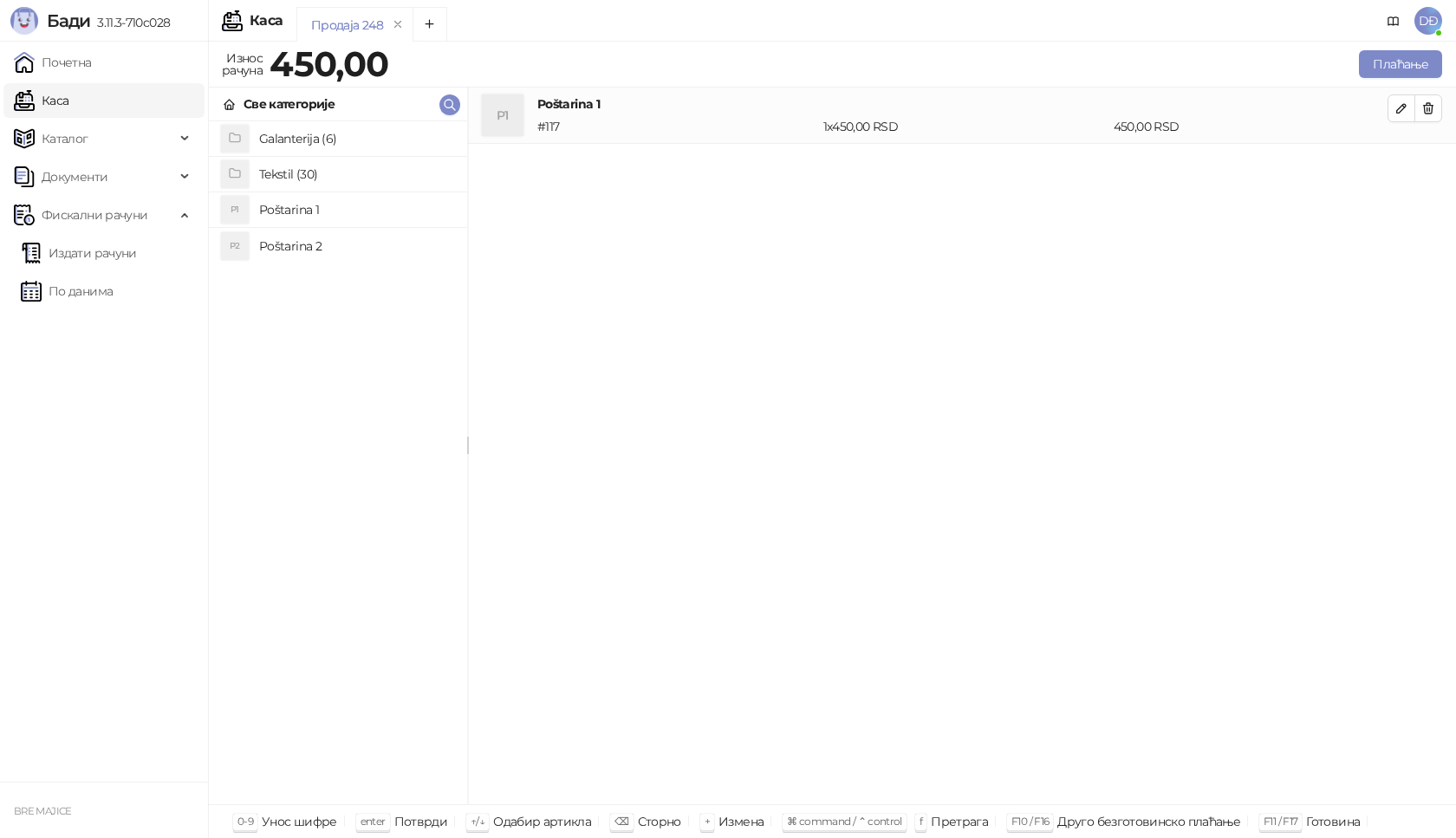
click at [294, 134] on h4 "Galanterija (6)" at bounding box center [356, 138] width 194 height 28
click at [348, 174] on h4 "Gravirani metalni Army upaljač" at bounding box center [356, 174] width 194 height 28
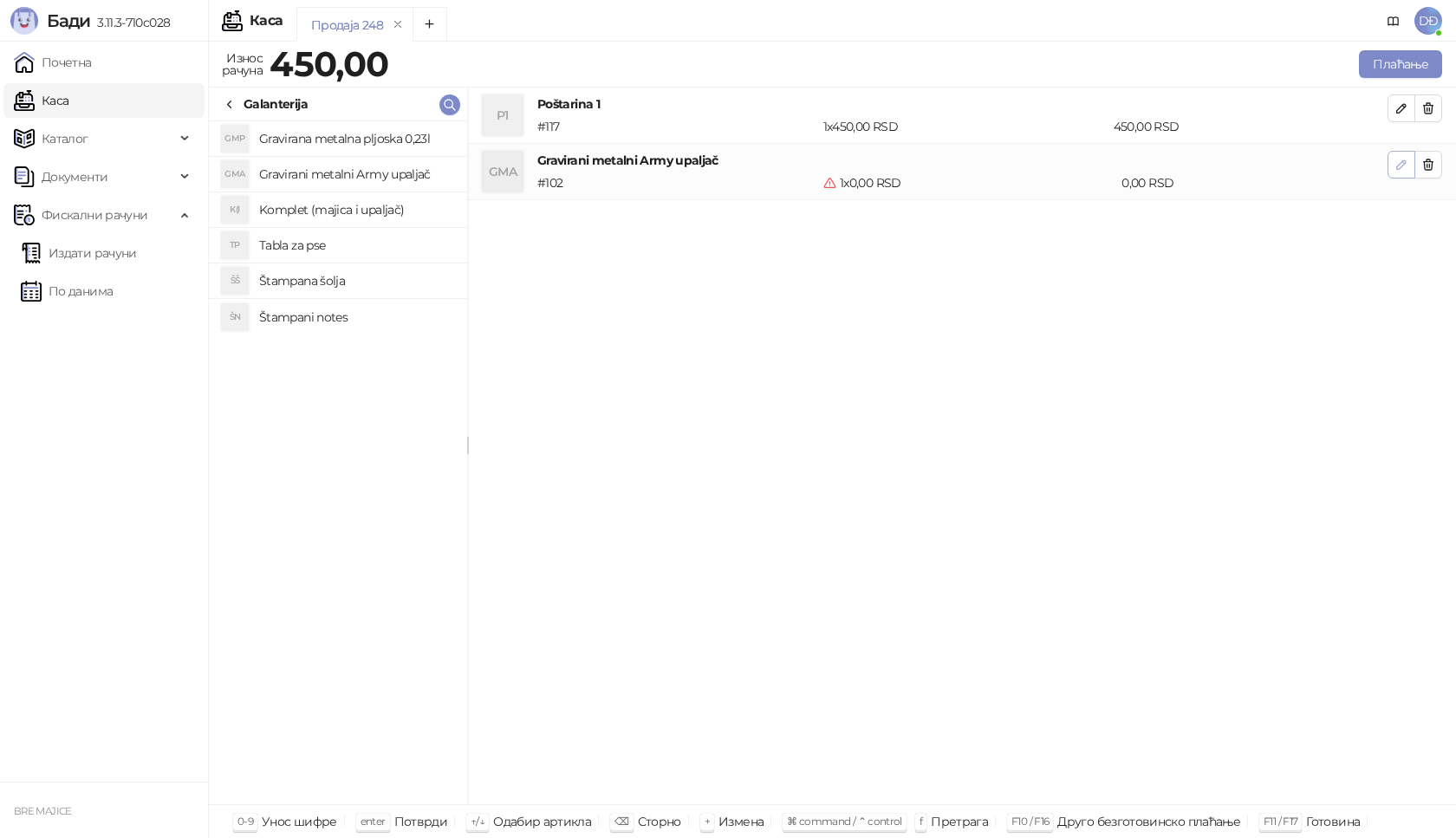
click at [1404, 160] on icon "button" at bounding box center [1401, 164] width 9 height 9
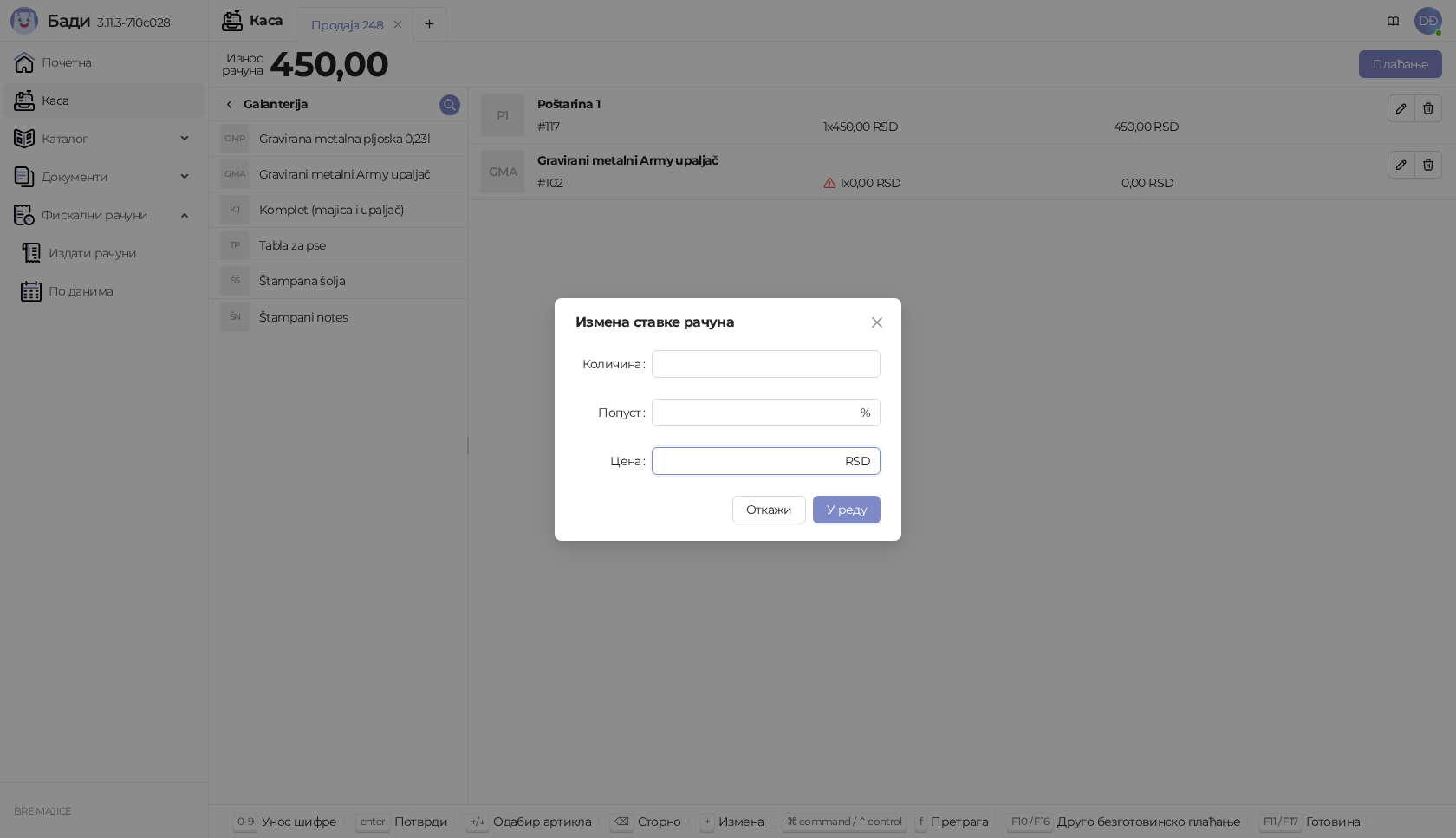
drag, startPoint x: 681, startPoint y: 461, endPoint x: 604, endPoint y: 459, distance: 77.0
click at [607, 461] on div "Цена * RSD" at bounding box center [728, 461] width 305 height 28
type input "****"
click at [850, 506] on span "У реду" at bounding box center [847, 509] width 39 height 16
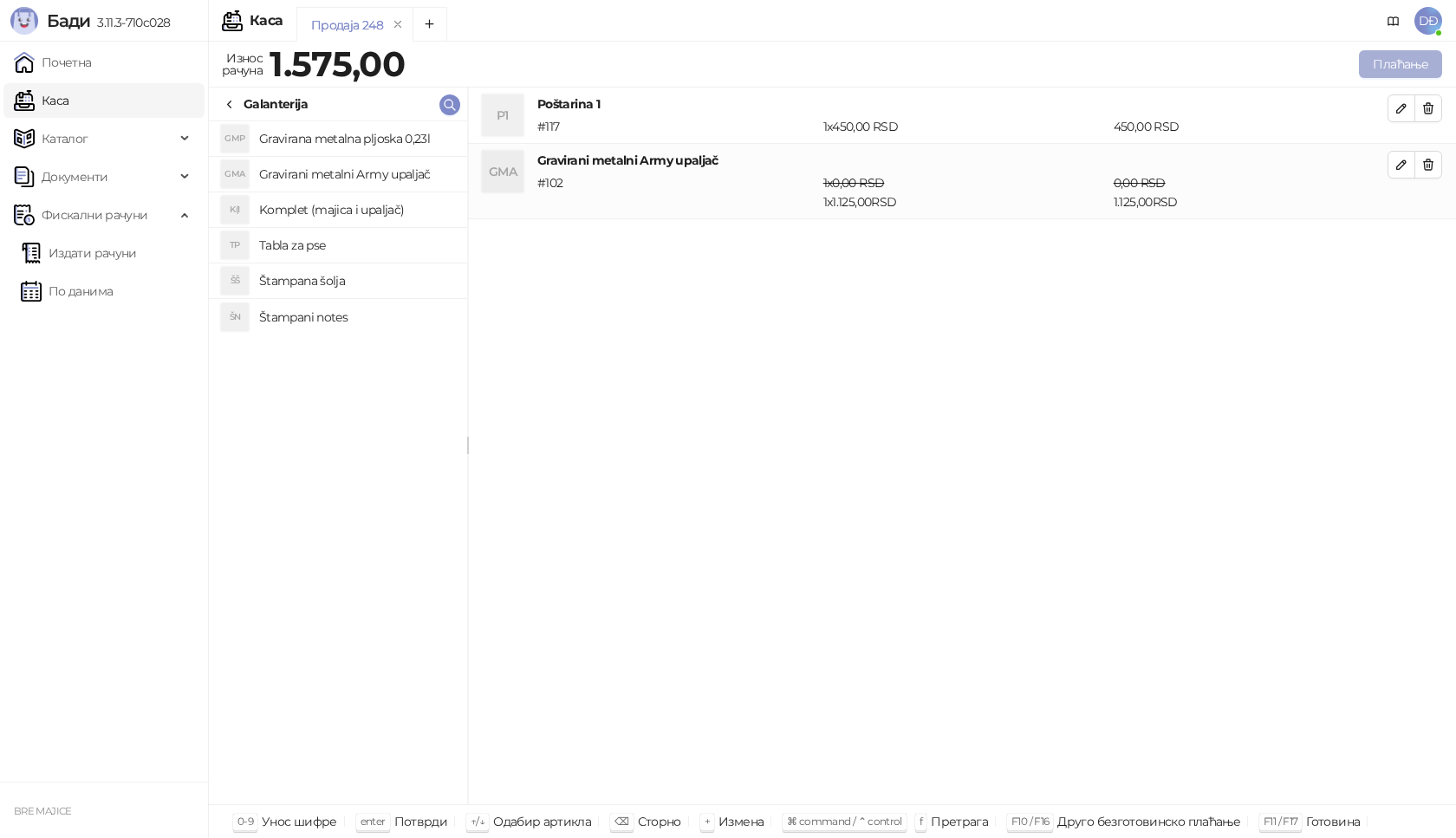
click at [1392, 60] on button "Плаћање" at bounding box center [1401, 64] width 83 height 28
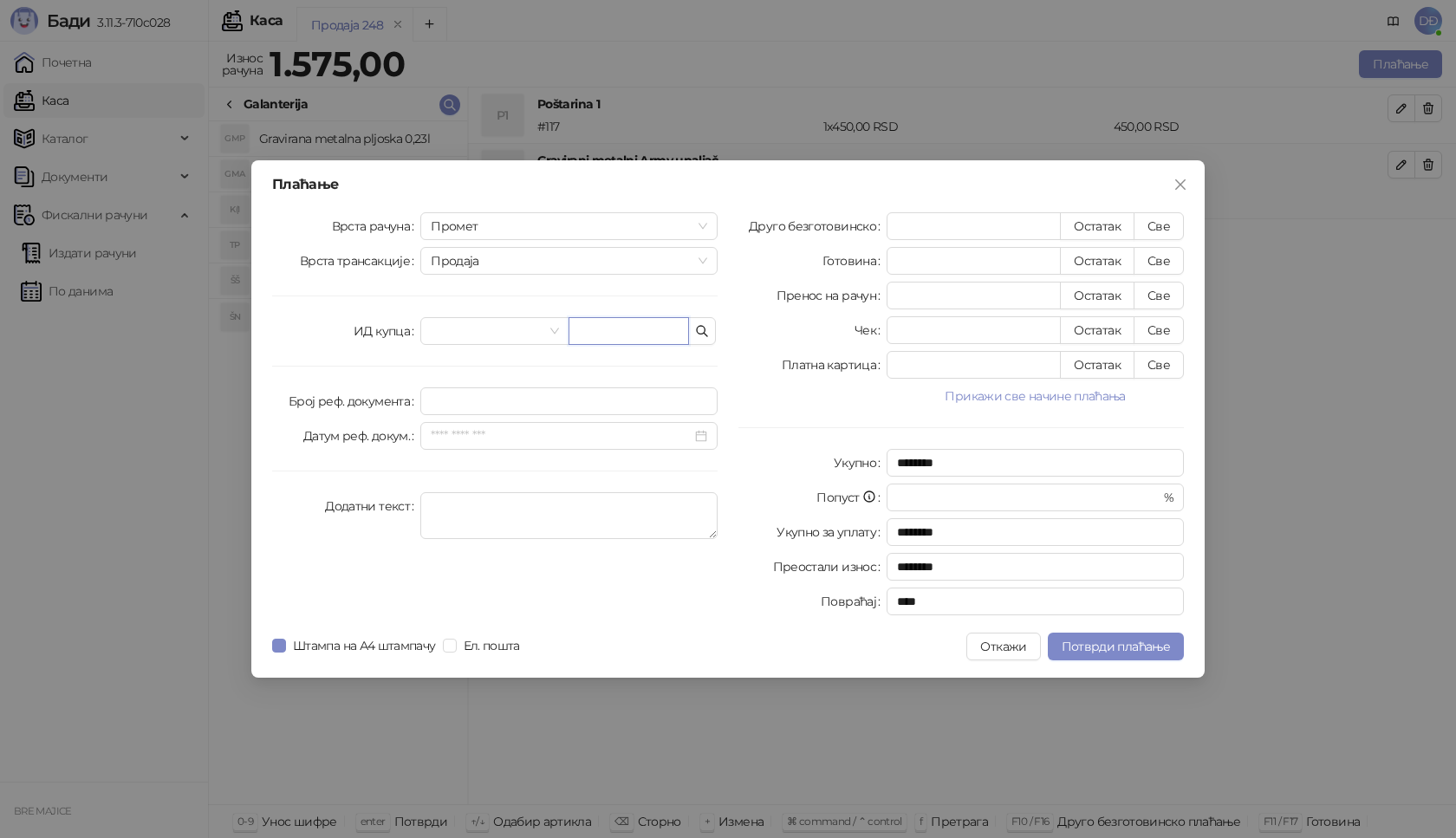
click at [622, 338] on input "text" at bounding box center [629, 331] width 120 height 28
paste input "**********"
type input "**********"
click at [1147, 224] on button "Све" at bounding box center [1158, 226] width 50 height 28
type input "****"
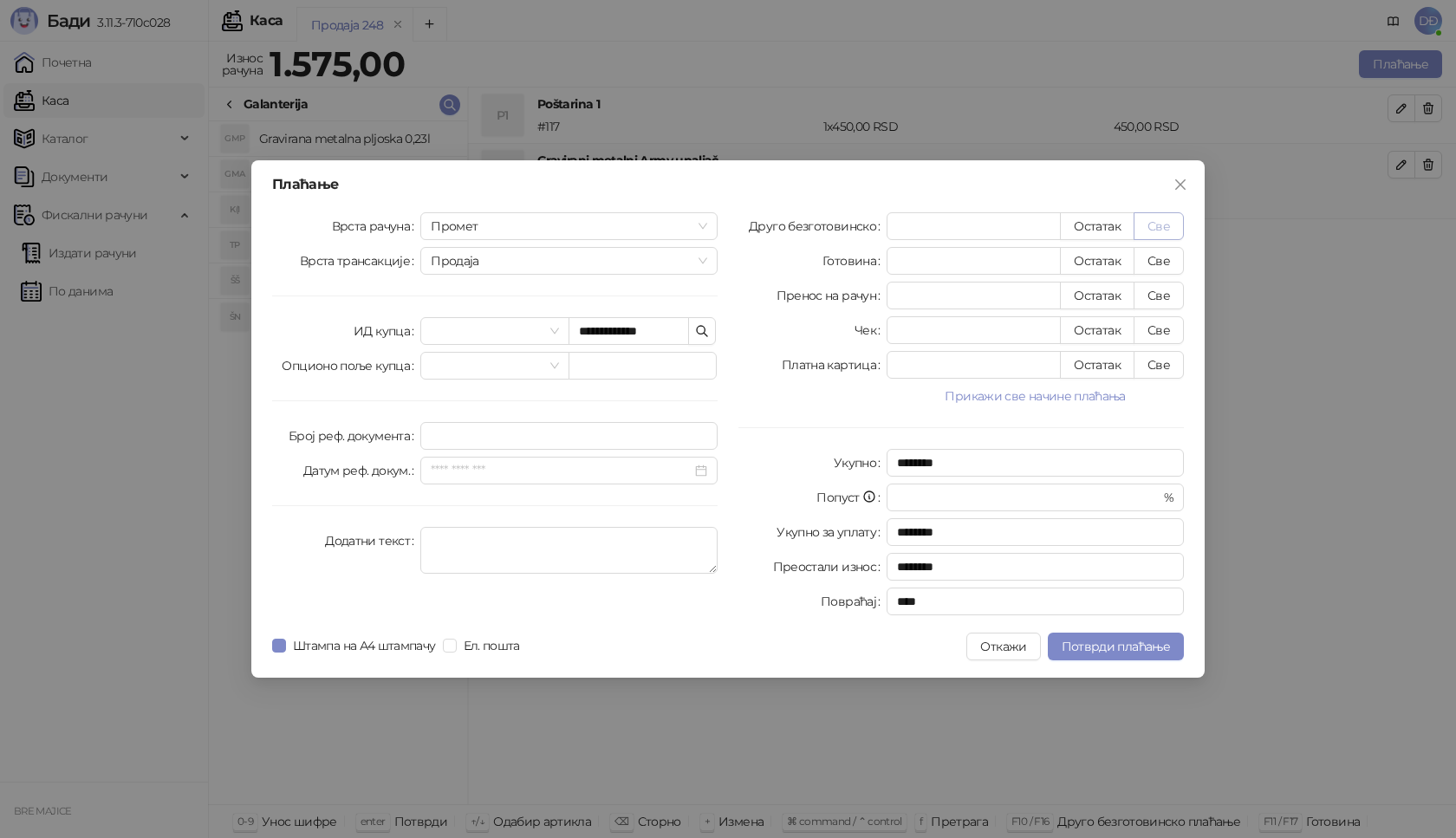
type input "****"
click at [1160, 223] on button "Све" at bounding box center [1158, 226] width 50 height 28
click at [1110, 651] on span "Потврди плаћање" at bounding box center [1115, 647] width 109 height 16
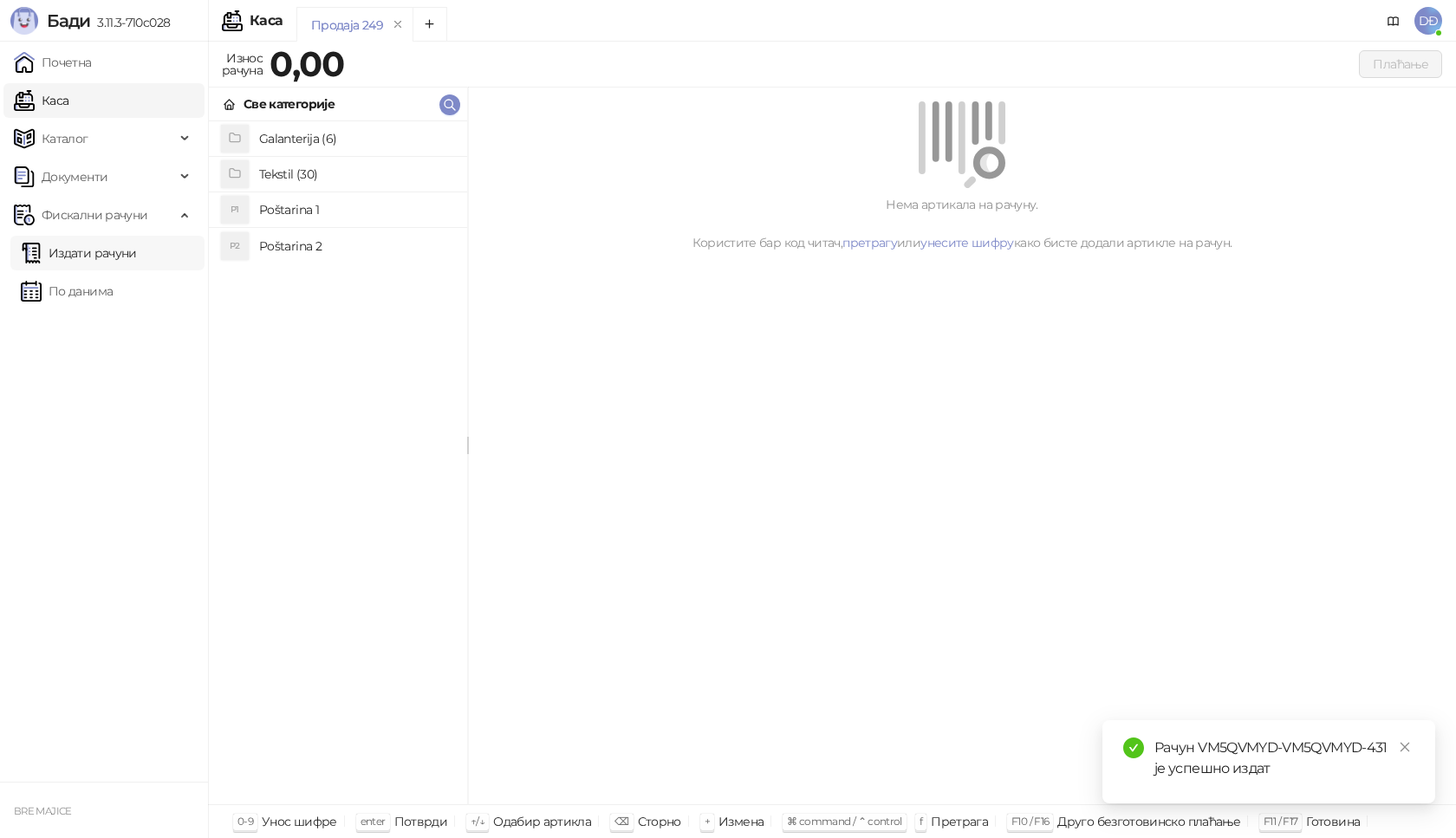
click at [102, 253] on link "Издати рачуни" at bounding box center [79, 253] width 116 height 35
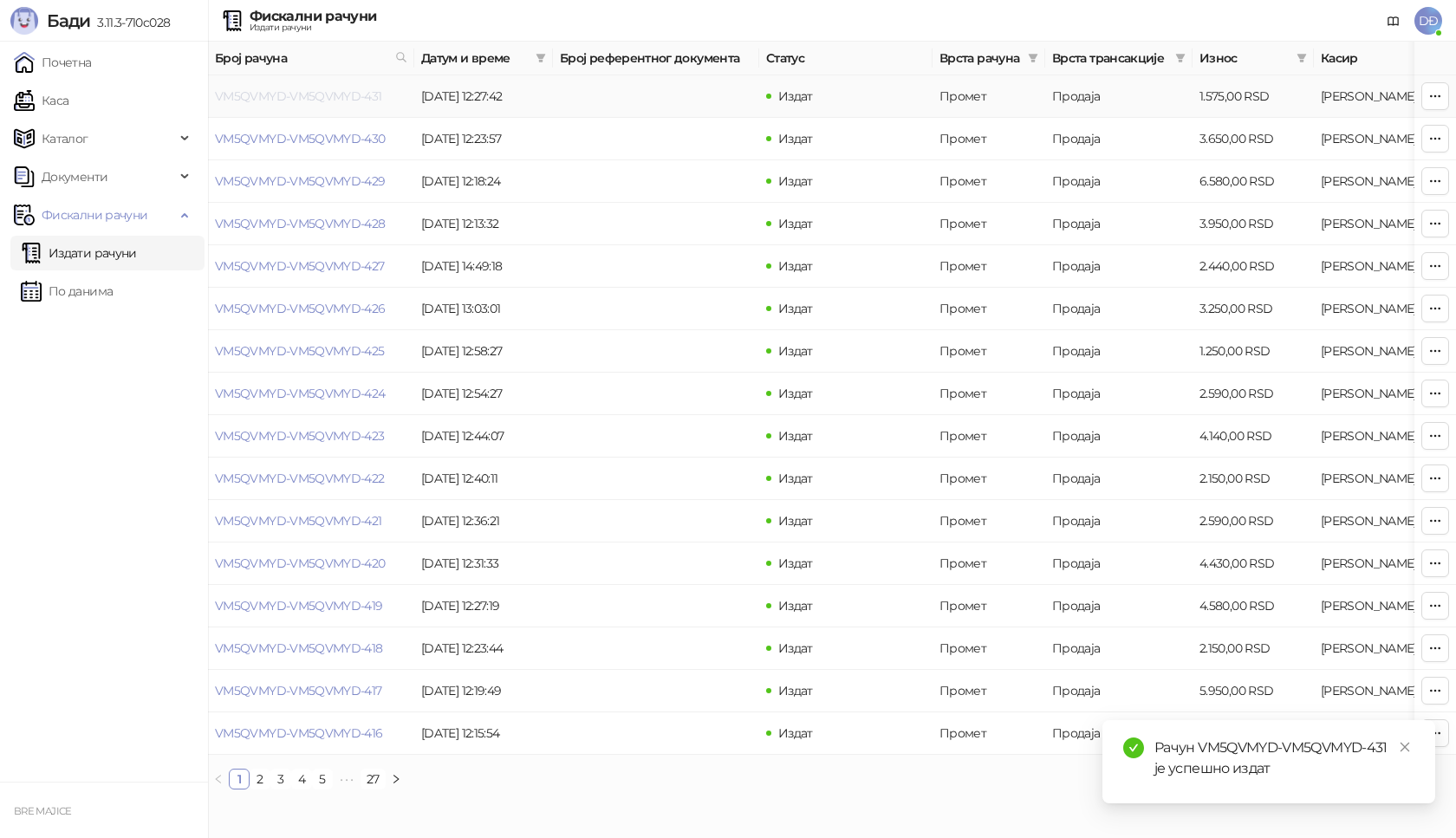
click at [320, 98] on link "VM5QVMYD-VM5QVMYD-431" at bounding box center [298, 97] width 167 height 16
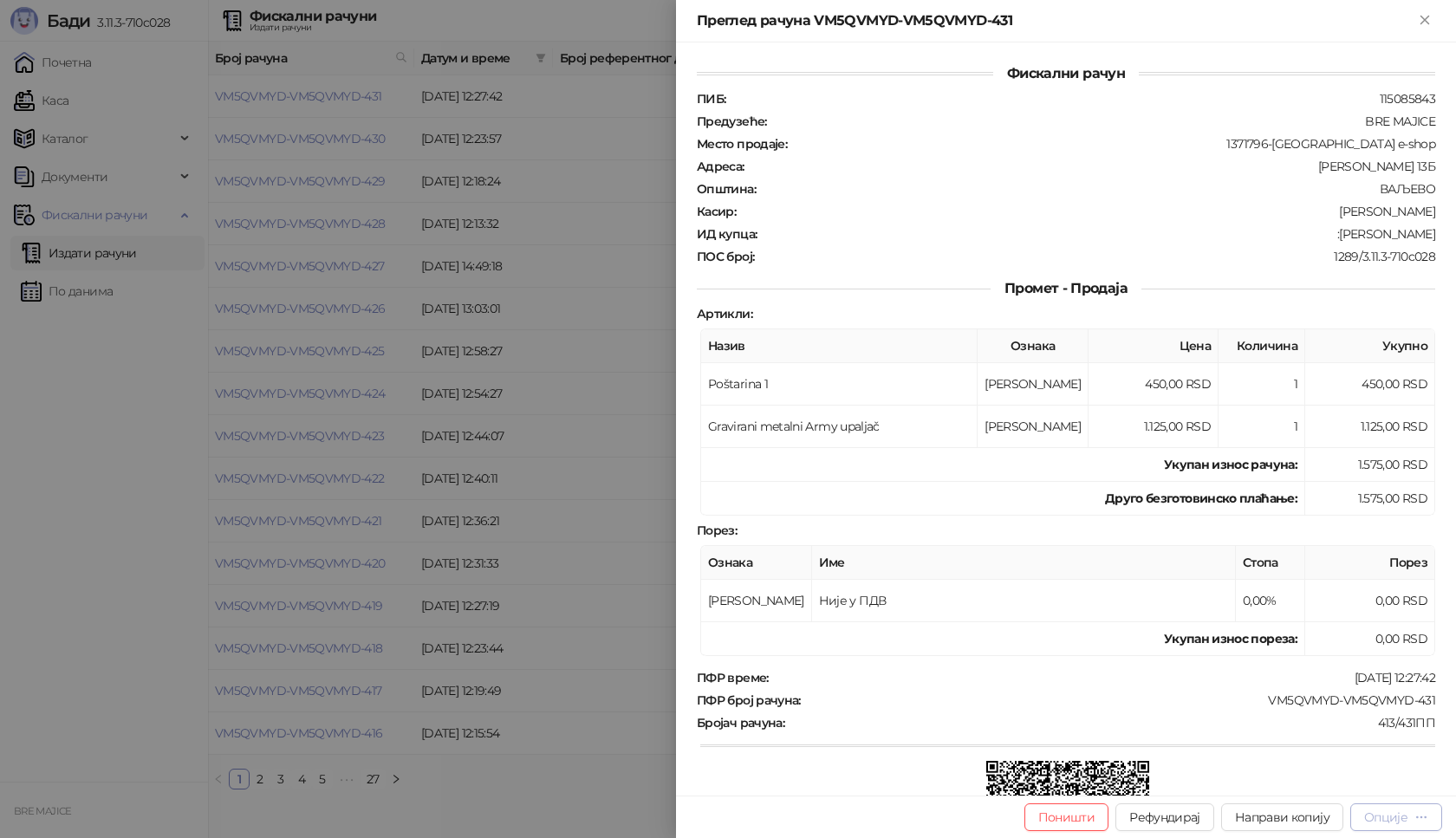
click at [1409, 819] on div "Опције" at bounding box center [1396, 816] width 64 height 17
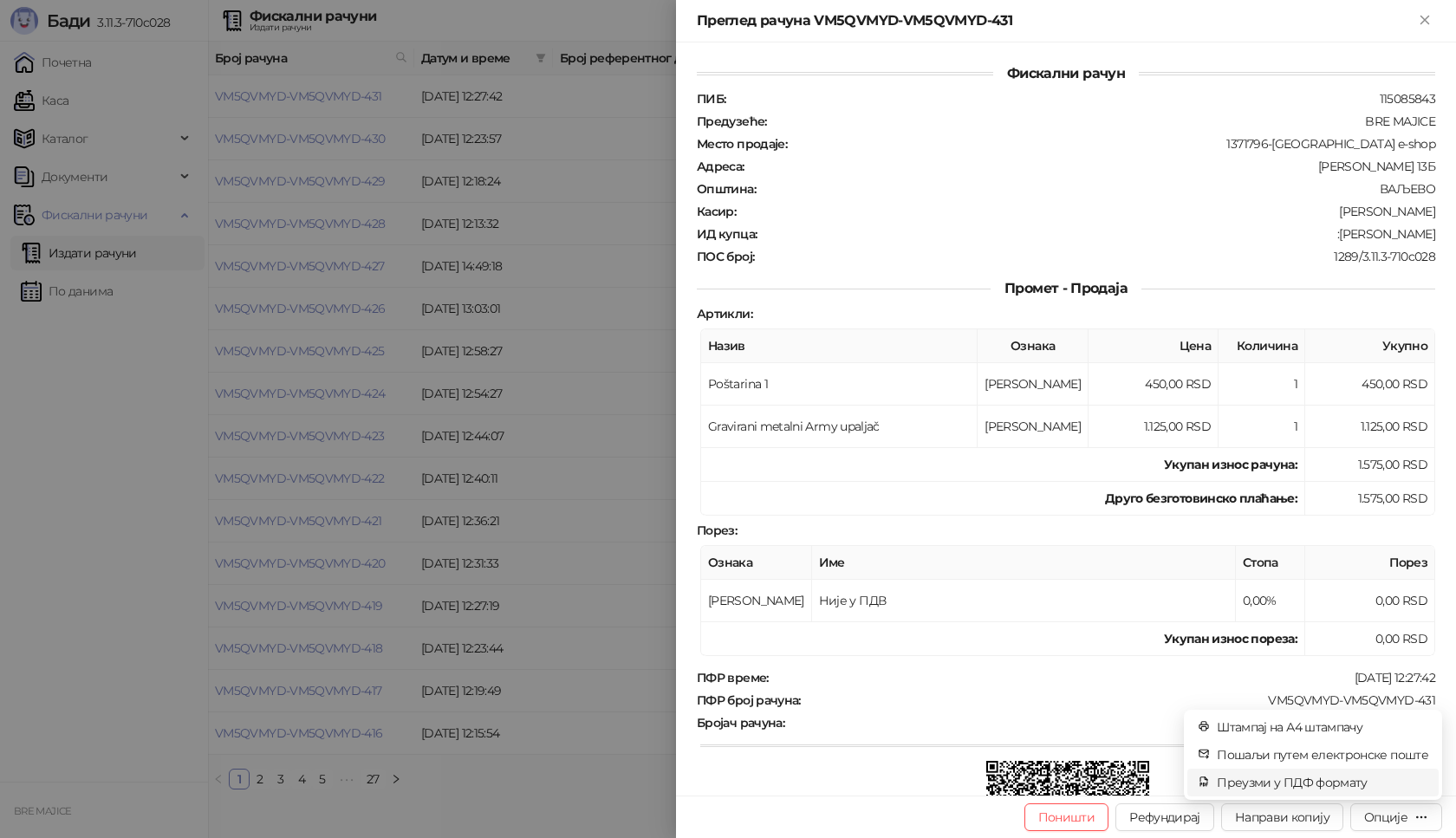
click at [1334, 776] on span "Преузми у ПДФ формату" at bounding box center [1323, 782] width 211 height 19
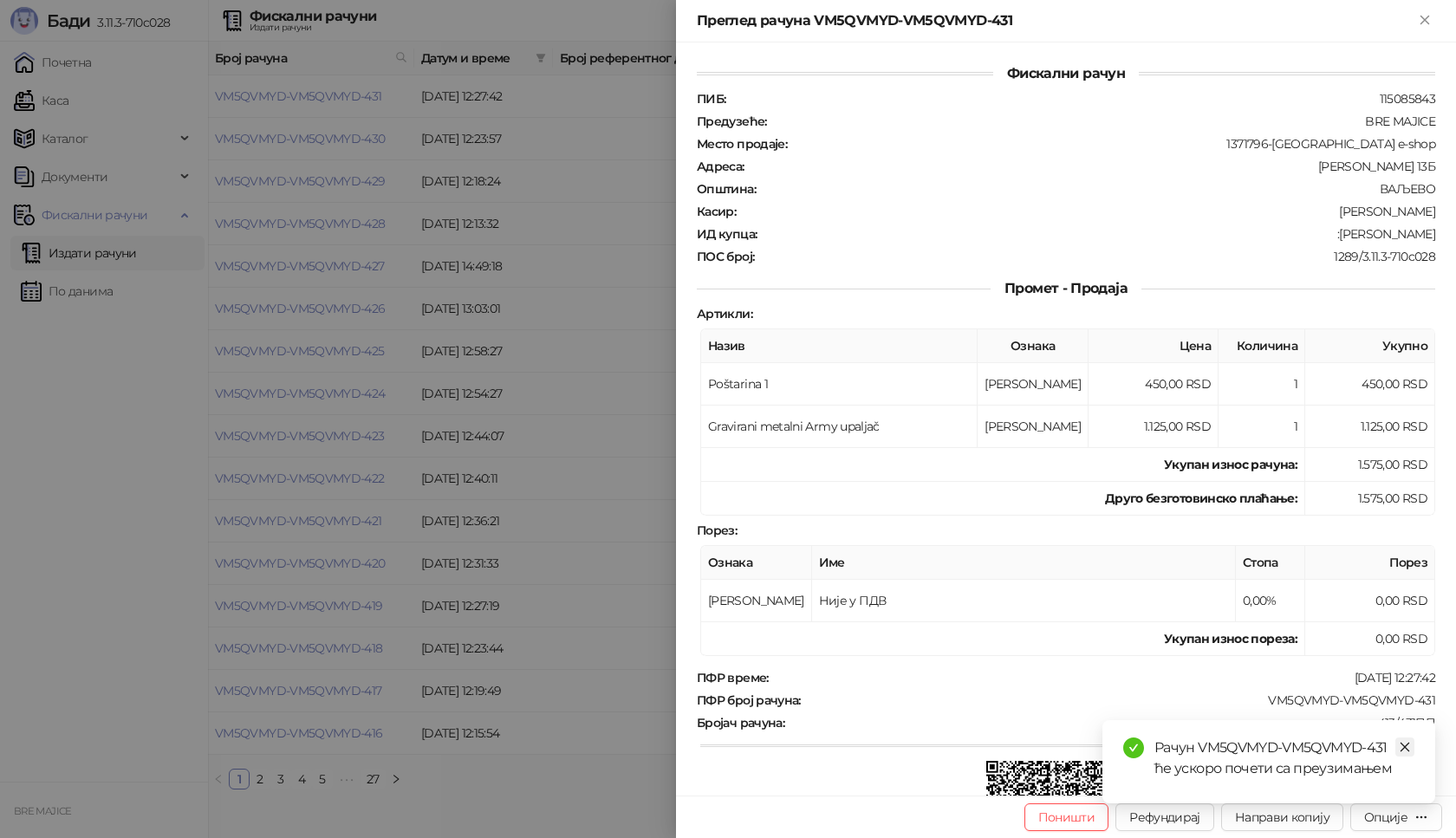
click at [1409, 743] on icon "close" at bounding box center [1406, 747] width 10 height 10
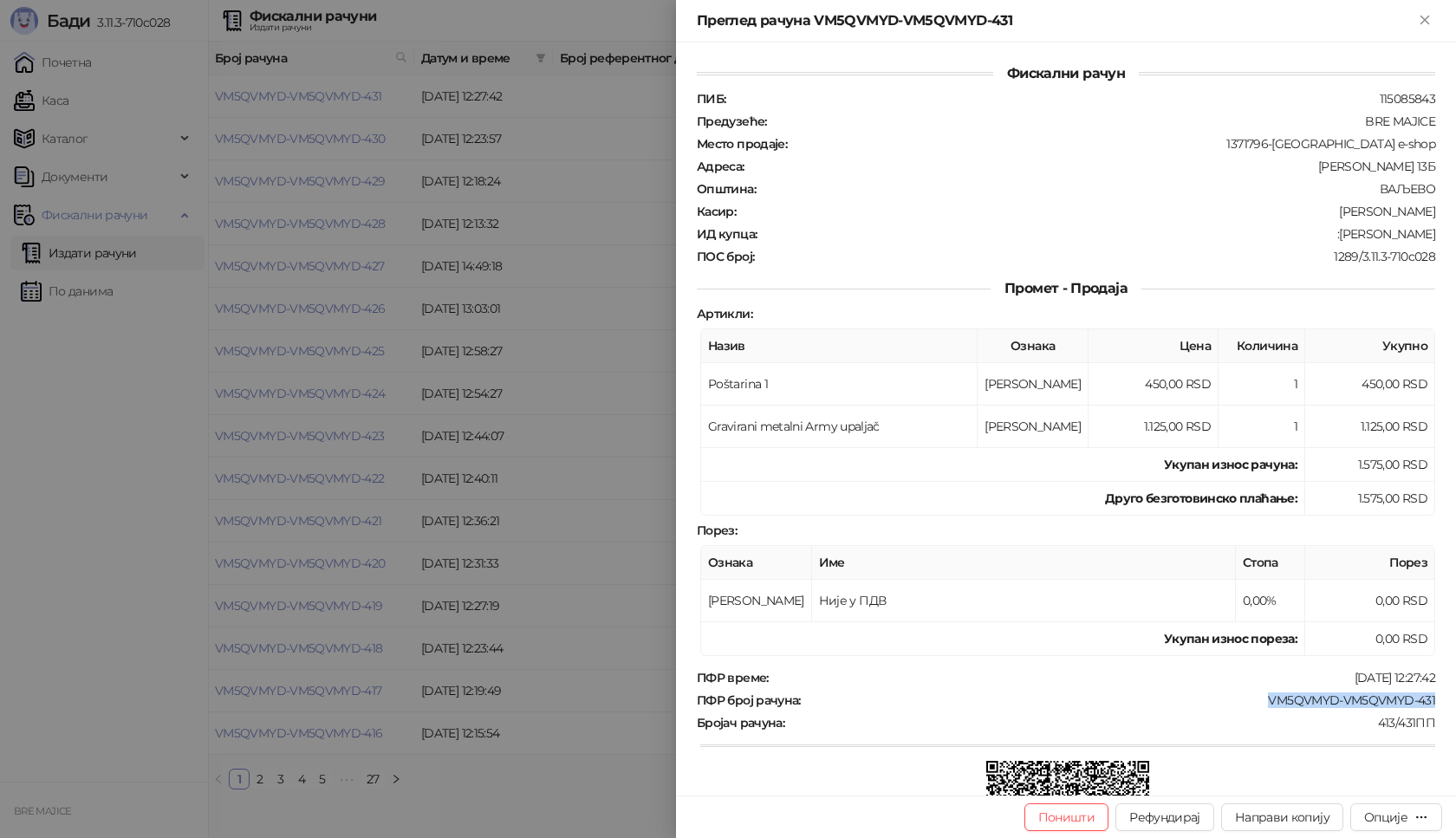
copy div "VM5QVMYD-VM5QVMYD-431"
drag, startPoint x: 1424, startPoint y: 231, endPoint x: 1347, endPoint y: 235, distance: 77.1
click at [1347, 235] on div "Фискални рачун ПИБ : 115085843 Предузеће : BRE MAJICE Место продаје : 1371796-[…" at bounding box center [1066, 419] width 780 height 753
copy div "[PERSON_NAME]"
click at [1430, 25] on icon "Close" at bounding box center [1424, 20] width 16 height 16
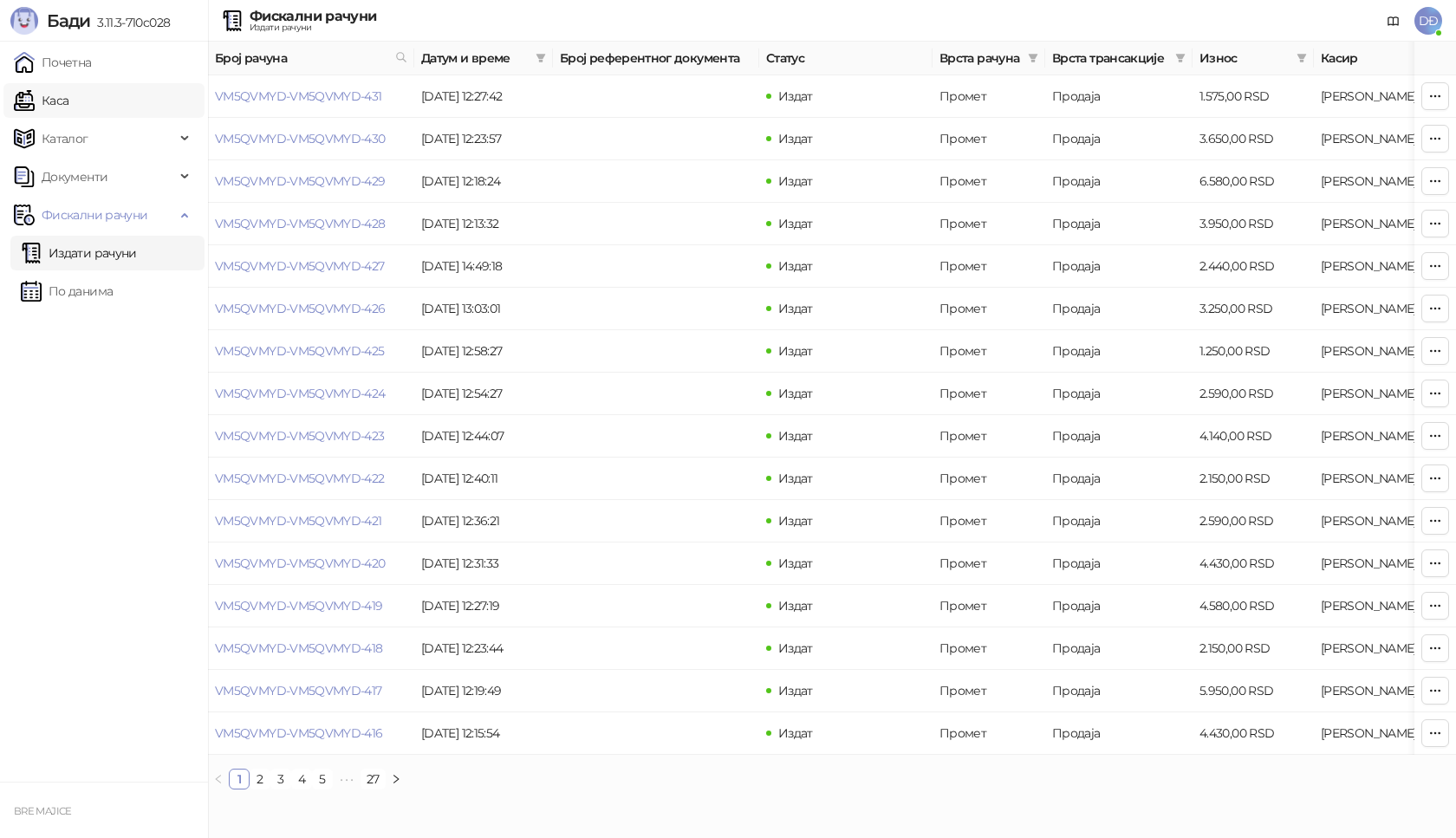
click at [68, 102] on link "Каса" at bounding box center [40, 100] width 54 height 35
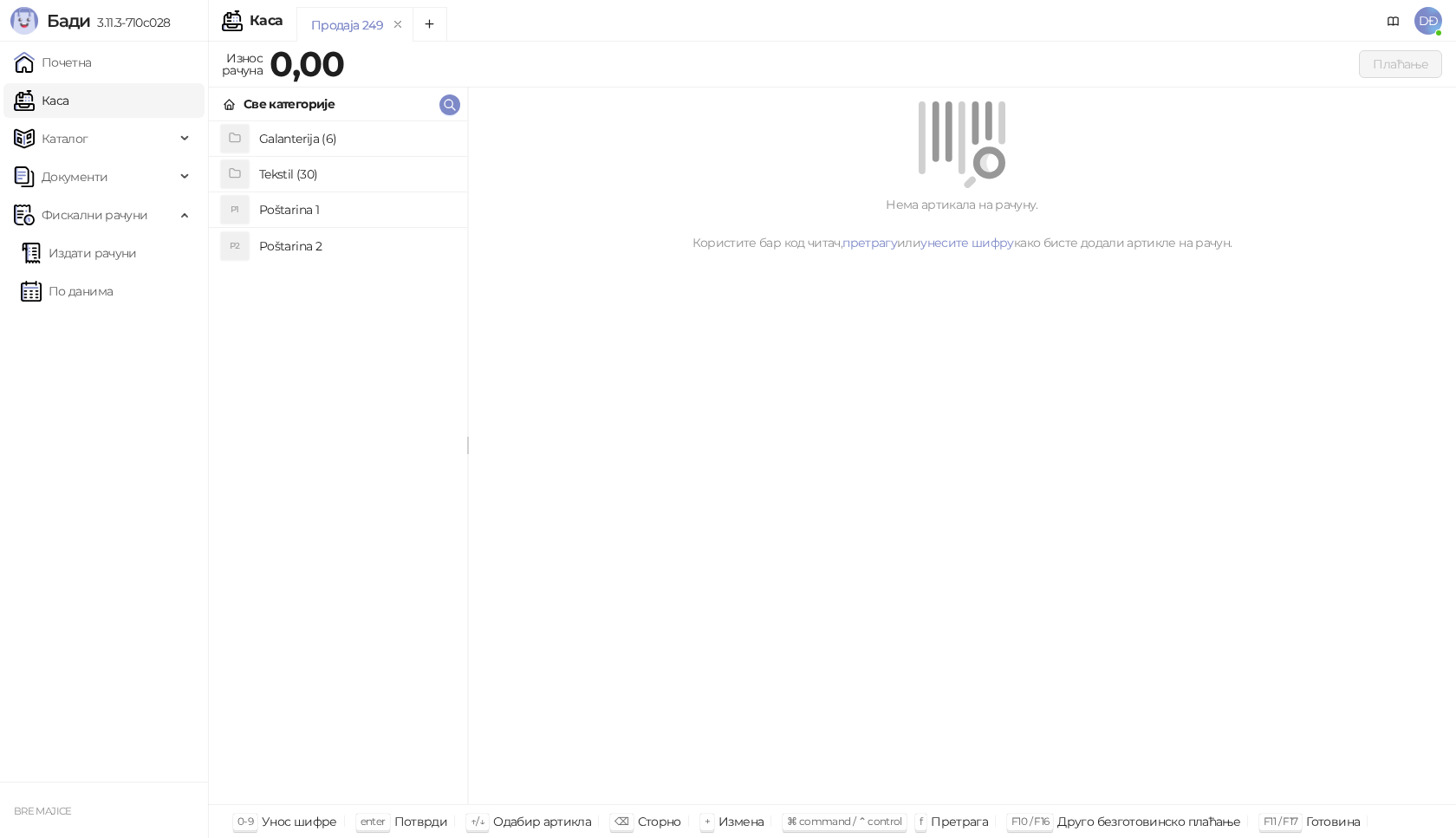
click at [258, 206] on div "P1 Poštarina 1" at bounding box center [339, 209] width 231 height 28
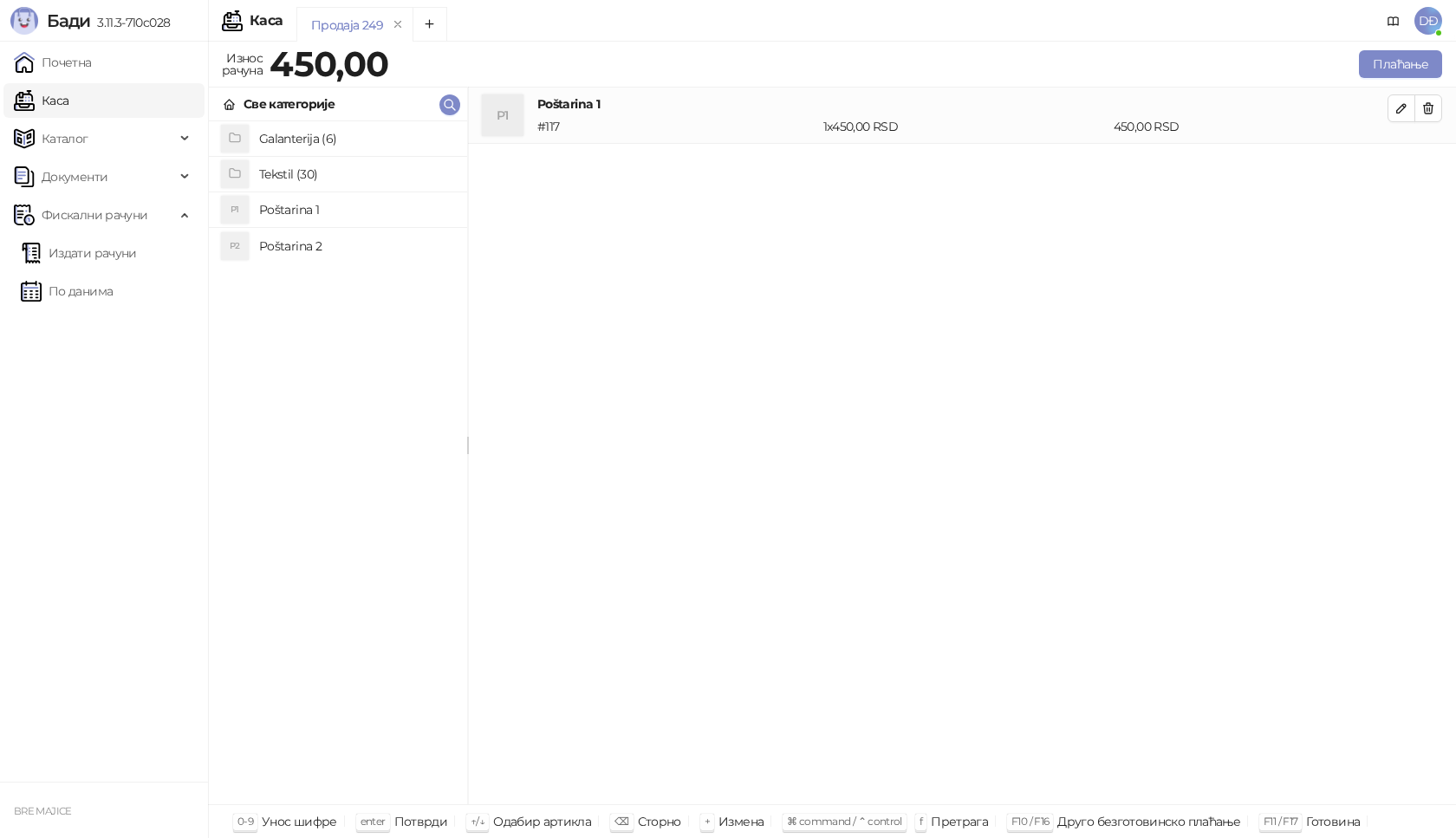
click at [273, 175] on h4 "Tekstil (30)" at bounding box center [356, 174] width 194 height 28
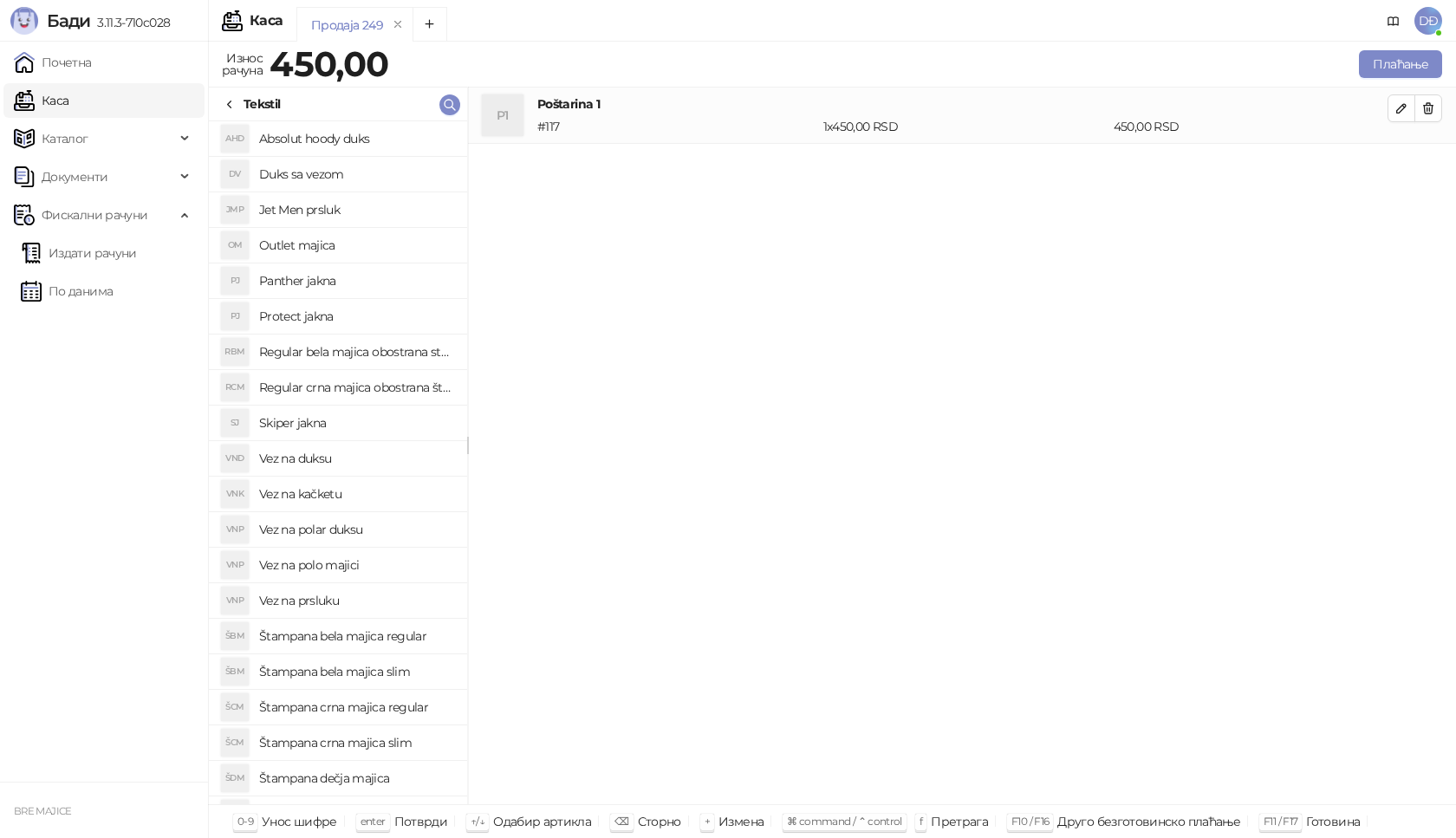
click at [362, 709] on h4 "Štampana crna majica regular" at bounding box center [356, 707] width 194 height 28
click at [1403, 167] on icon "button" at bounding box center [1402, 165] width 14 height 14
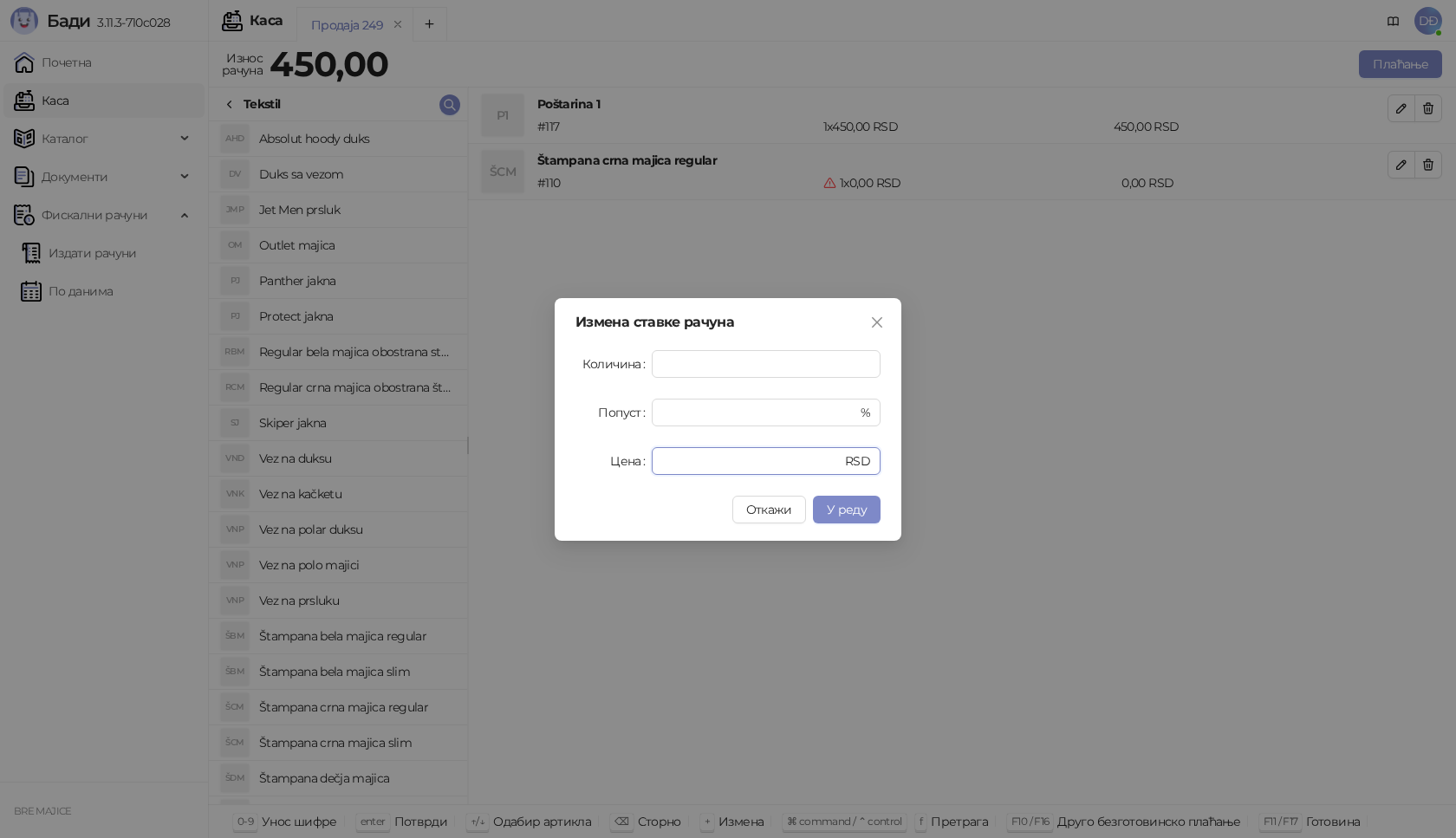
drag, startPoint x: 703, startPoint y: 461, endPoint x: 565, endPoint y: 462, distance: 138.0
click at [576, 466] on div "Цена * RSD" at bounding box center [728, 461] width 305 height 28
type input "****"
click at [847, 512] on span "У реду" at bounding box center [847, 509] width 39 height 16
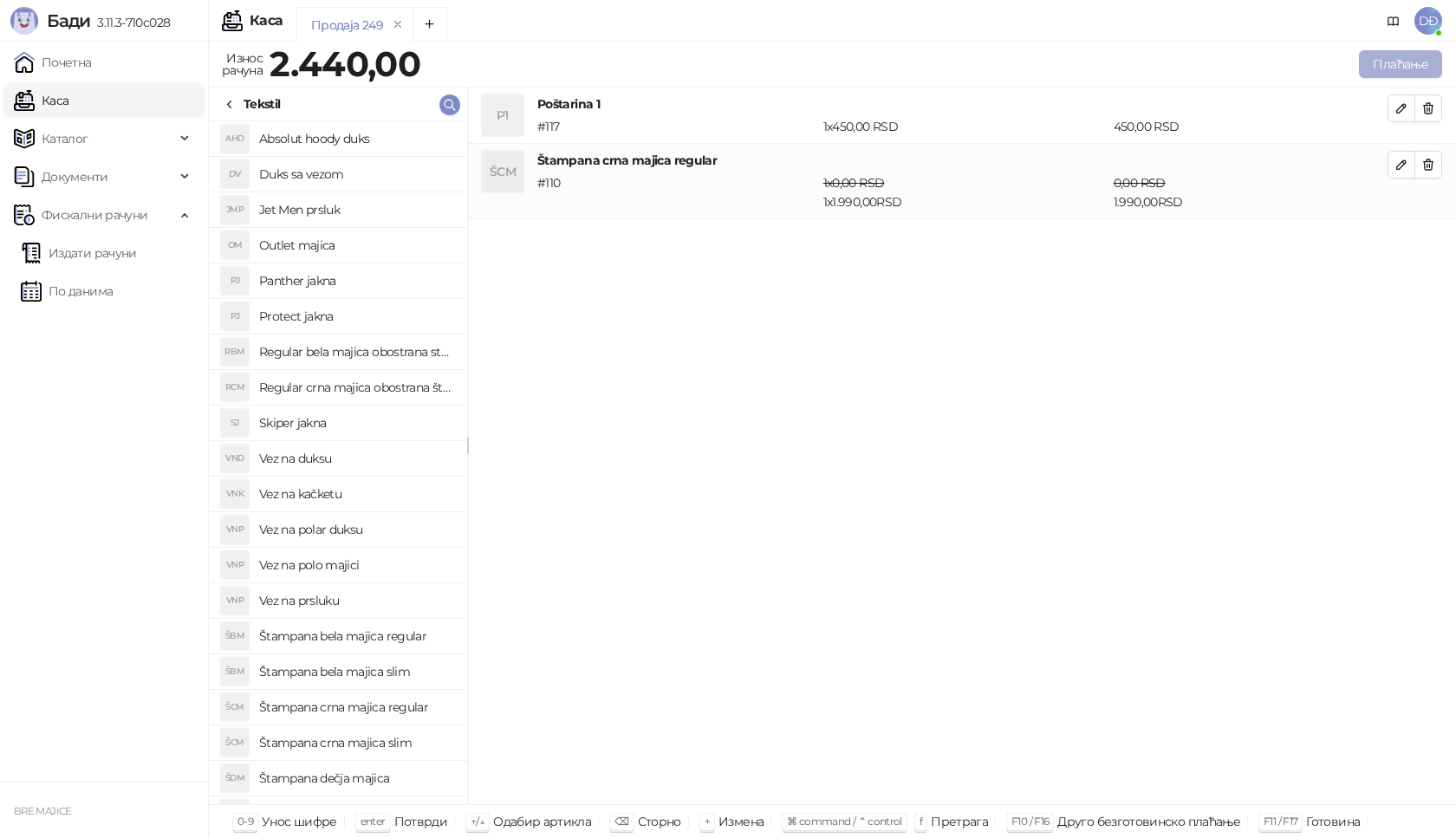
click at [1388, 53] on button "Плаћање" at bounding box center [1401, 64] width 83 height 28
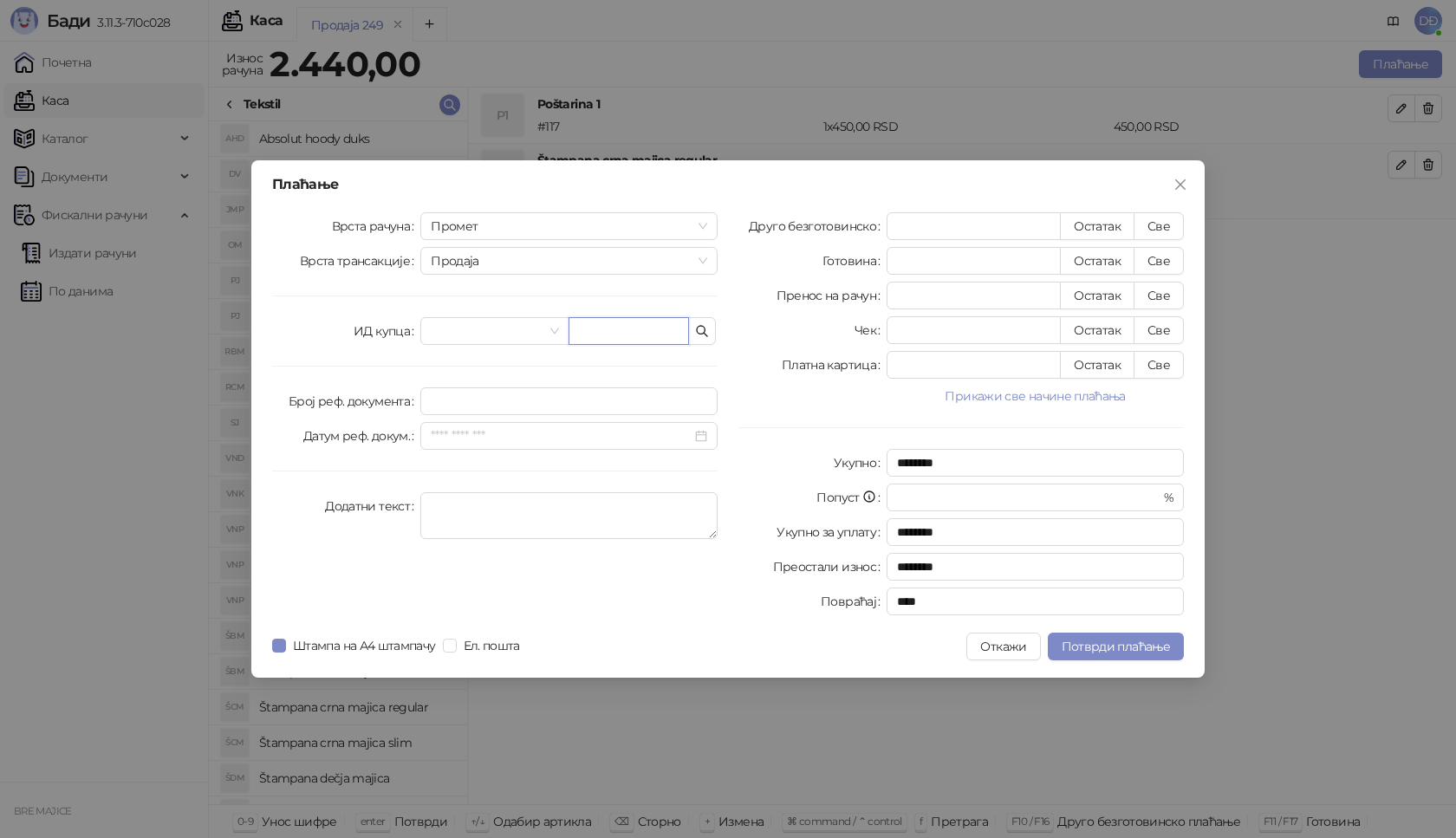
click at [643, 323] on input "text" at bounding box center [629, 331] width 120 height 28
paste input "**********"
type input "**********"
click at [1159, 225] on button "Све" at bounding box center [1158, 226] width 50 height 28
type input "****"
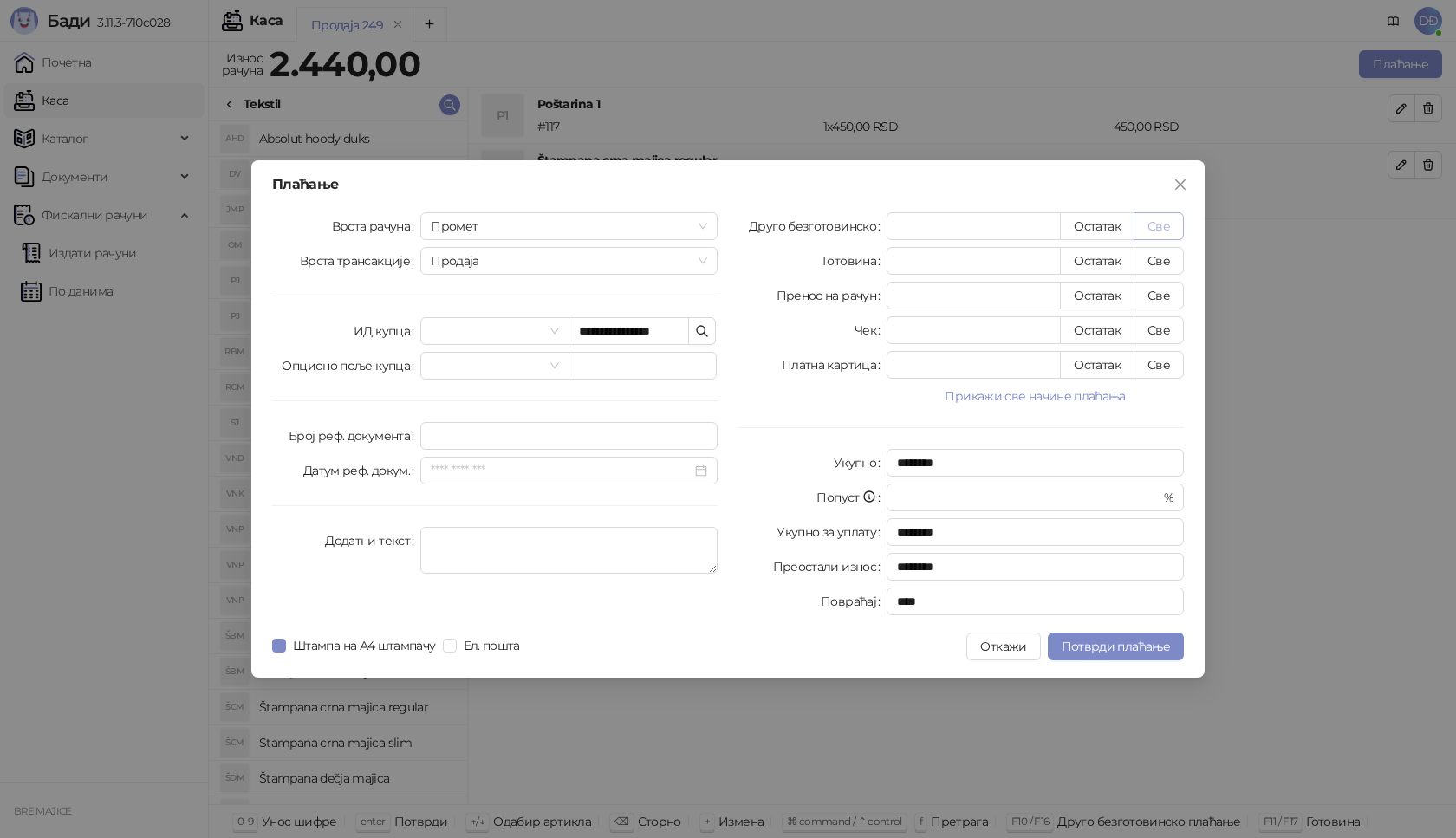
type input "****"
click at [1082, 649] on span "Потврди плаћање" at bounding box center [1115, 647] width 109 height 16
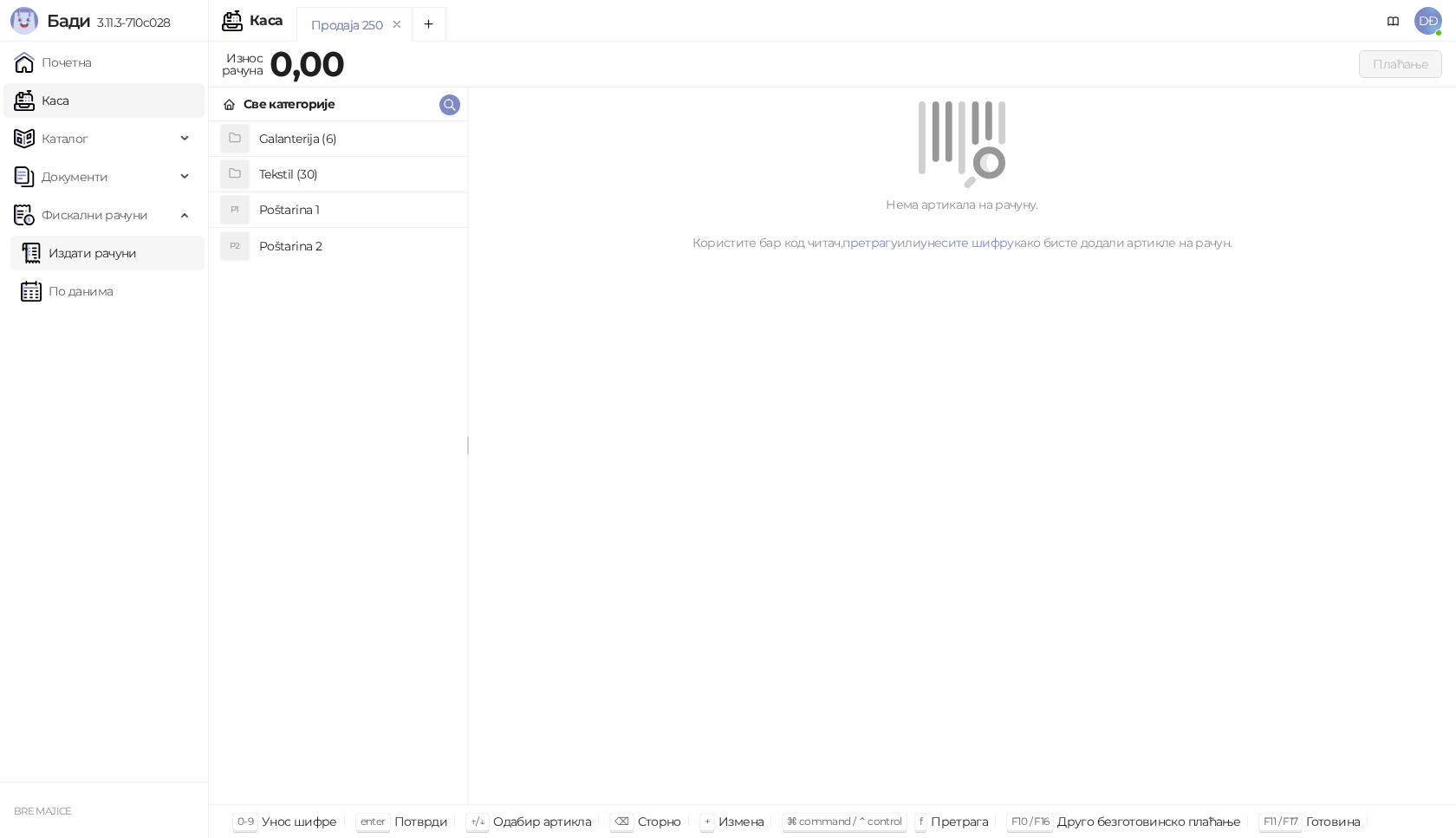
click at [127, 252] on link "Издати рачуни" at bounding box center [79, 253] width 116 height 35
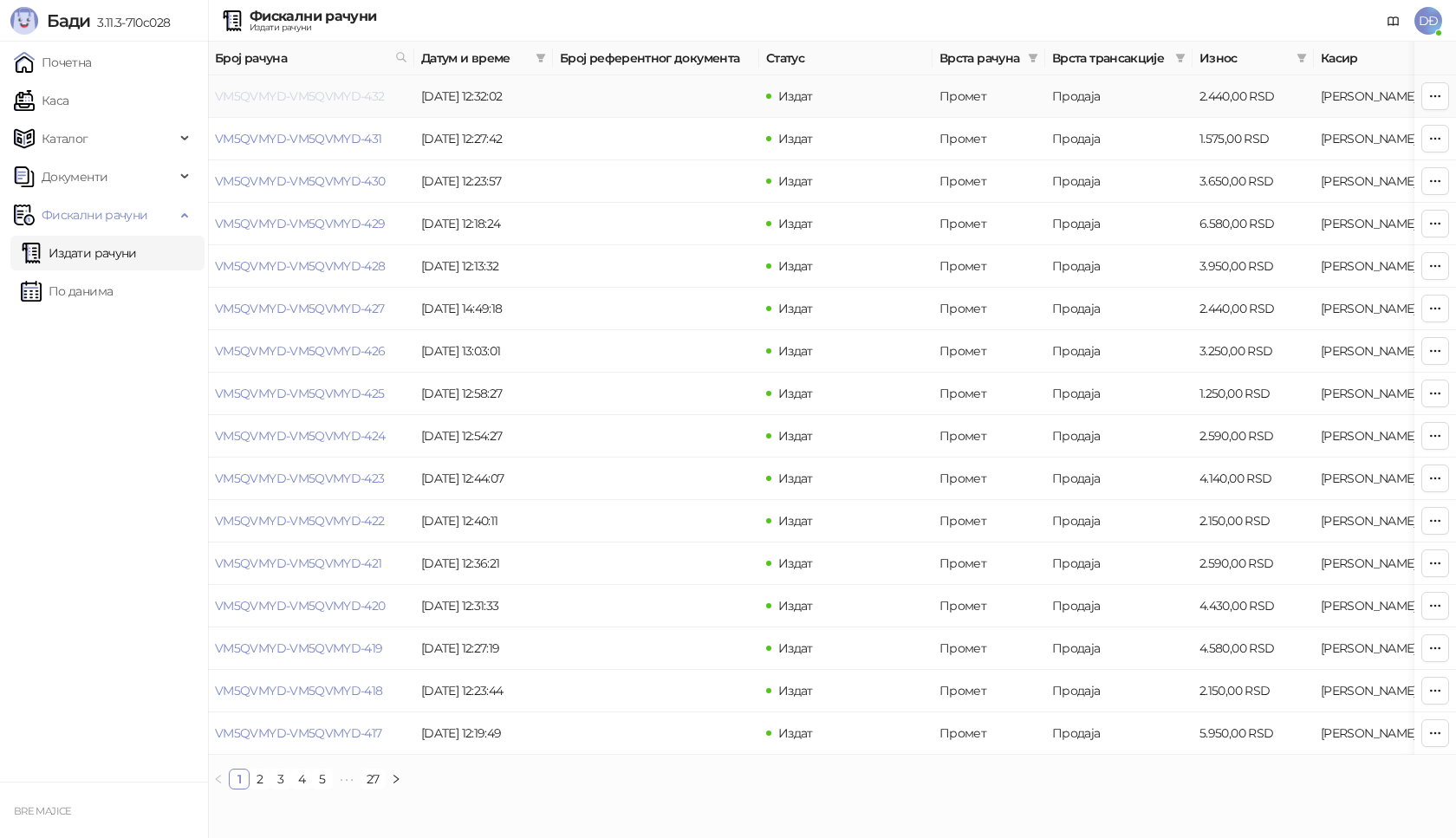
click at [280, 95] on link "VM5QVMYD-VM5QVMYD-432" at bounding box center [300, 97] width 170 height 16
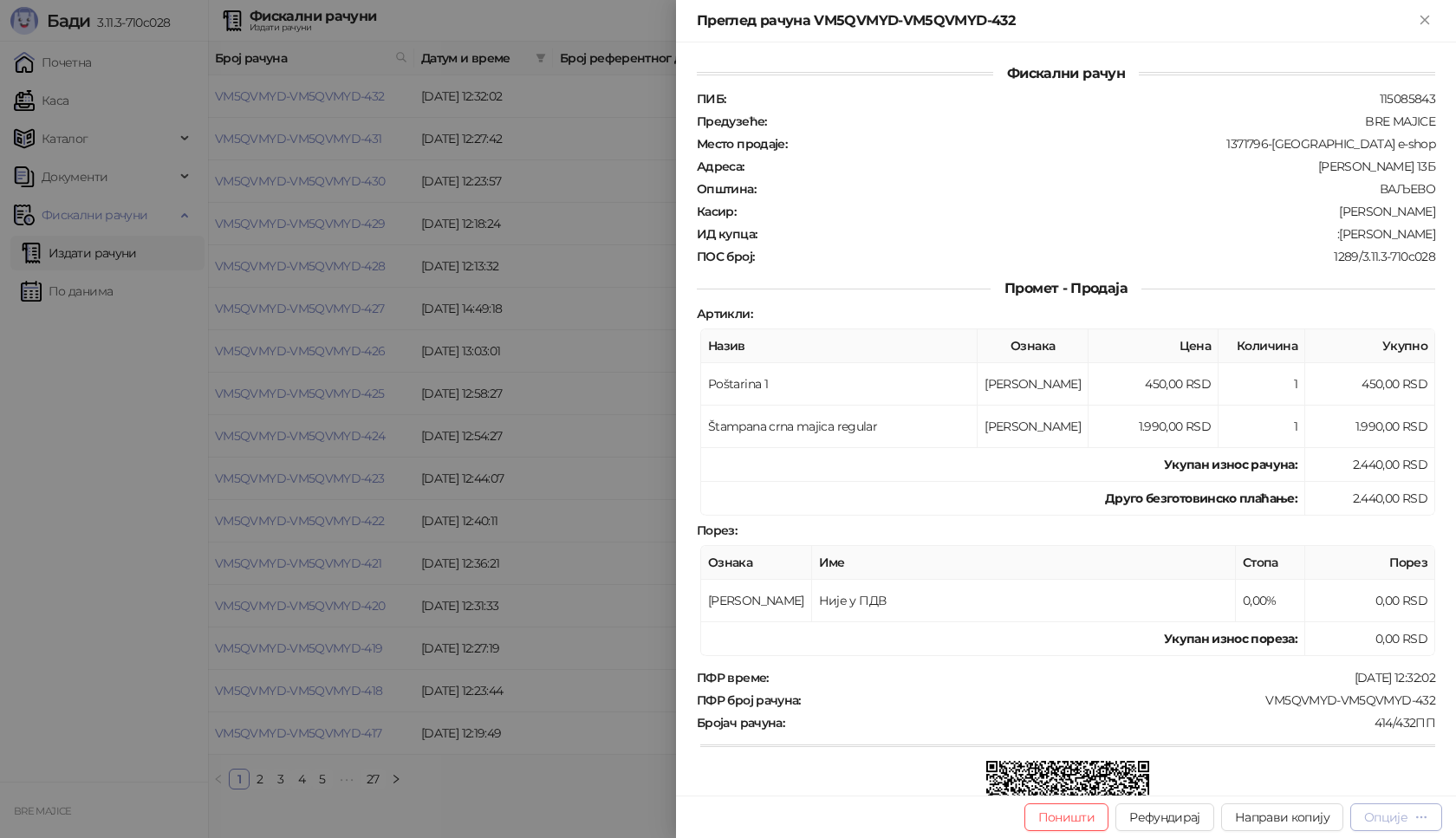
click at [1402, 826] on button "Опције" at bounding box center [1396, 817] width 92 height 28
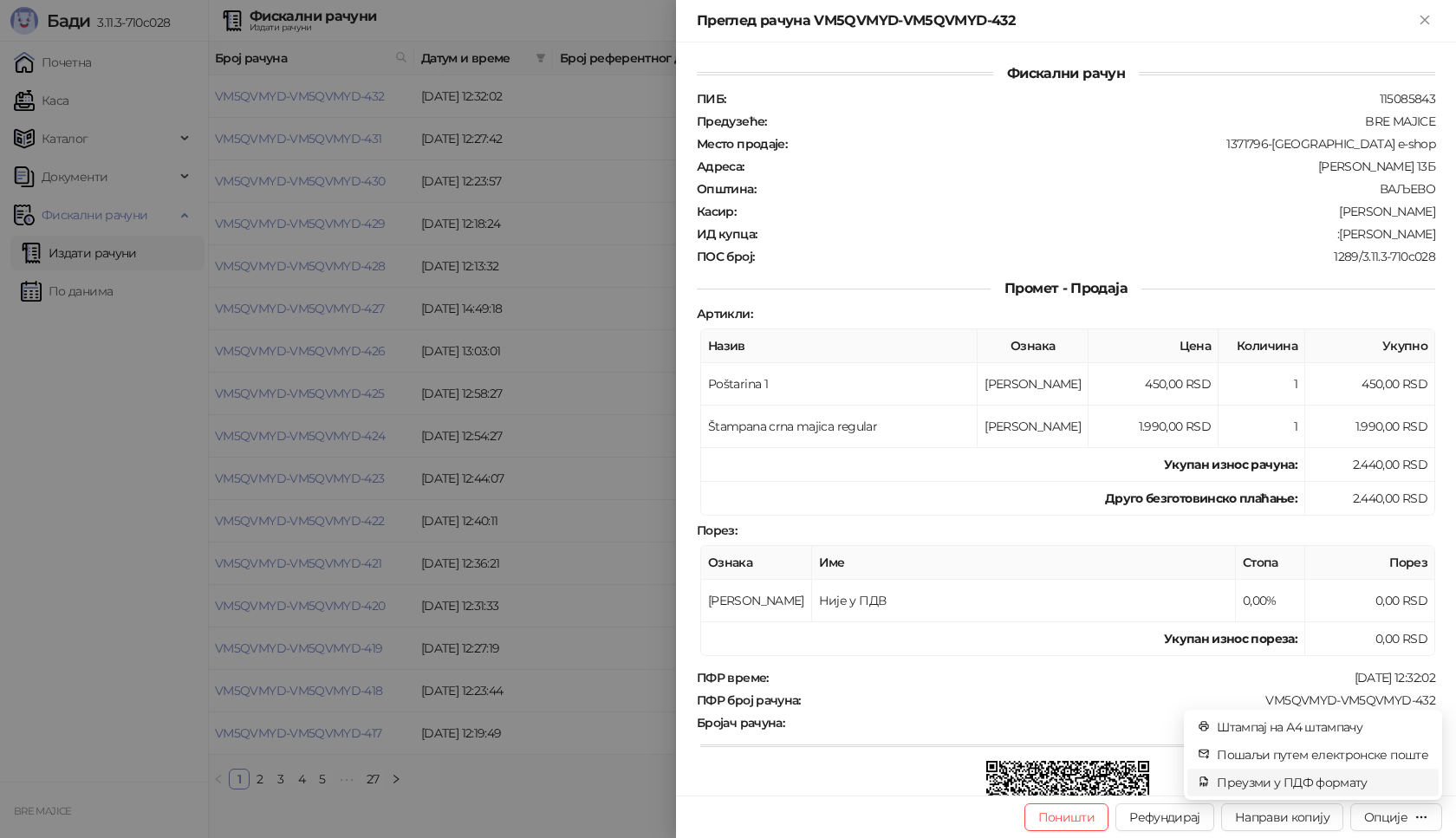
click at [1340, 782] on span "Преузми у ПДФ формату" at bounding box center [1323, 782] width 211 height 19
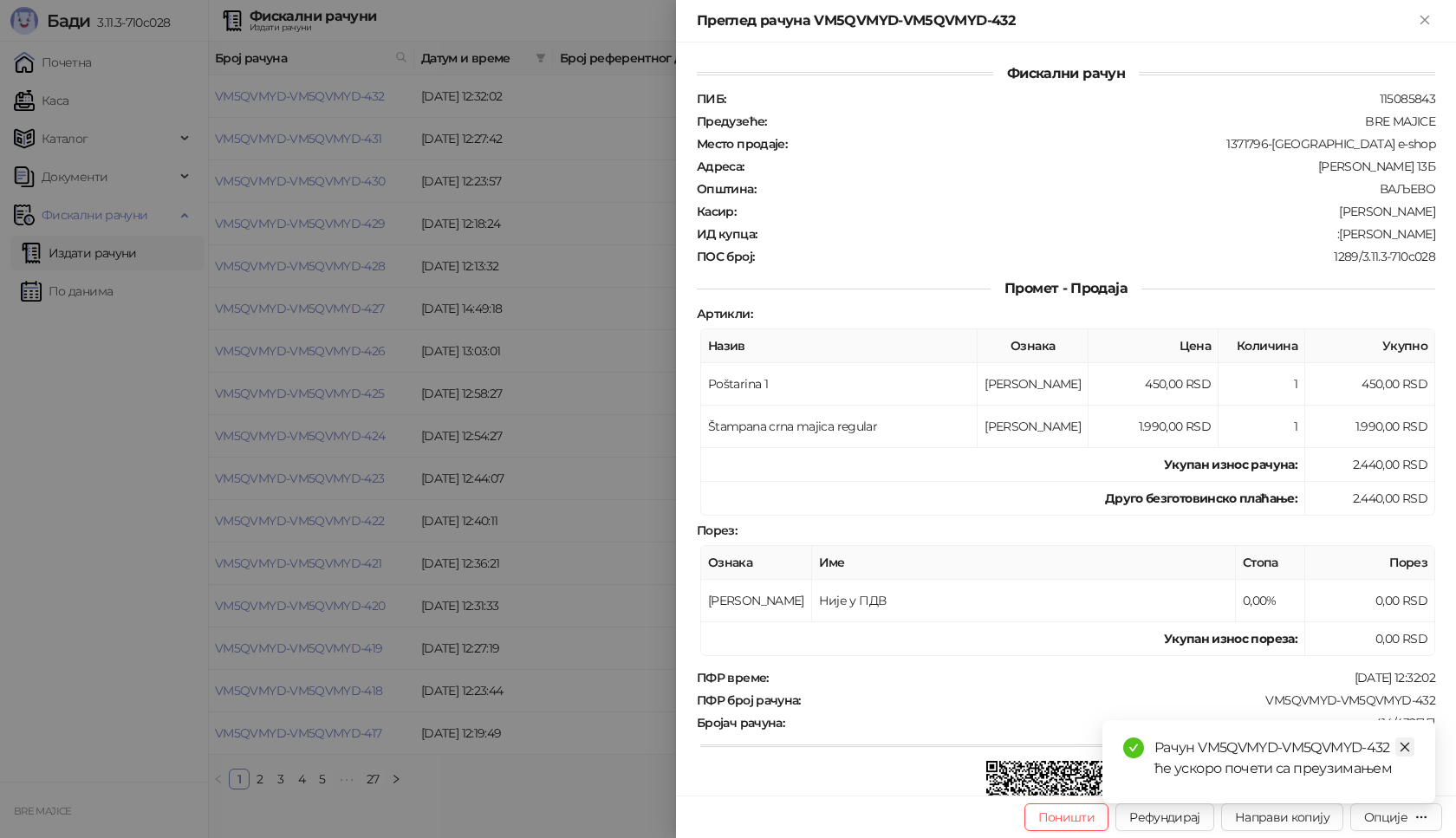
click at [1406, 745] on icon "close" at bounding box center [1405, 747] width 12 height 12
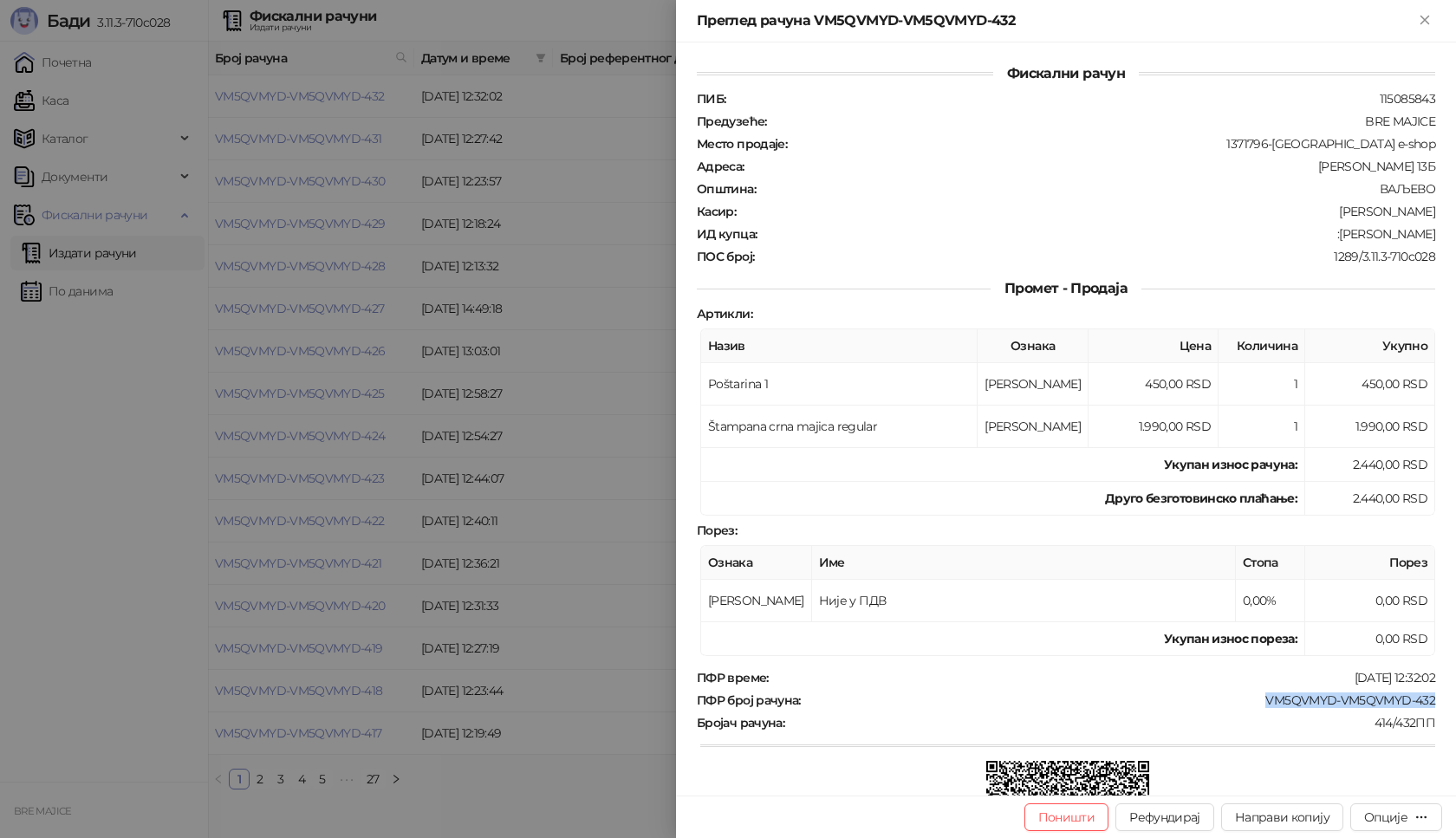
drag, startPoint x: 1423, startPoint y: 704, endPoint x: 1250, endPoint y: 707, distance: 173.0
click at [1250, 707] on div "Фискални рачун ПИБ : 115085843 Предузеће : BRE MAJICE Место продаје : 1371796-B…" at bounding box center [1066, 419] width 780 height 753
copy div "VM5QVMYD-VM5QVMYD-432"
drag, startPoint x: 1419, startPoint y: 231, endPoint x: 1332, endPoint y: 236, distance: 87.1
click at [1332, 236] on div ":[PERSON_NAME]" at bounding box center [1097, 234] width 678 height 16
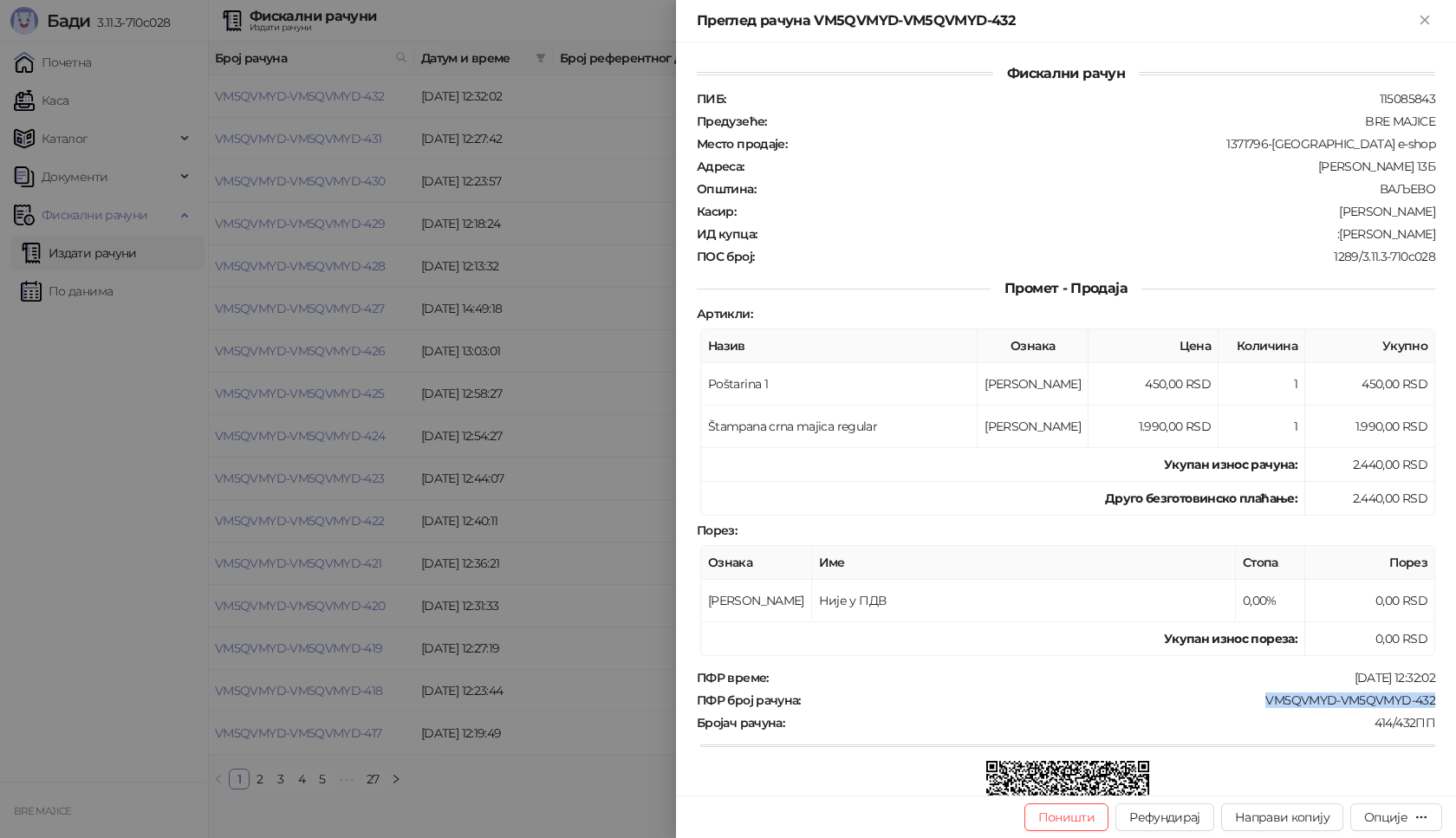
copy div "[PERSON_NAME]"
click at [1420, 18] on icon "Close" at bounding box center [1424, 20] width 16 height 16
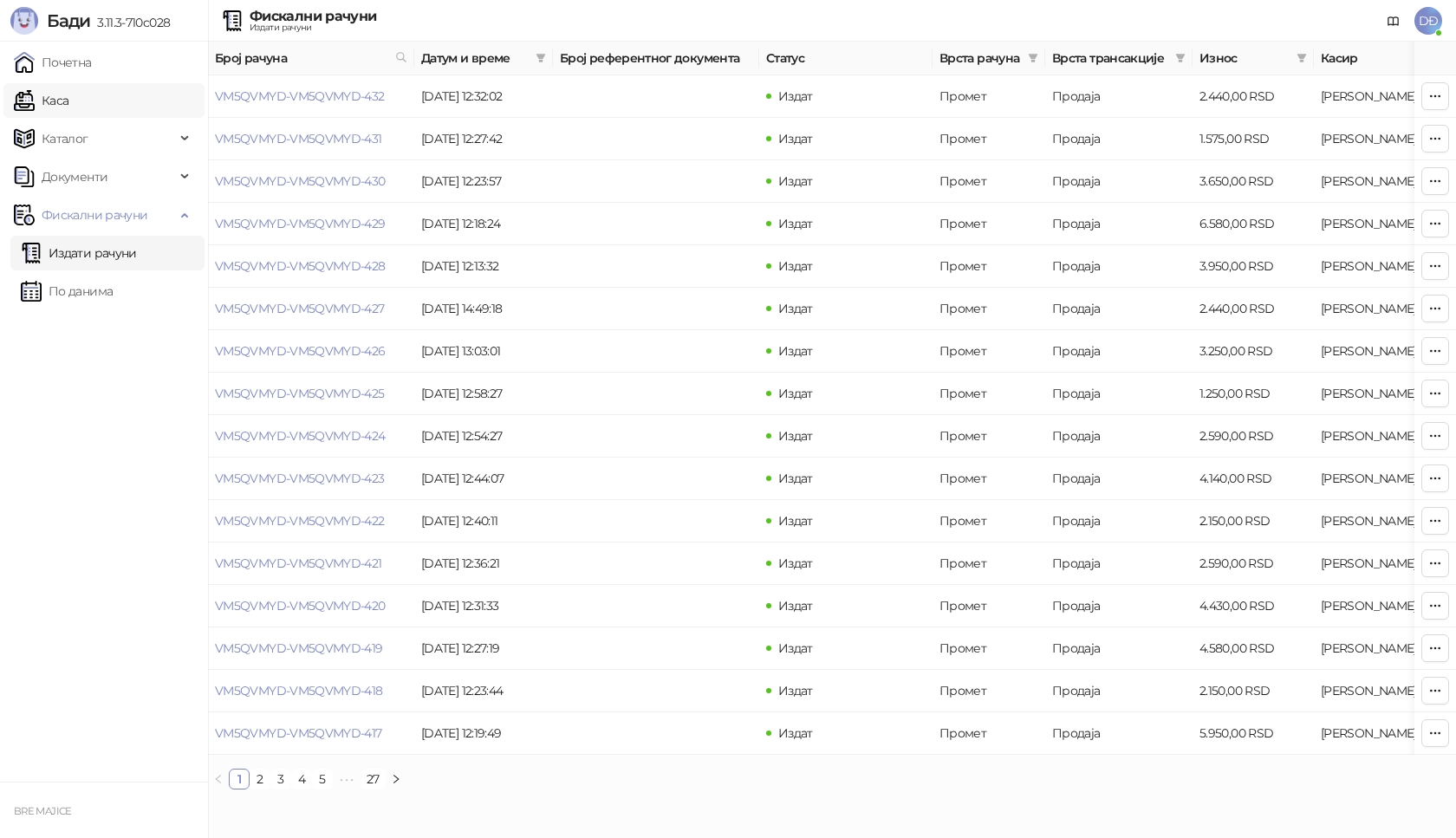
click at [51, 102] on link "Каса" at bounding box center [40, 100] width 54 height 35
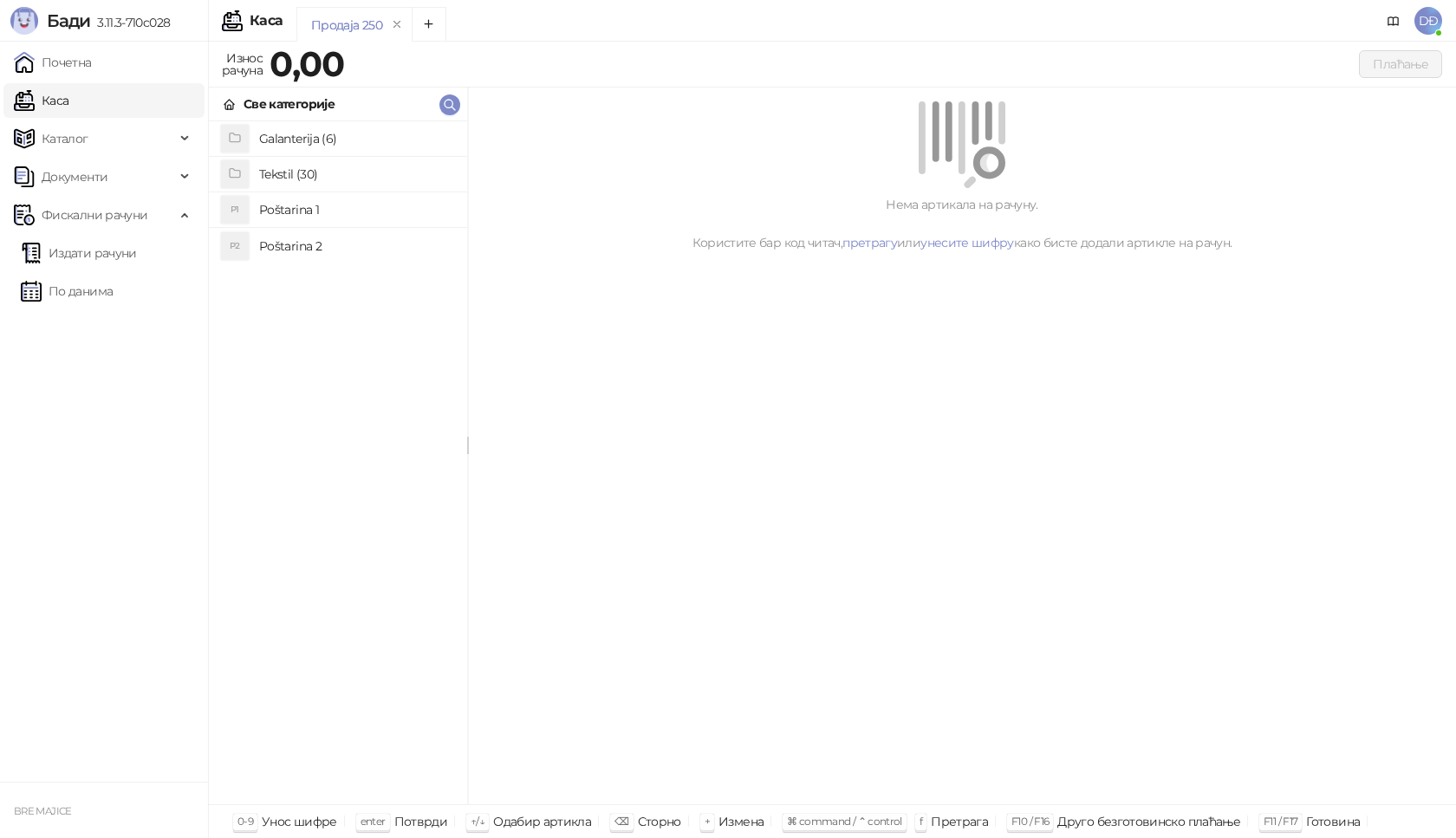
click at [281, 209] on h4 "Poštarina 1" at bounding box center [356, 209] width 194 height 28
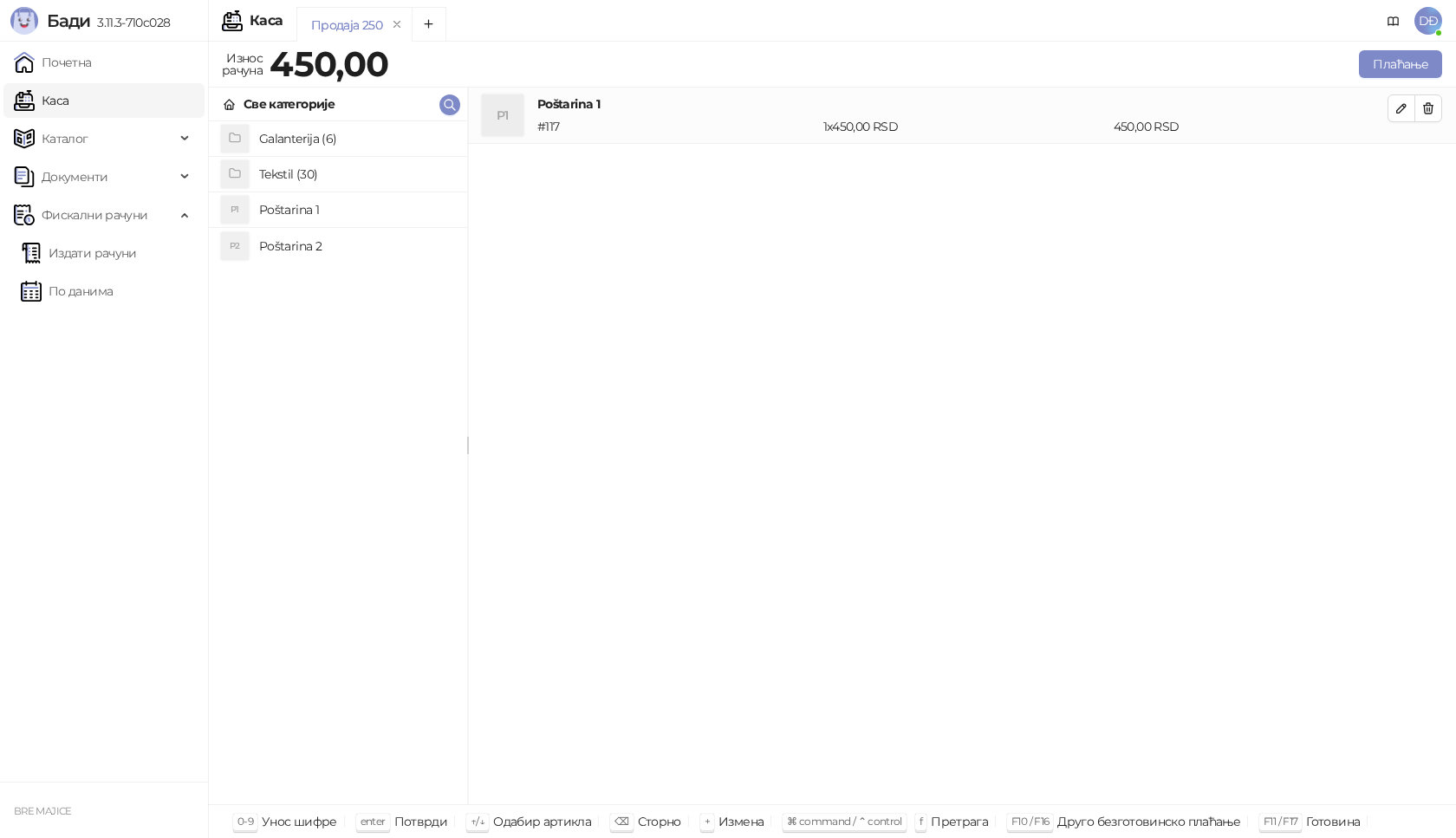
click at [280, 172] on h4 "Tekstil (30)" at bounding box center [356, 174] width 194 height 28
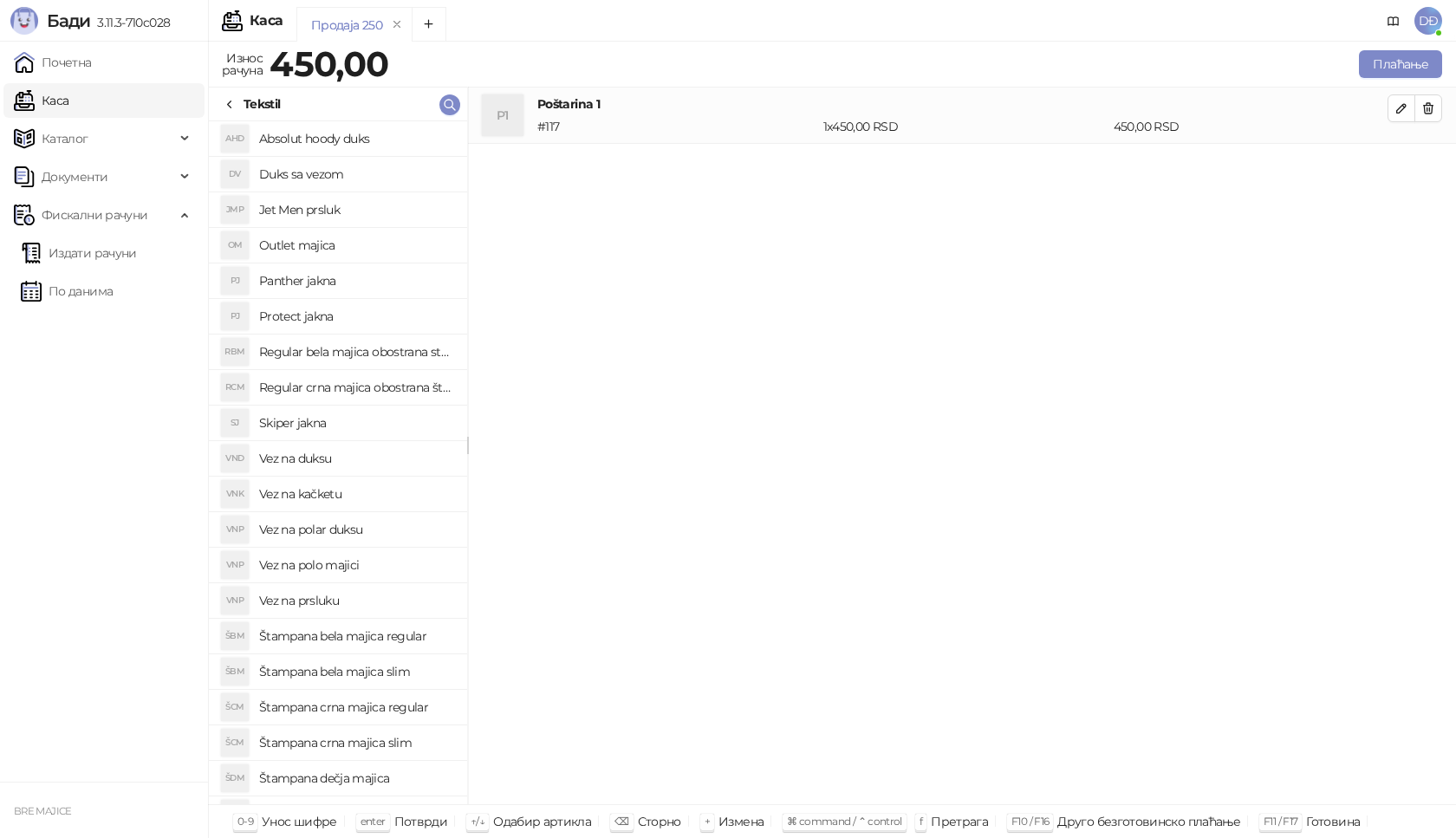
click at [397, 706] on h4 "Štampana crna majica regular" at bounding box center [356, 707] width 194 height 28
click at [1410, 169] on button "button" at bounding box center [1402, 165] width 28 height 28
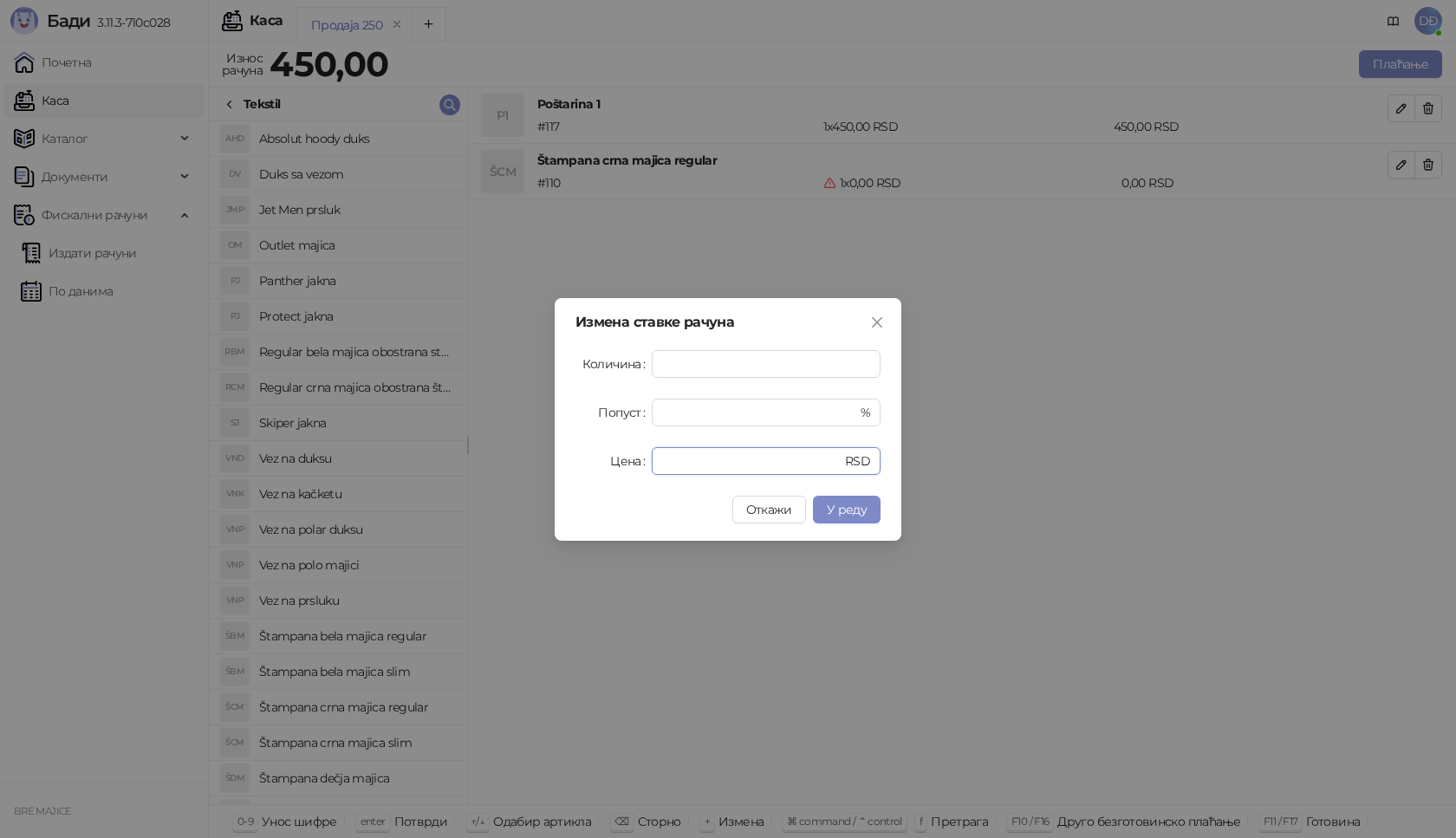
drag, startPoint x: 687, startPoint y: 456, endPoint x: 619, endPoint y: 459, distance: 68.1
click at [623, 462] on div "Цена * RSD" at bounding box center [728, 461] width 305 height 28
type input "****"
drag, startPoint x: 871, startPoint y: 520, endPoint x: 870, endPoint y: 506, distance: 14.0
click at [871, 519] on button "У реду" at bounding box center [847, 509] width 67 height 28
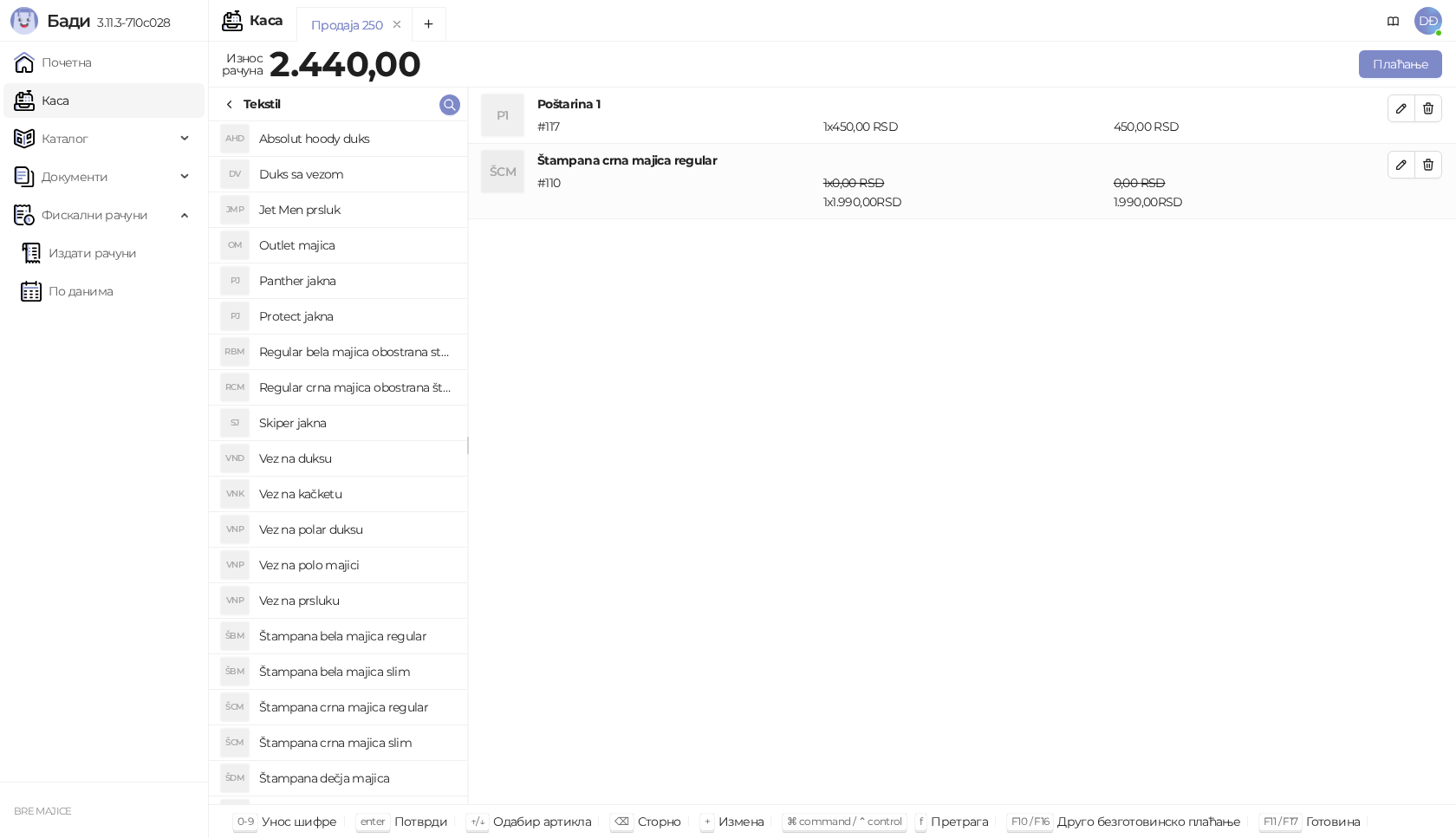
click at [1418, 46] on div "Продаја 250 Износ рачуна 2.440,00 Плаћање Све категорије Galanterija (6) Teksti…" at bounding box center [832, 439] width 1248 height 797
click at [1403, 60] on button "Плаћање" at bounding box center [1401, 64] width 83 height 28
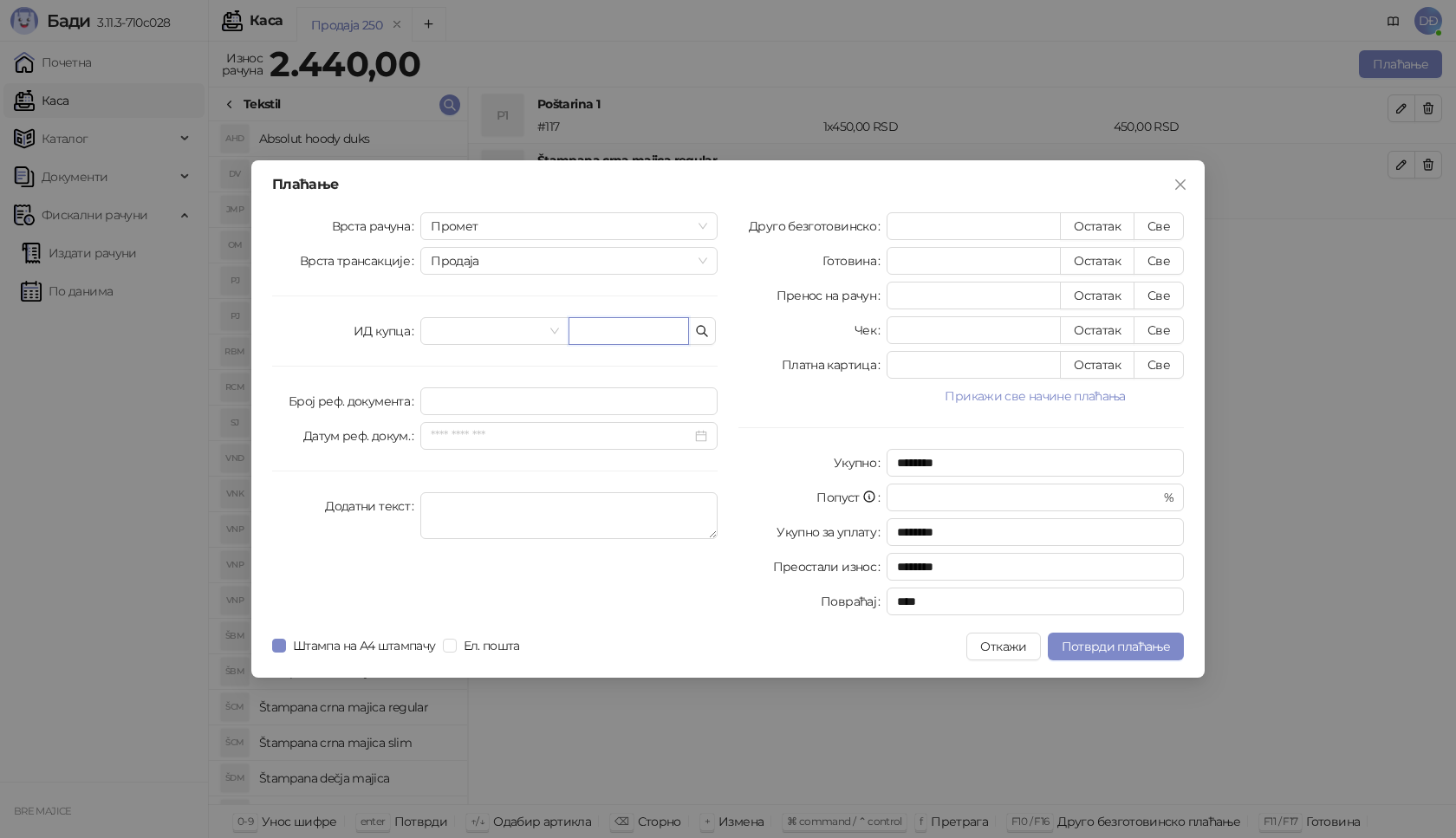
click at [603, 330] on input "text" at bounding box center [629, 331] width 120 height 28
type input "**********"
click at [1160, 224] on button "Све" at bounding box center [1158, 226] width 50 height 28
type input "****"
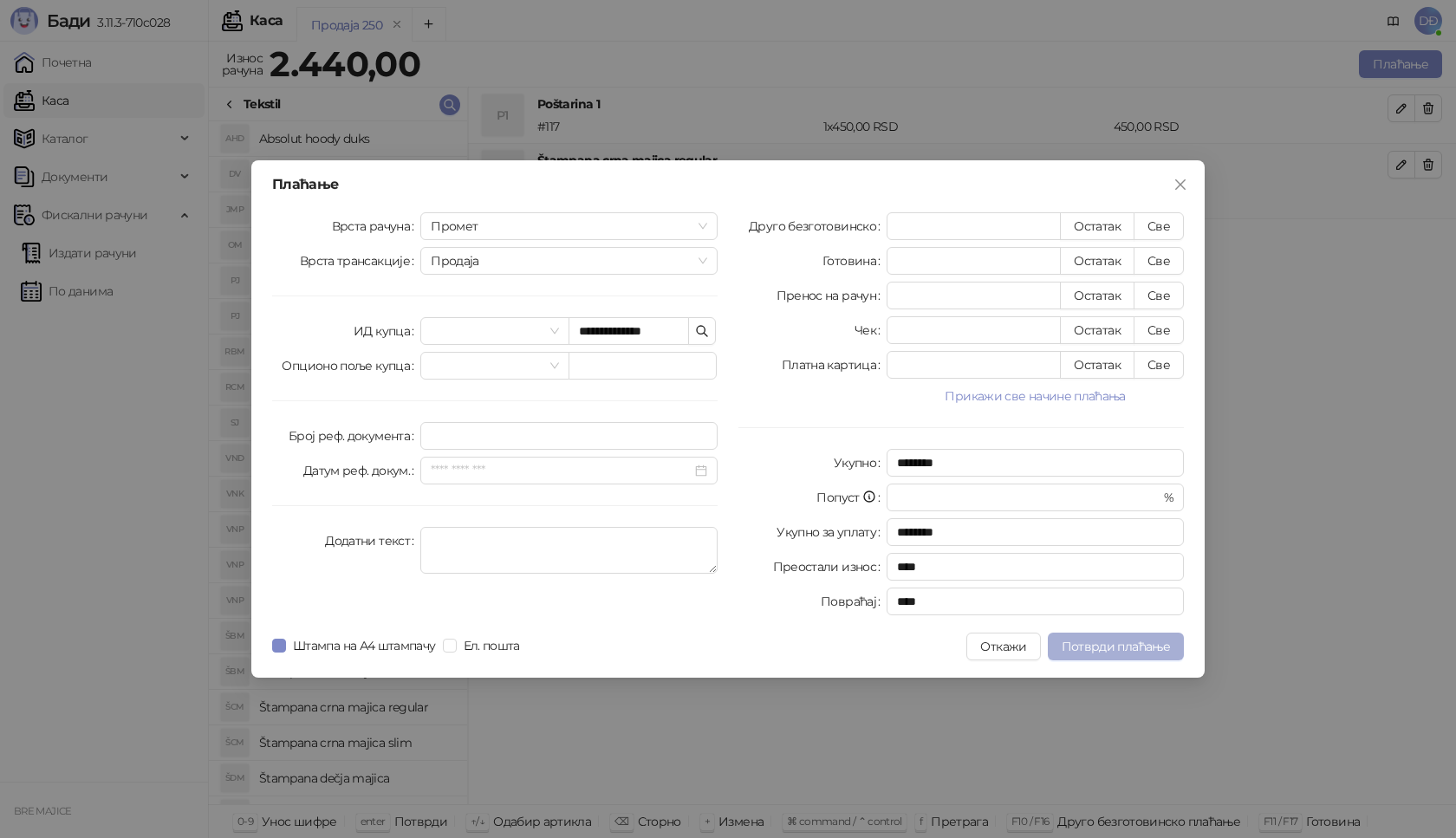
click at [1094, 645] on span "Потврди плаћање" at bounding box center [1115, 647] width 109 height 16
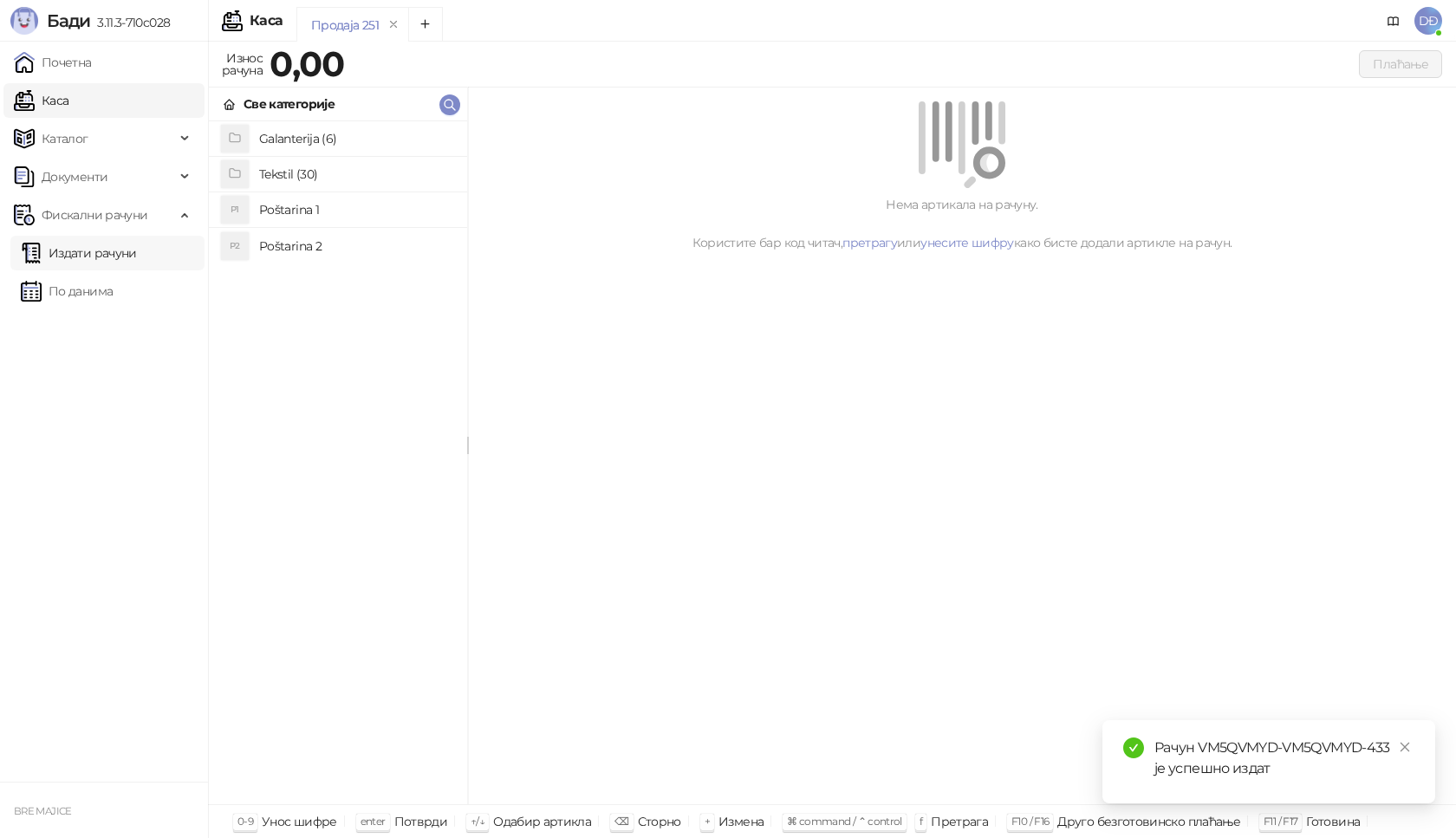
click at [127, 260] on link "Издати рачуни" at bounding box center [79, 253] width 116 height 35
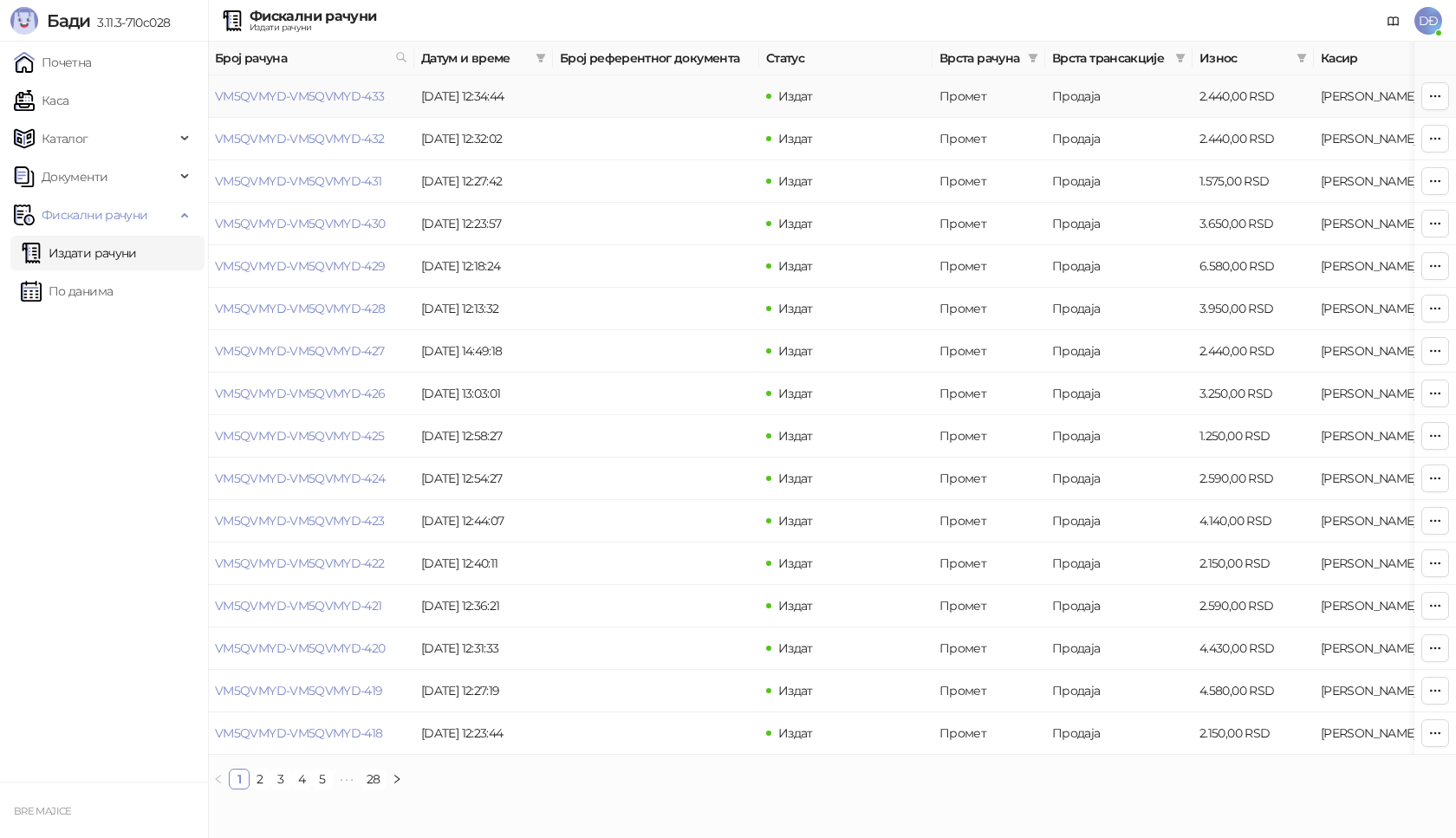
click at [302, 83] on td "VM5QVMYD-VM5QVMYD-433" at bounding box center [311, 96] width 206 height 42
click at [303, 93] on link "VM5QVMYD-VM5QVMYD-433" at bounding box center [300, 97] width 170 height 16
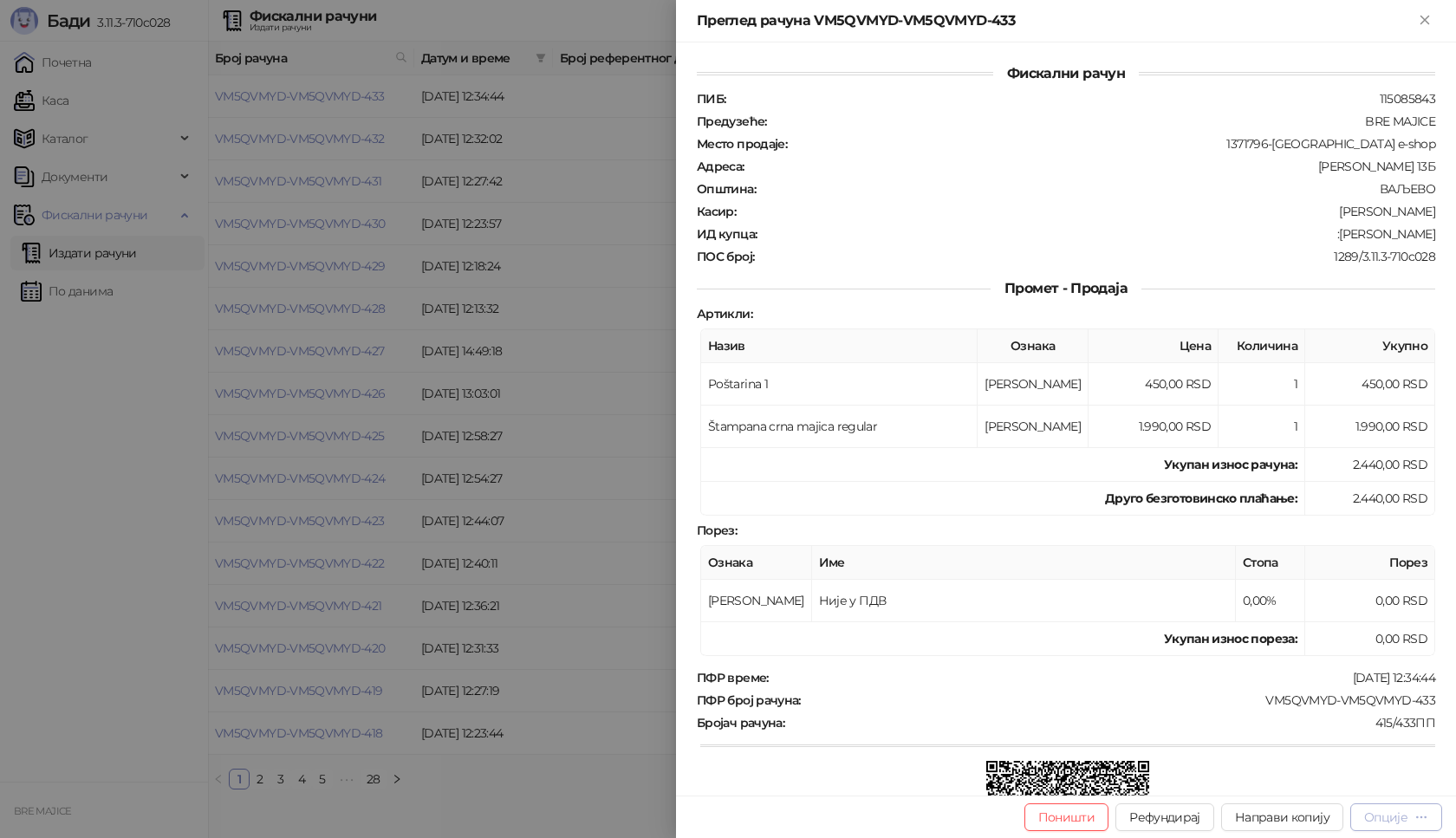
click at [1390, 824] on div "Опције" at bounding box center [1386, 817] width 43 height 16
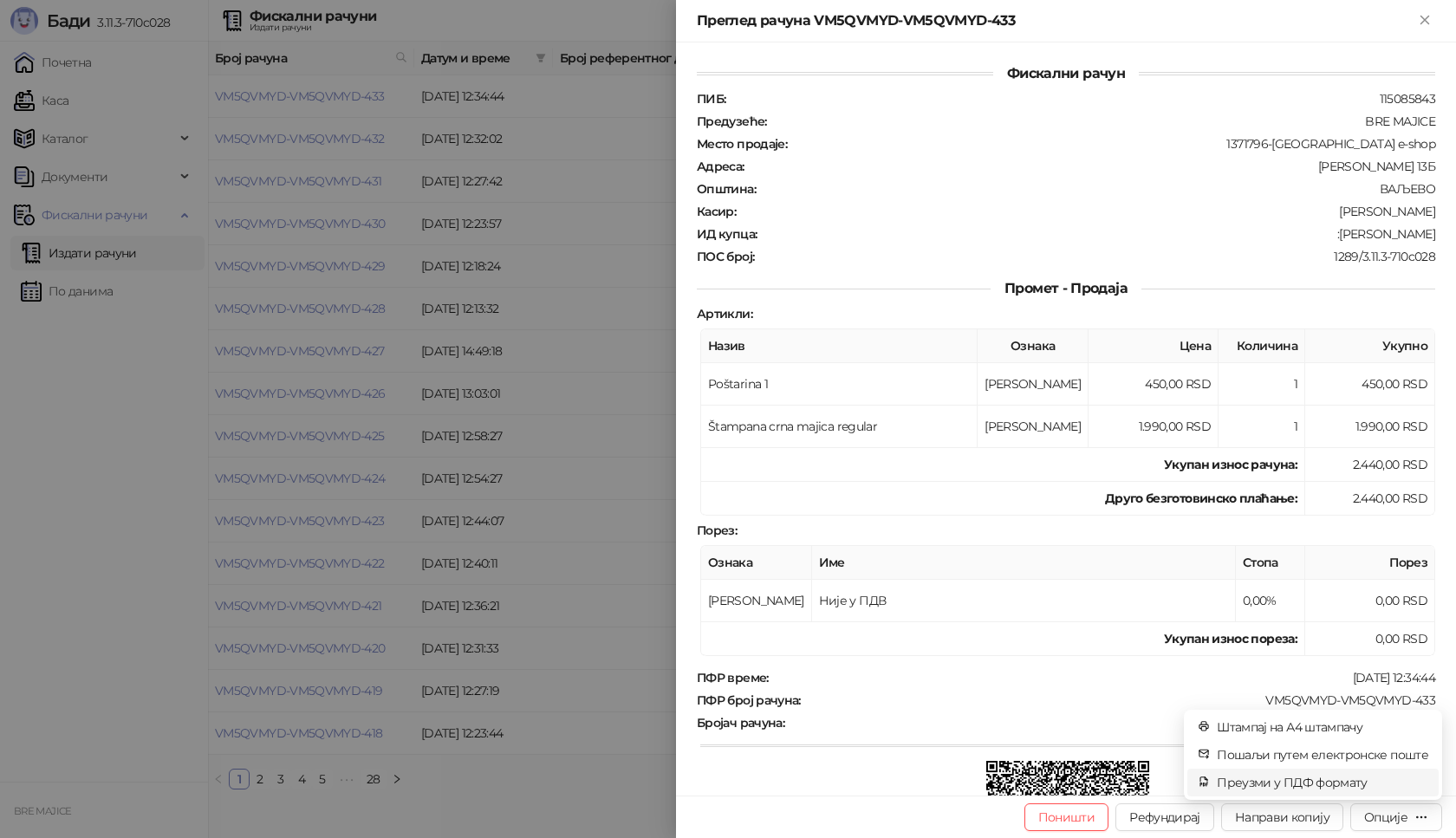
click at [1345, 786] on span "Преузми у ПДФ формату" at bounding box center [1323, 782] width 211 height 19
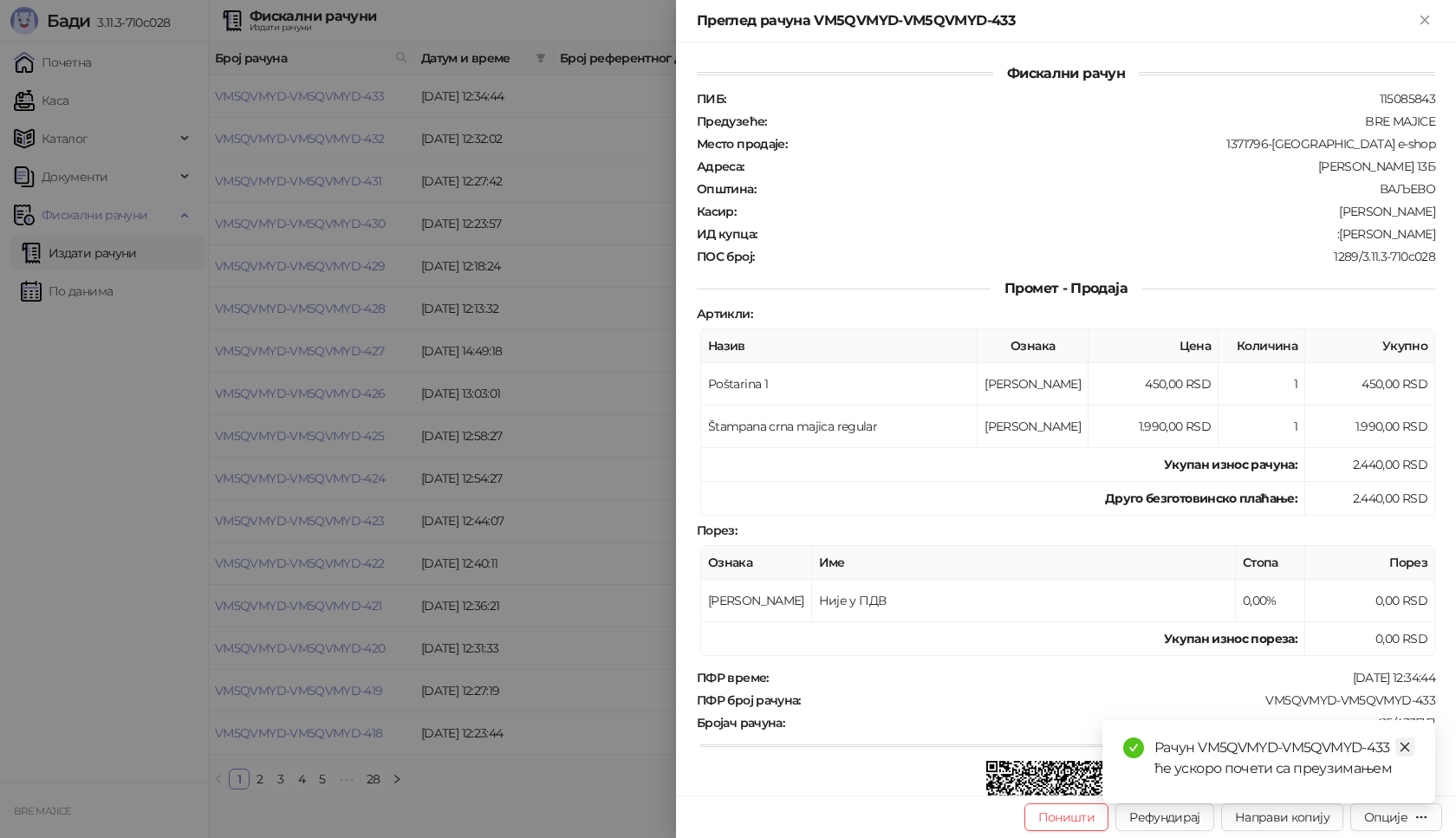
click at [1406, 741] on icon "close" at bounding box center [1405, 747] width 12 height 12
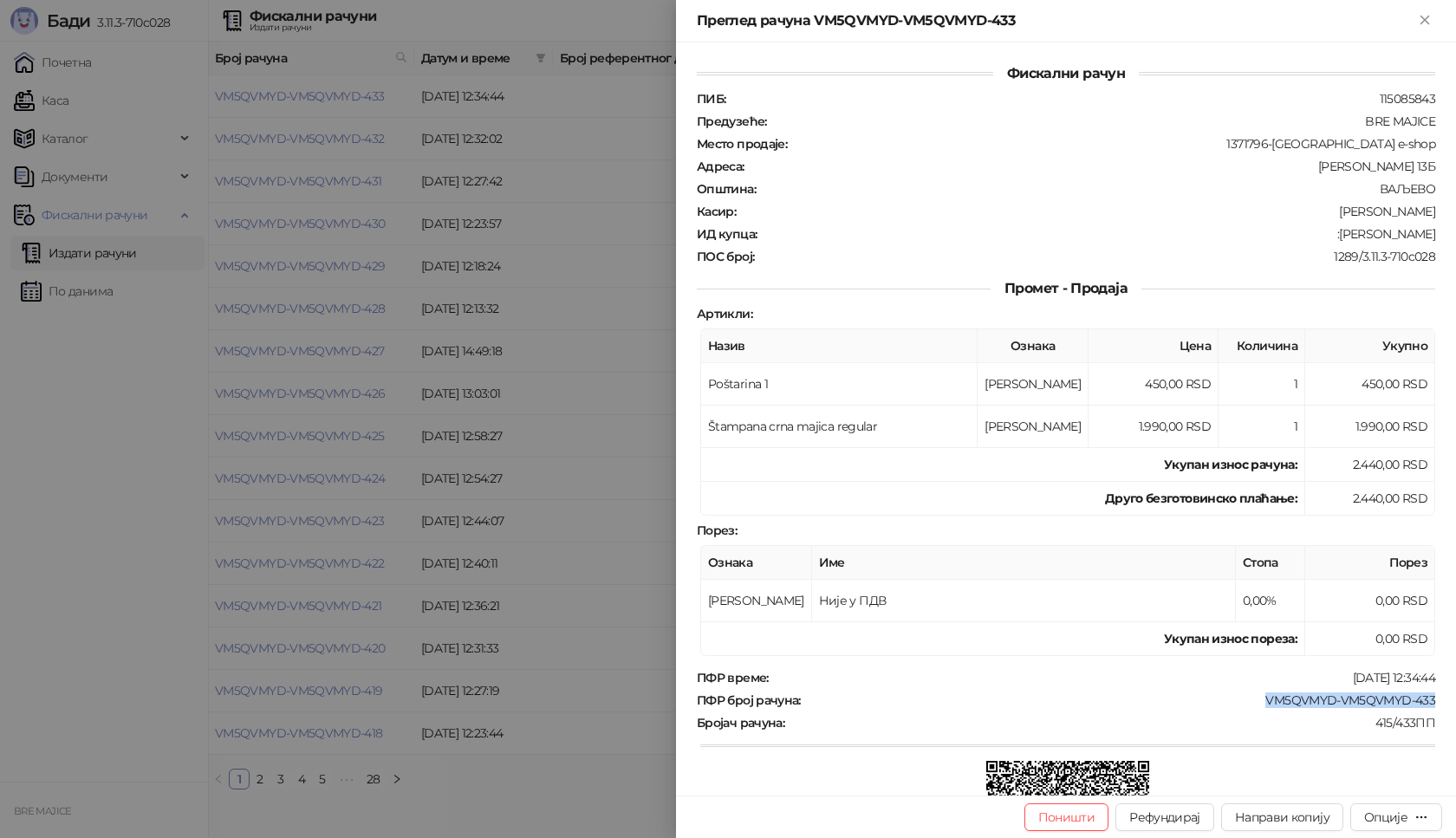
drag, startPoint x: 1419, startPoint y: 697, endPoint x: 1239, endPoint y: 691, distance: 180.1
click at [1239, 691] on div "ПФР време : [DATE] 12:34:44 ПФР број рачуна : VM5QVMYD-VM5QVMYD-433 Бројач рачу…" at bounding box center [1065, 800] width 745 height 259
drag, startPoint x: 1423, startPoint y: 233, endPoint x: 1345, endPoint y: 236, distance: 78.1
click at [1345, 236] on div "ИД купца : :[PERSON_NAME]" at bounding box center [1065, 234] width 745 height 16
